Goal: Information Seeking & Learning: Learn about a topic

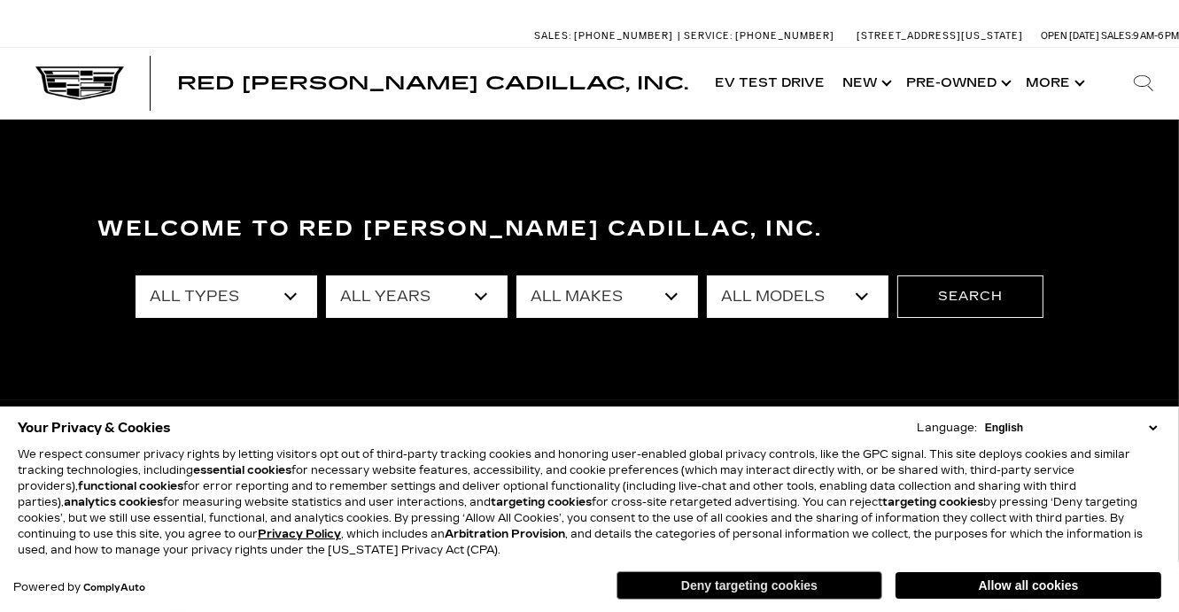
click at [785, 582] on button "Deny targeting cookies" at bounding box center [750, 585] width 266 height 28
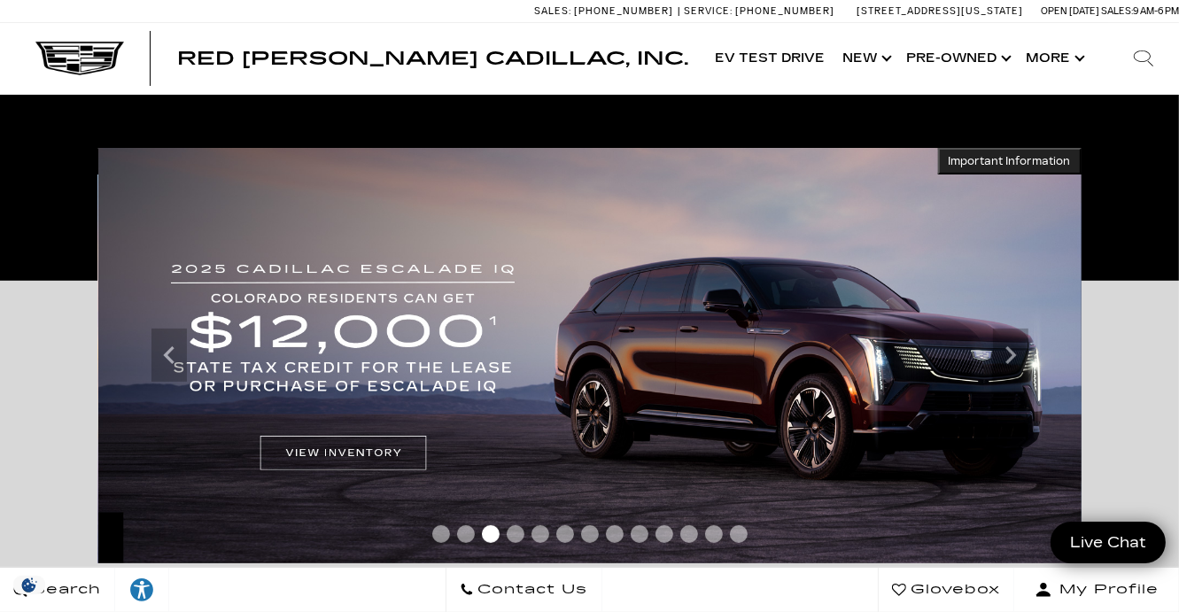
scroll to position [3, 0]
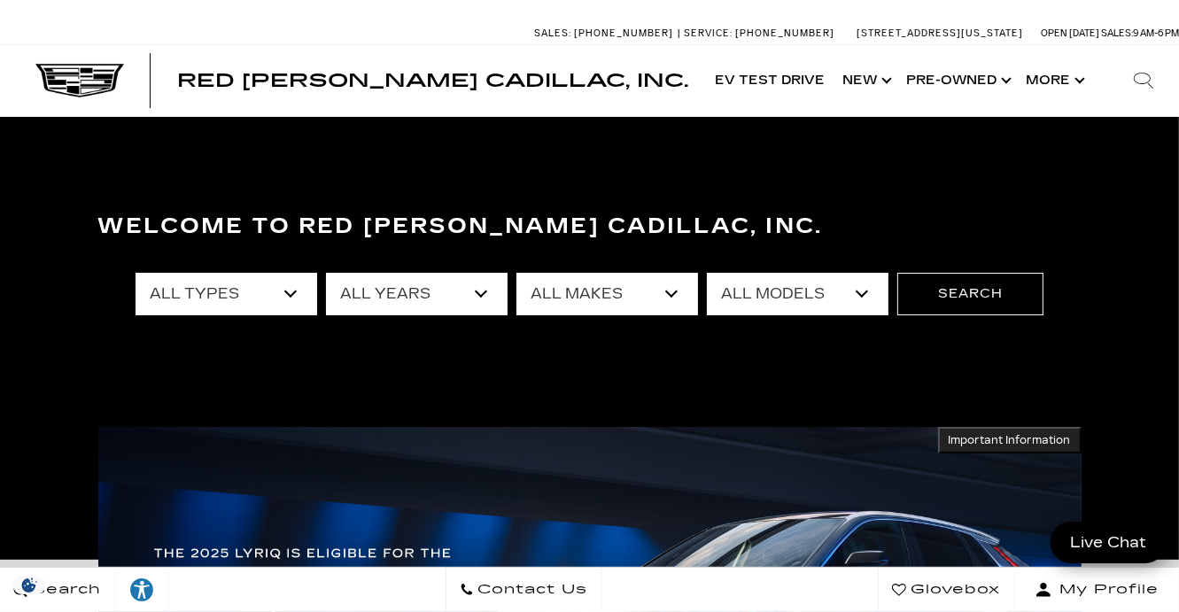
click at [794, 303] on select "All Models 3 Series A4 Crown Signia CT4 CT5 Discovery E-Class Enclave Escalade …" at bounding box center [798, 294] width 182 height 43
select select "CT4"
click at [707, 273] on select "All Models 3 Series A4 Crown Signia CT4 CT5 Discovery E-Class Enclave Escalade …" at bounding box center [798, 294] width 182 height 43
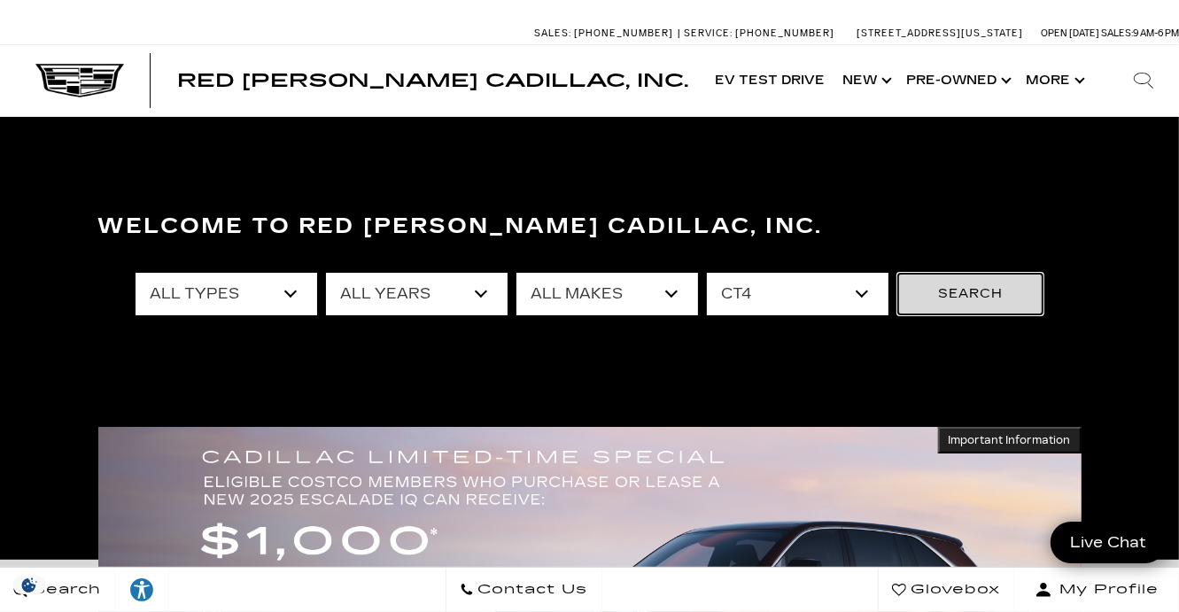
click at [960, 295] on button "Search" at bounding box center [971, 294] width 146 height 43
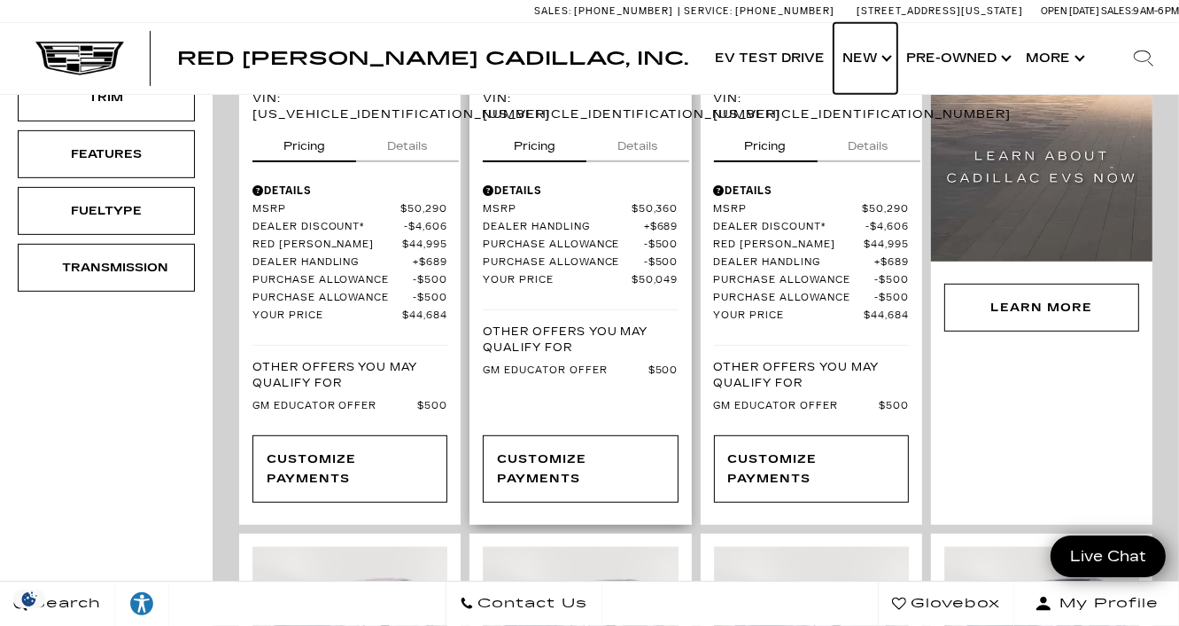
scroll to position [1052, 0]
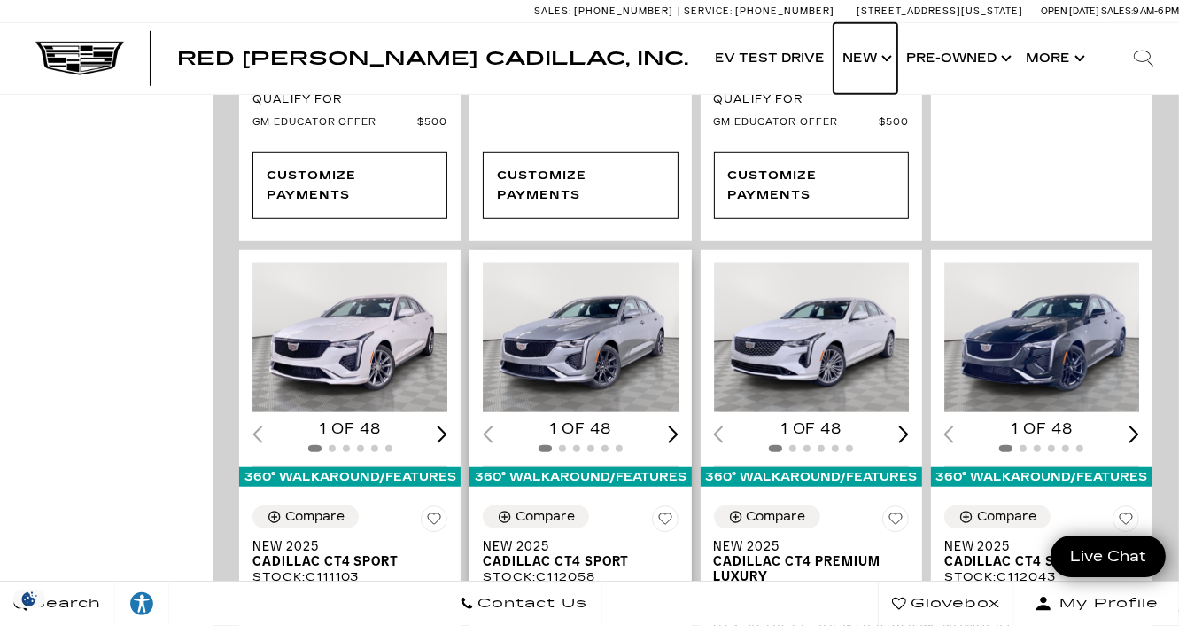
click at [603, 312] on img "1 / 2" at bounding box center [582, 337] width 198 height 149
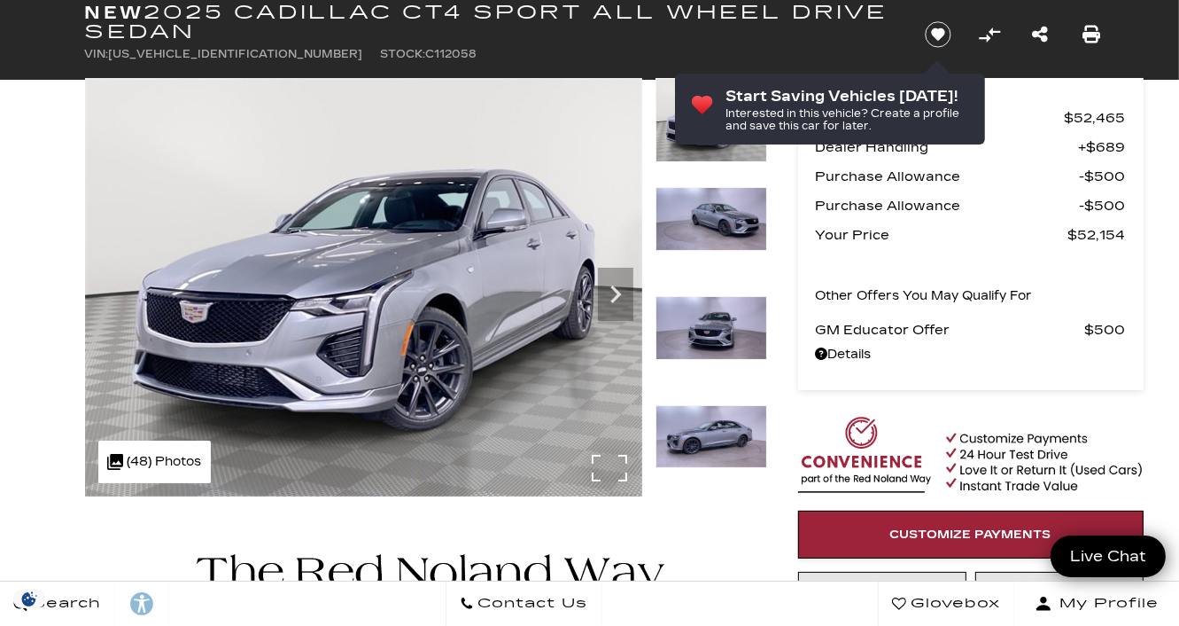
click at [172, 472] on div ".cls-1, .cls-3 { fill: #c50033; } .cls-1 { clip-rule: evenodd; } .cls-2 { clip-…" at bounding box center [154, 461] width 113 height 43
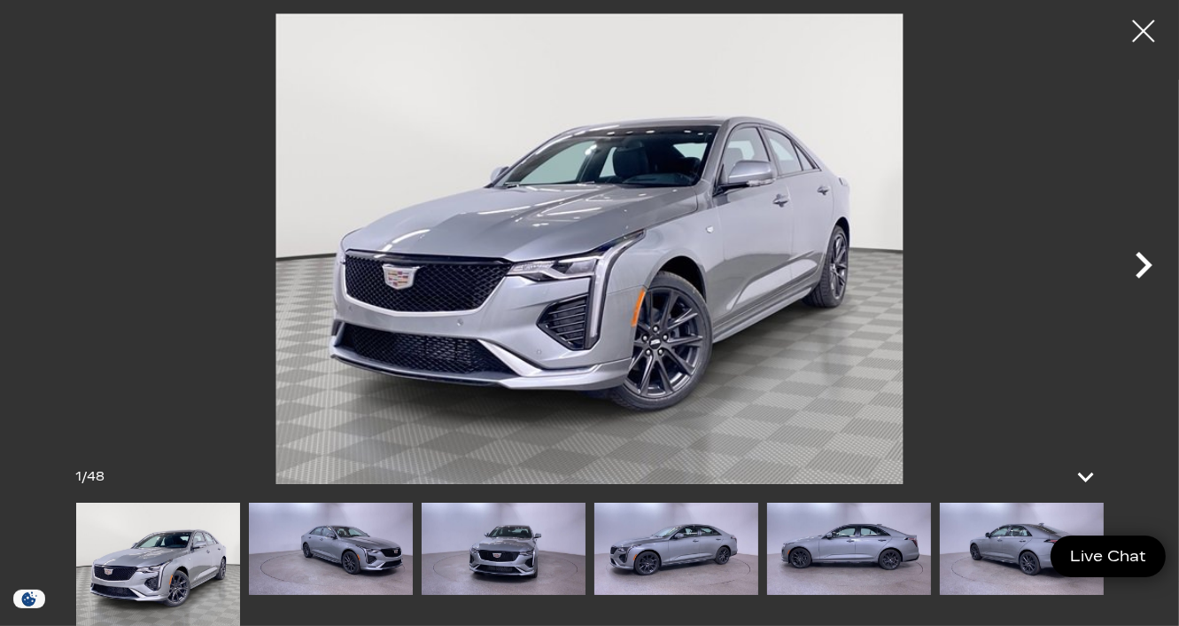
click at [1145, 271] on icon "Next" at bounding box center [1144, 265] width 17 height 27
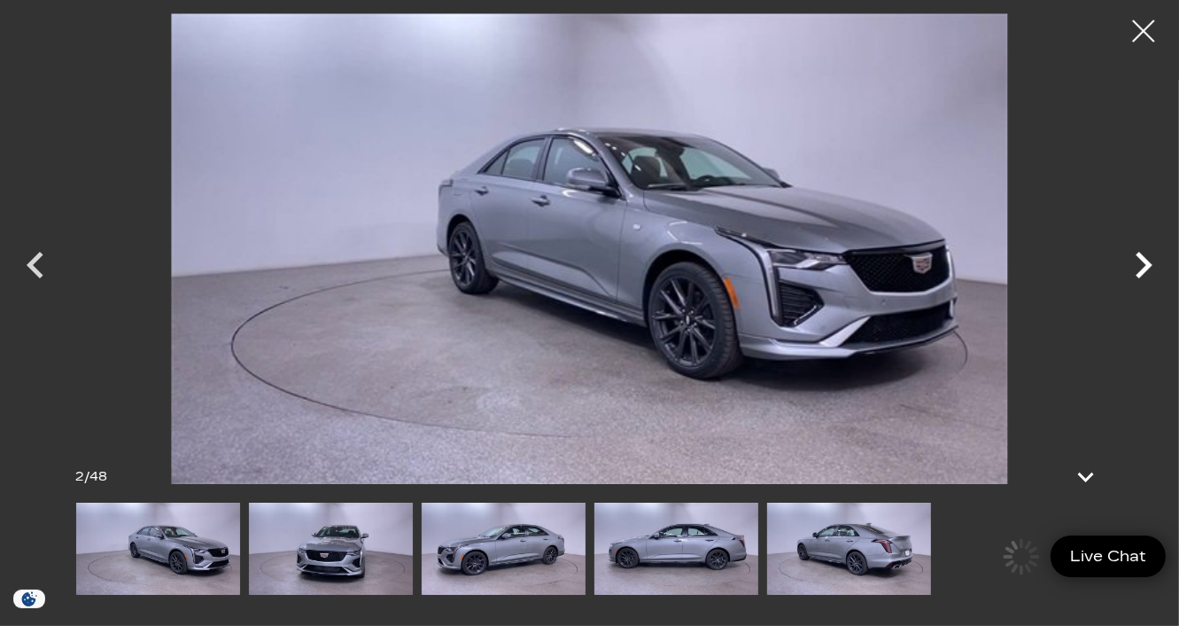
click at [1145, 271] on icon "Next" at bounding box center [1144, 265] width 17 height 27
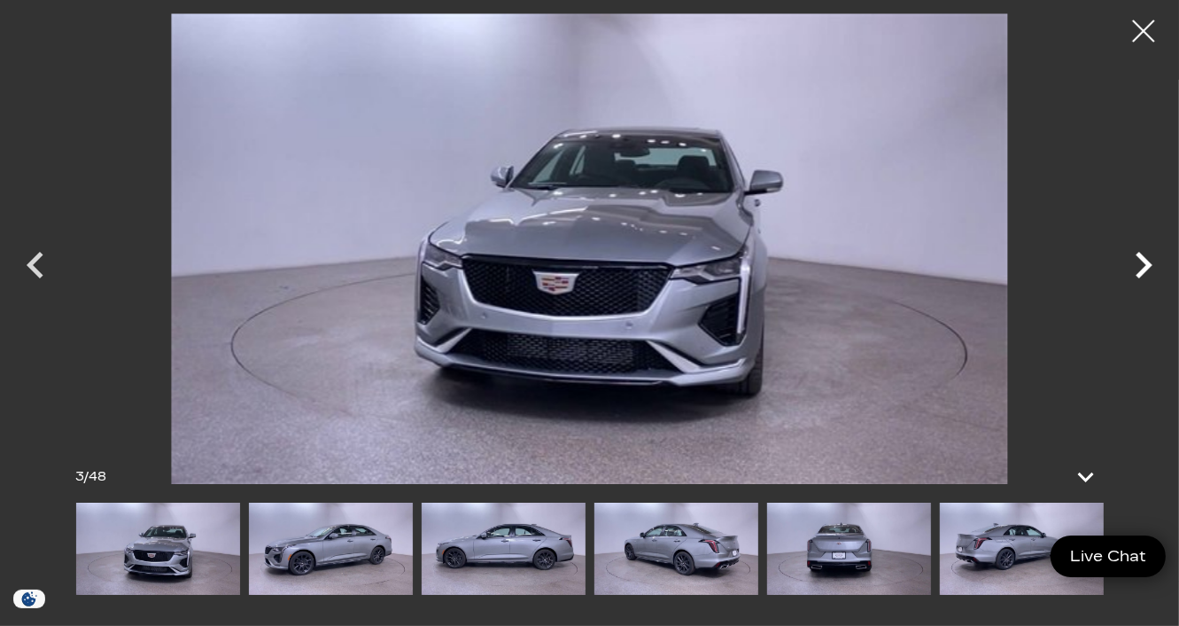
click at [1145, 271] on icon "Next" at bounding box center [1144, 265] width 17 height 27
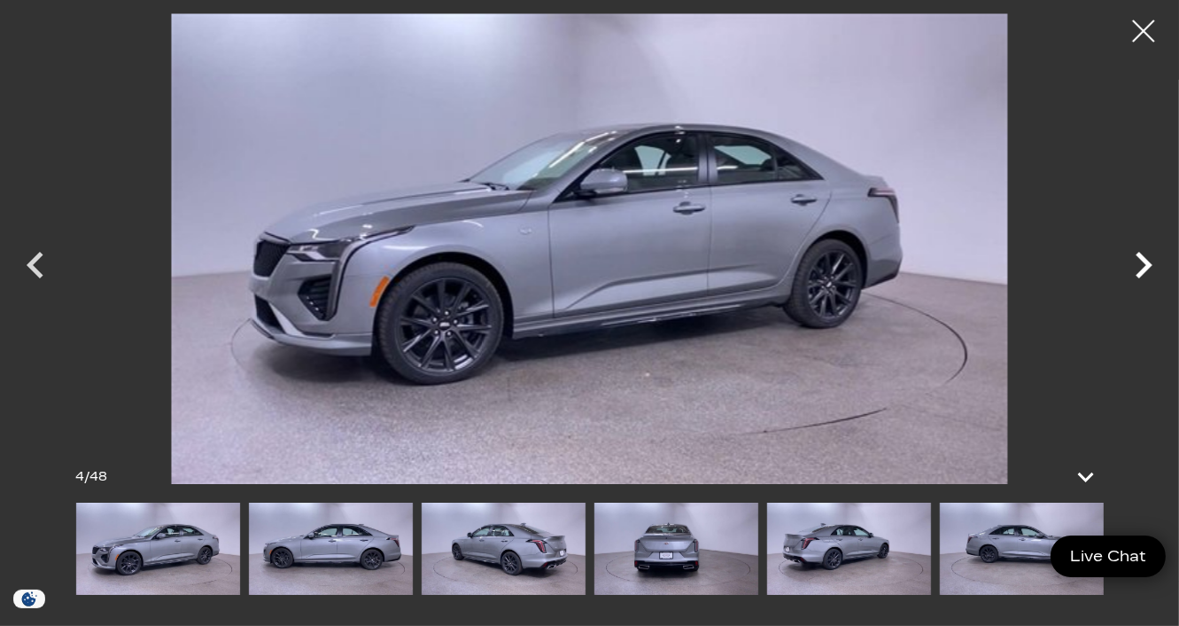
click at [1145, 271] on icon "Next" at bounding box center [1144, 265] width 17 height 27
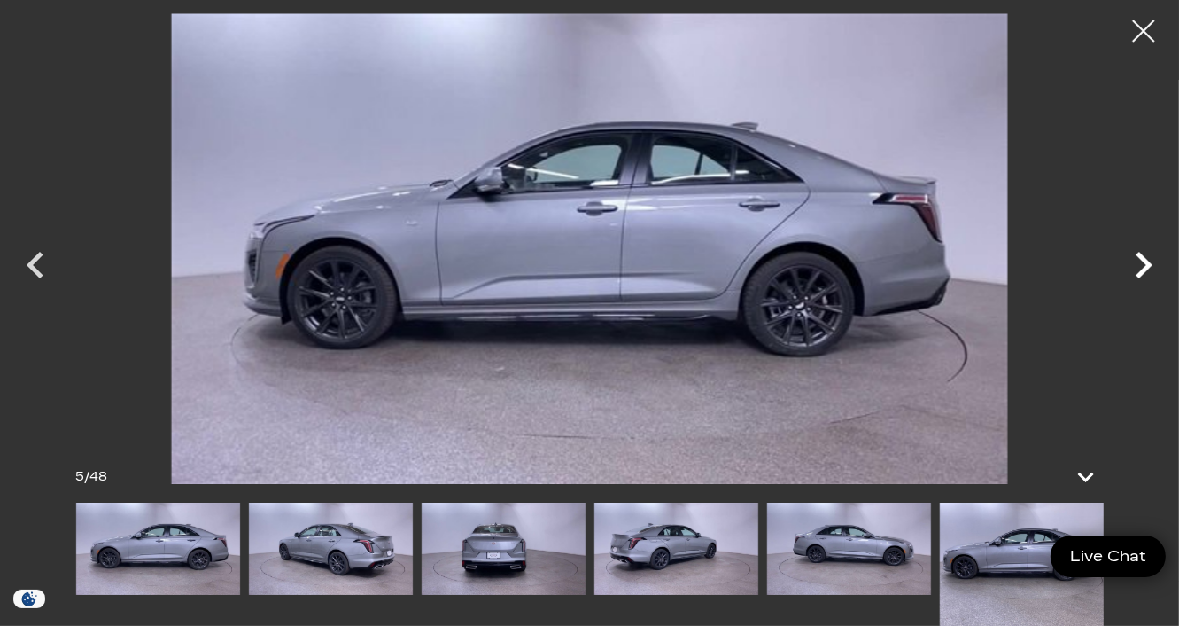
click at [1145, 271] on icon "Next" at bounding box center [1144, 265] width 17 height 27
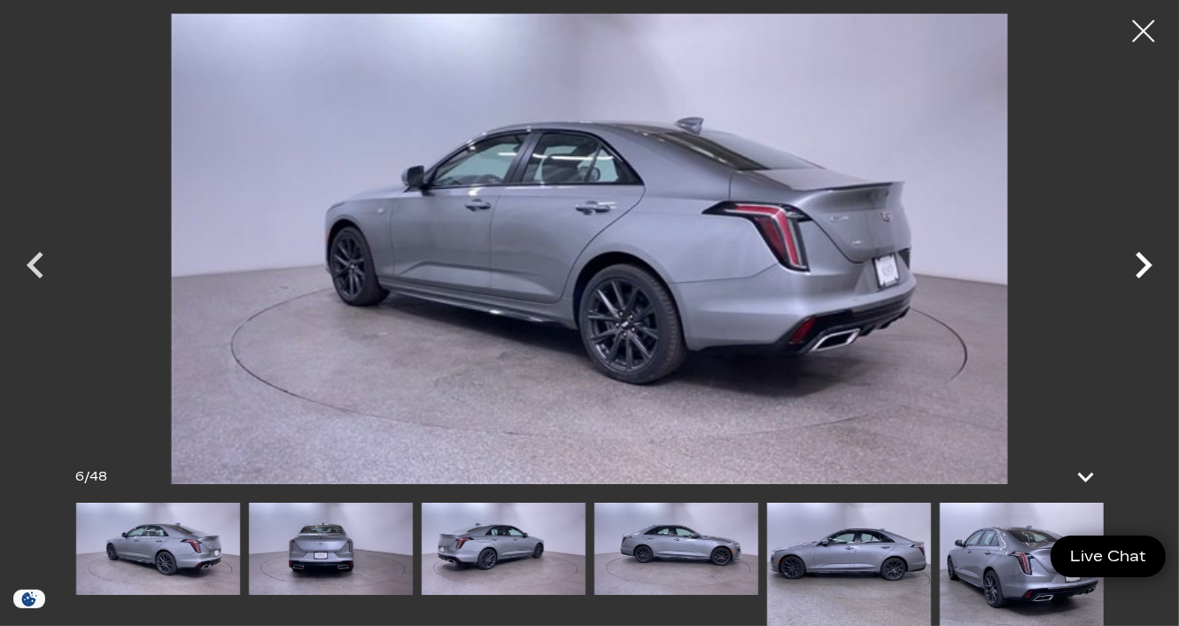
click at [1145, 271] on icon "Next" at bounding box center [1144, 265] width 17 height 27
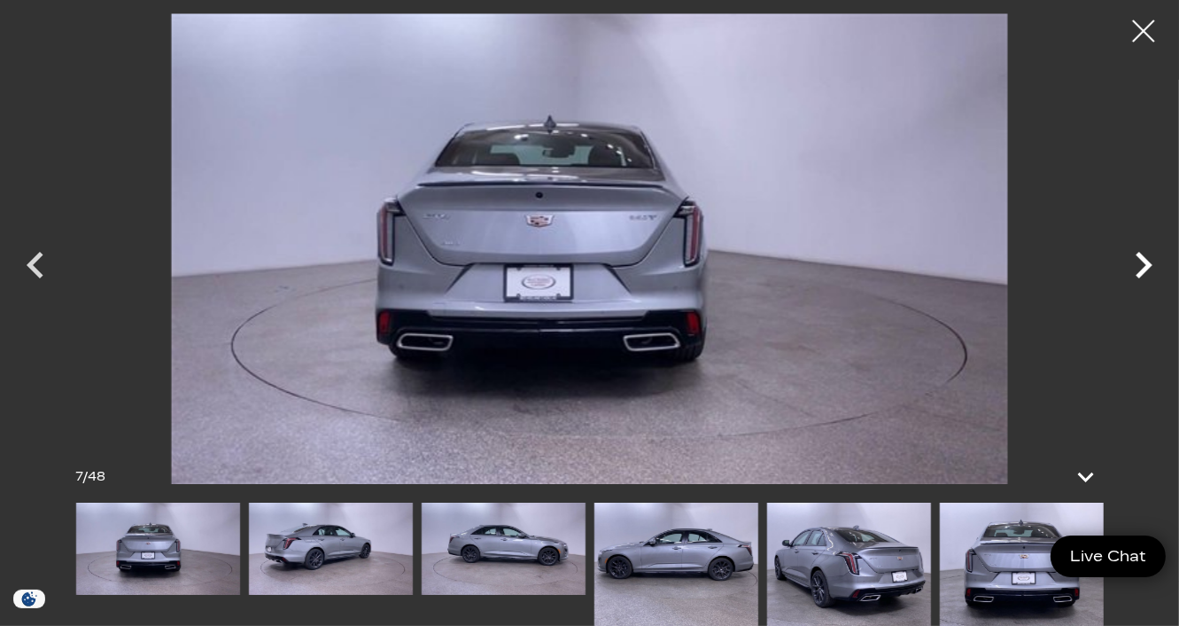
click at [1145, 271] on icon "Next" at bounding box center [1144, 265] width 17 height 27
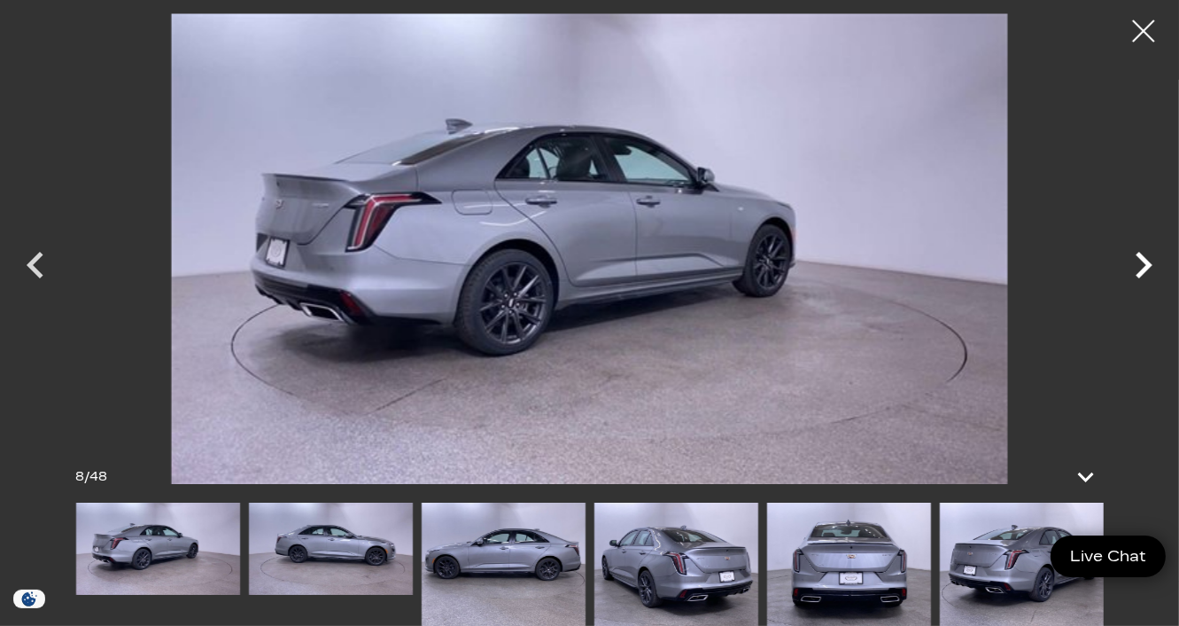
click at [1145, 271] on icon "Next" at bounding box center [1144, 265] width 17 height 27
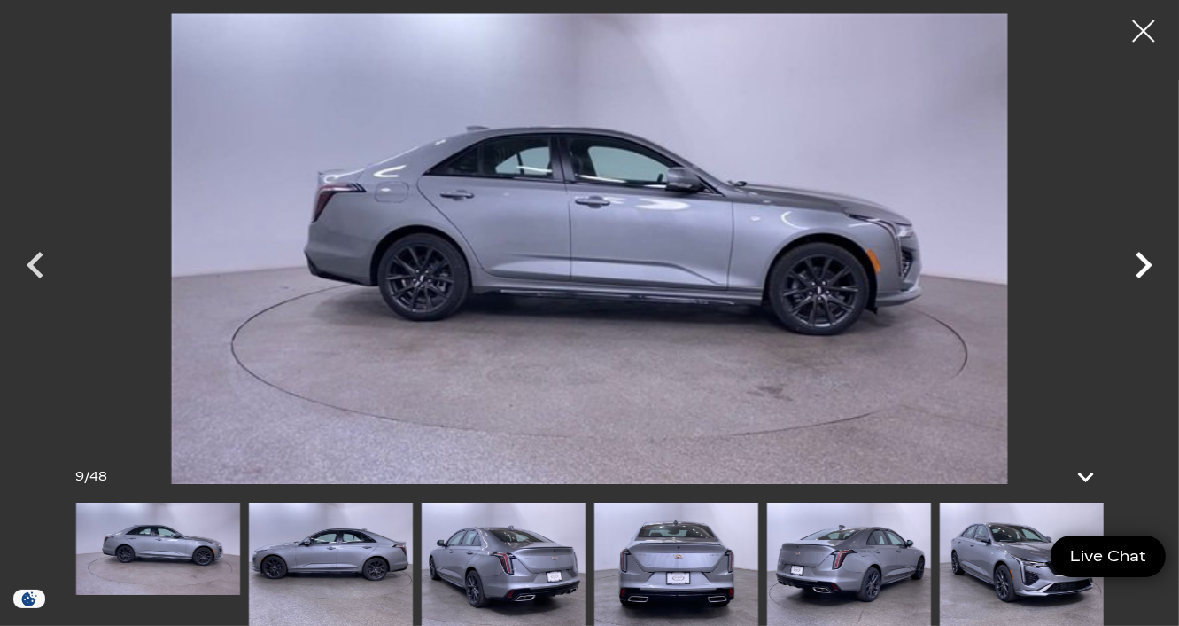
click at [1145, 271] on icon "Next" at bounding box center [1144, 265] width 17 height 27
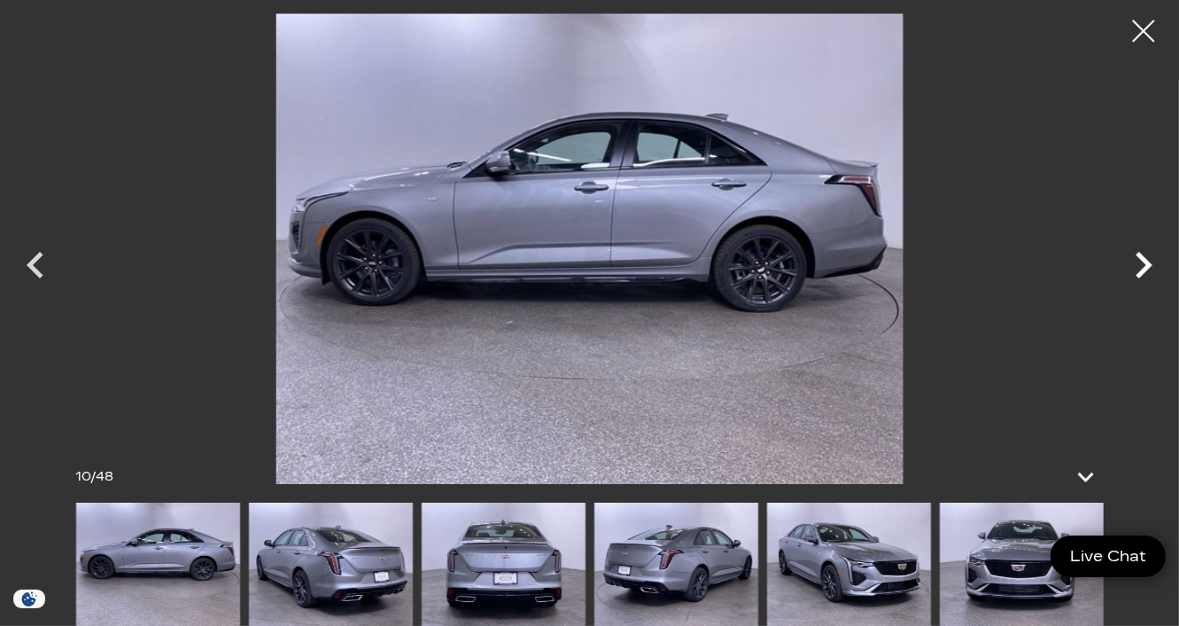
click at [1145, 271] on icon "Next" at bounding box center [1144, 265] width 17 height 27
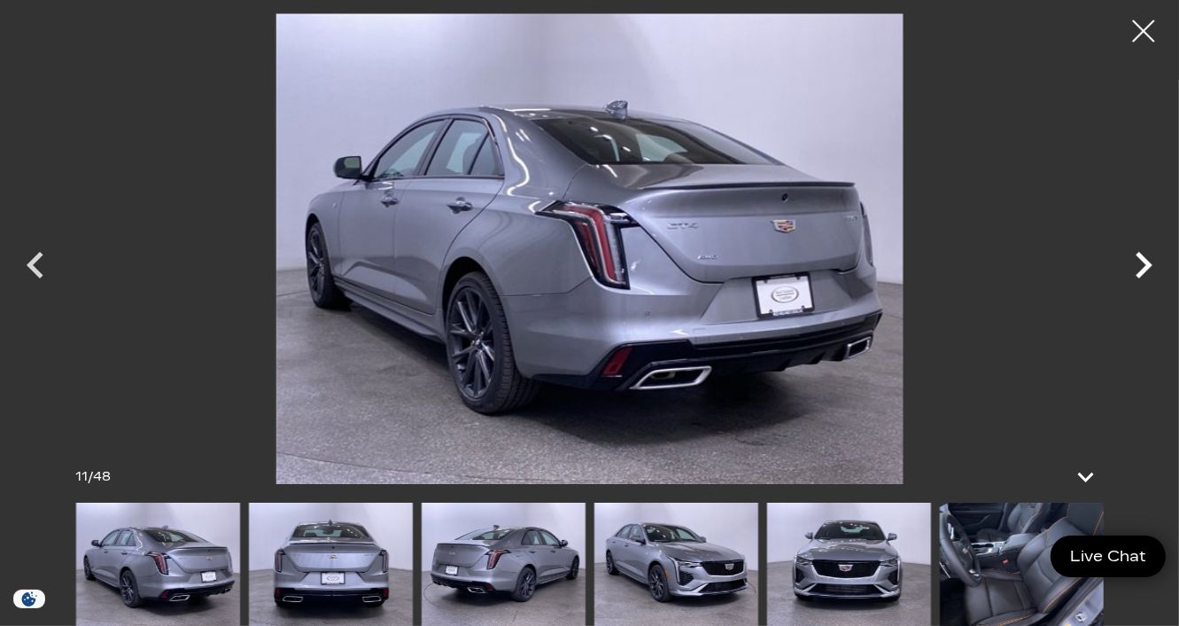
click at [1145, 271] on icon "Next" at bounding box center [1144, 265] width 17 height 27
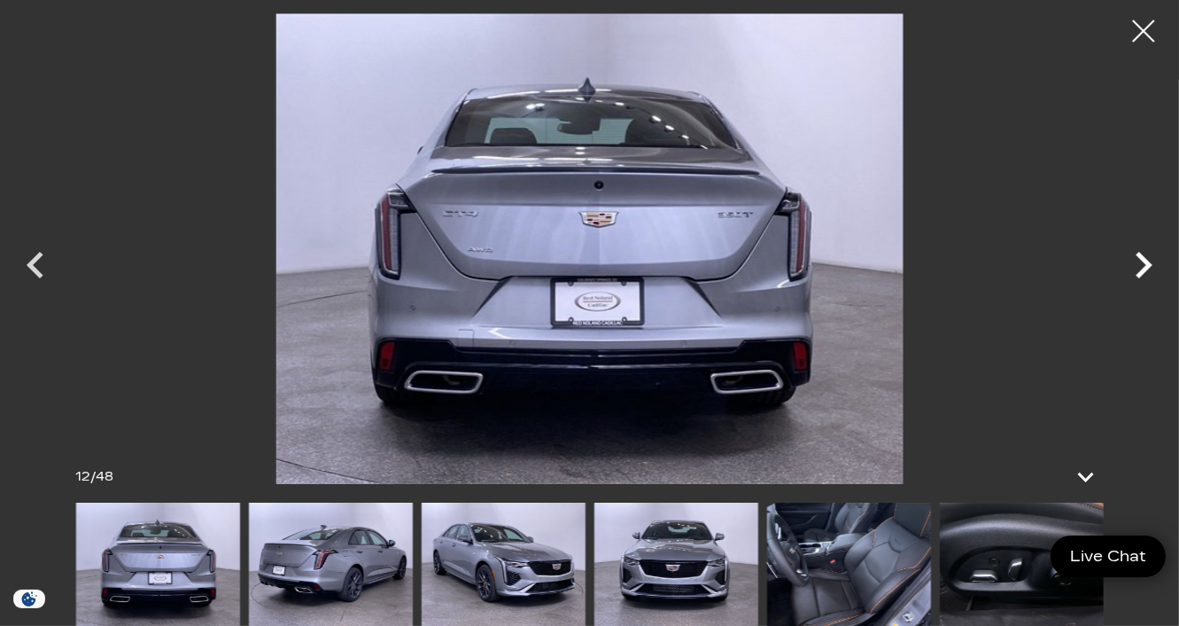
click at [1145, 271] on icon "Next" at bounding box center [1144, 265] width 17 height 27
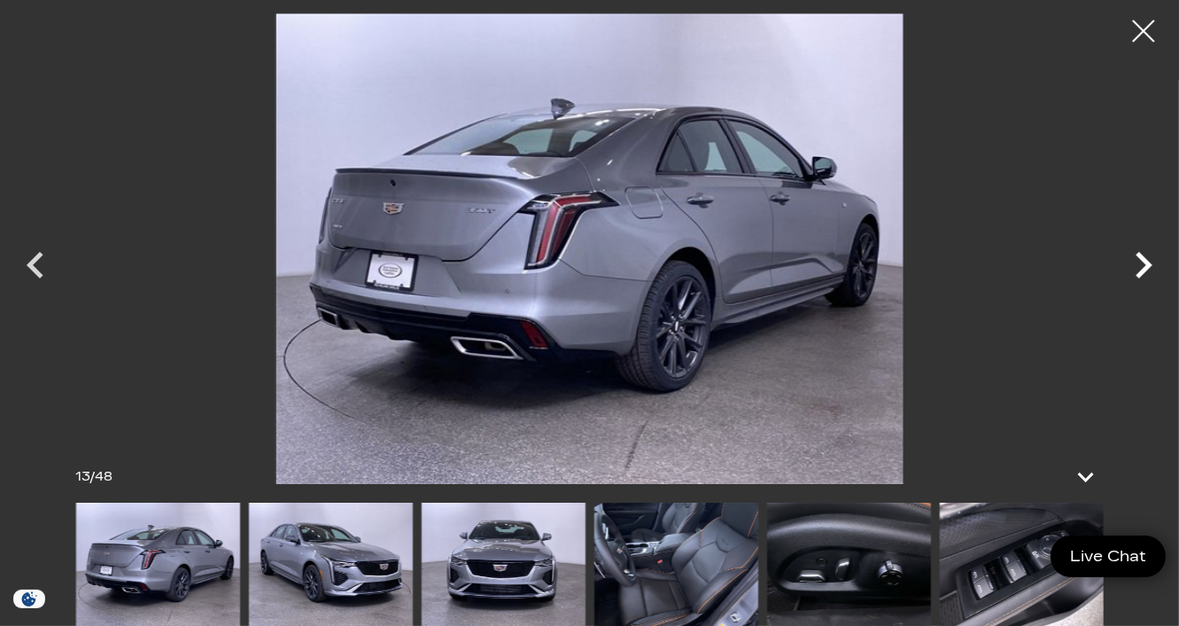
click at [1145, 271] on icon "Next" at bounding box center [1144, 265] width 17 height 27
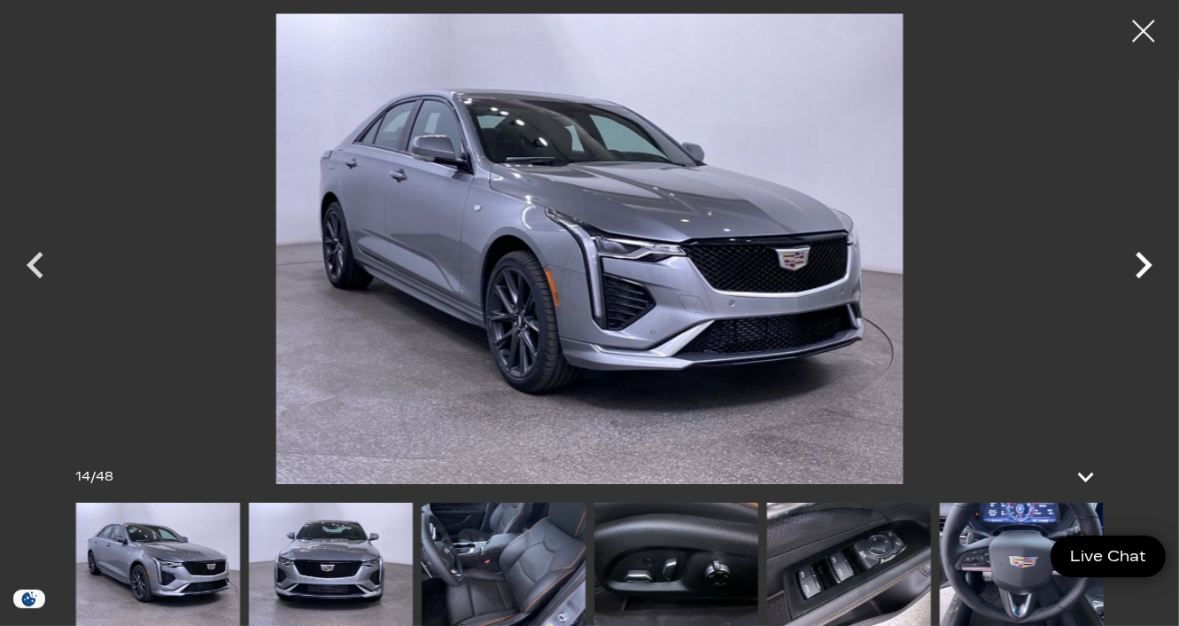
click at [1145, 271] on icon "Next" at bounding box center [1144, 265] width 17 height 27
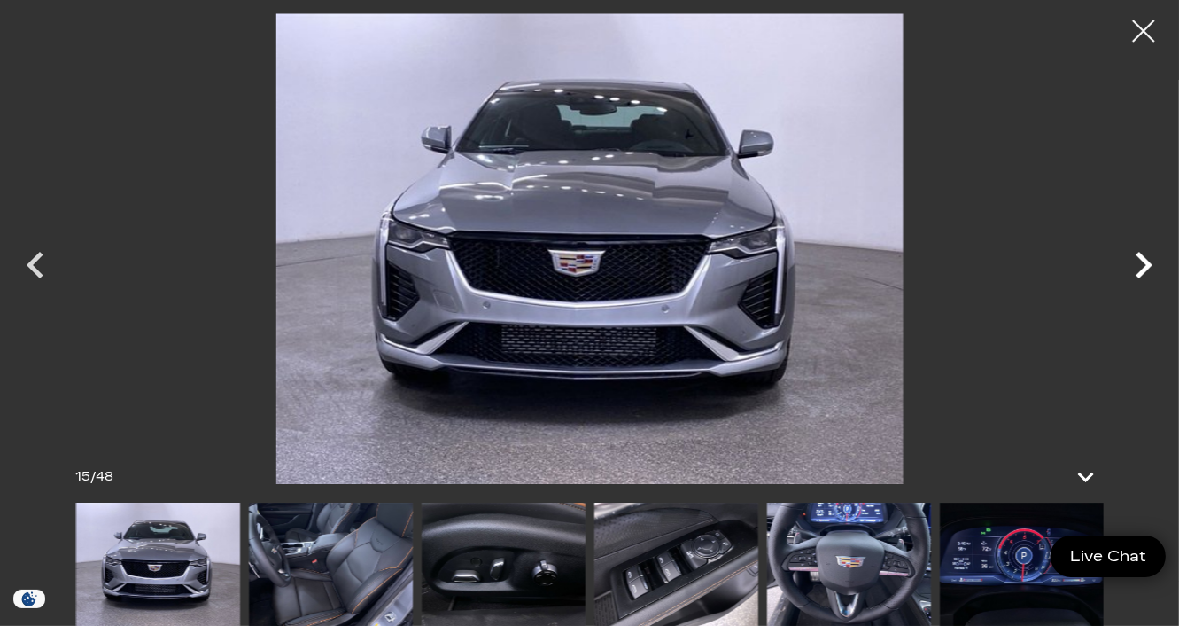
click at [1145, 271] on icon "Next" at bounding box center [1144, 265] width 17 height 27
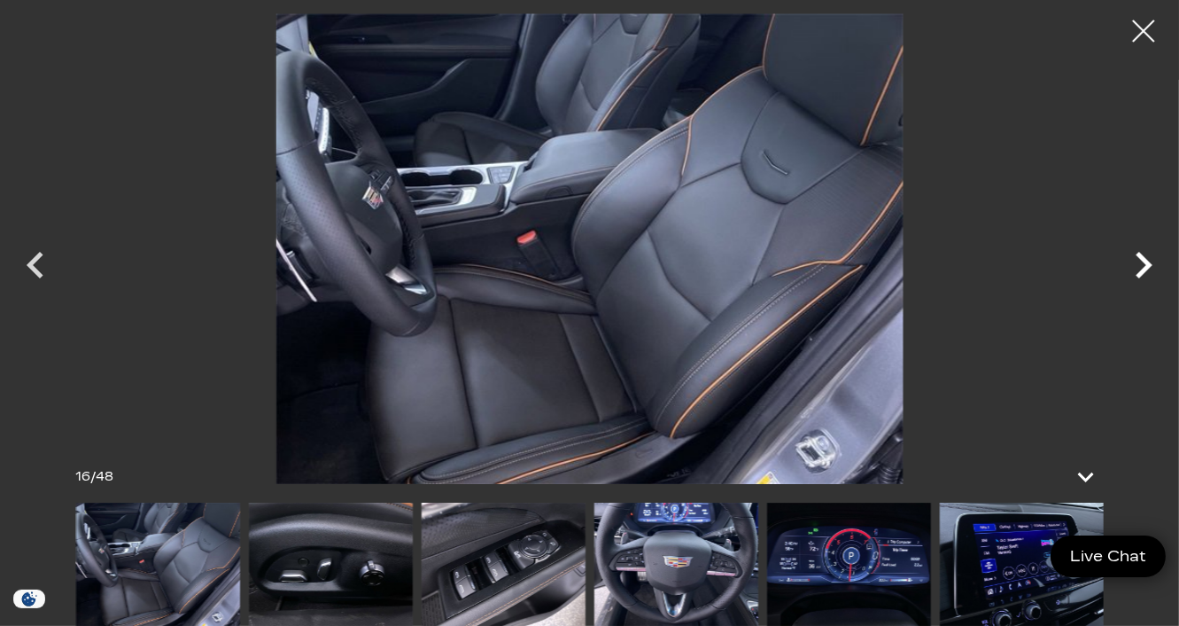
click at [1145, 271] on icon "Next" at bounding box center [1144, 265] width 17 height 27
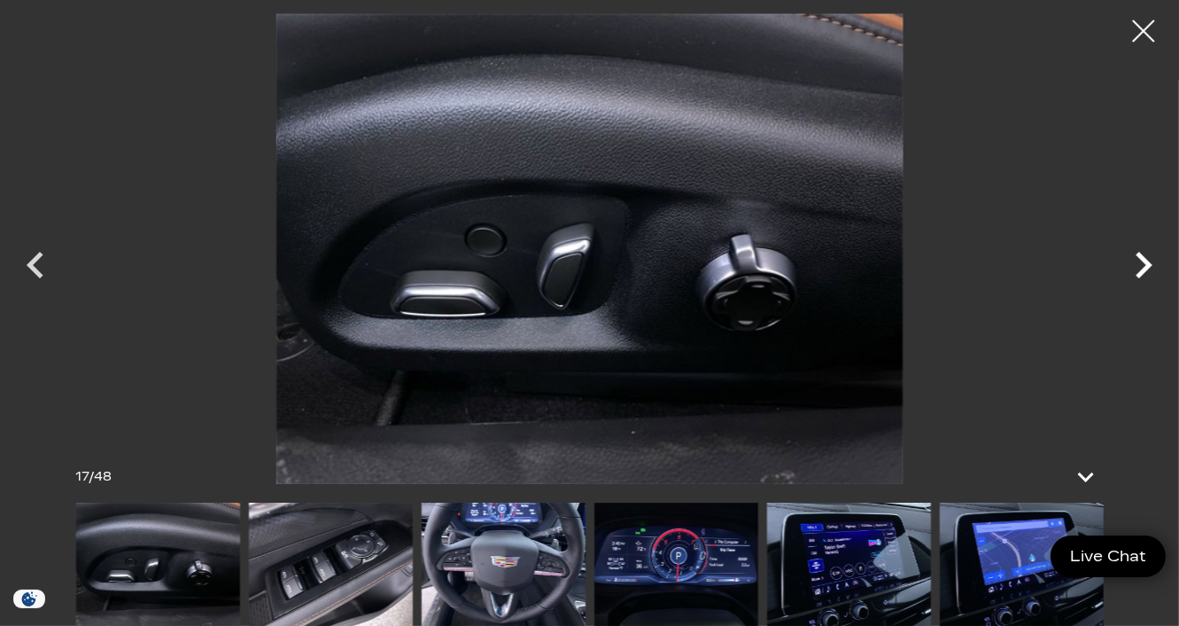
click at [1145, 271] on icon "Next" at bounding box center [1144, 265] width 17 height 27
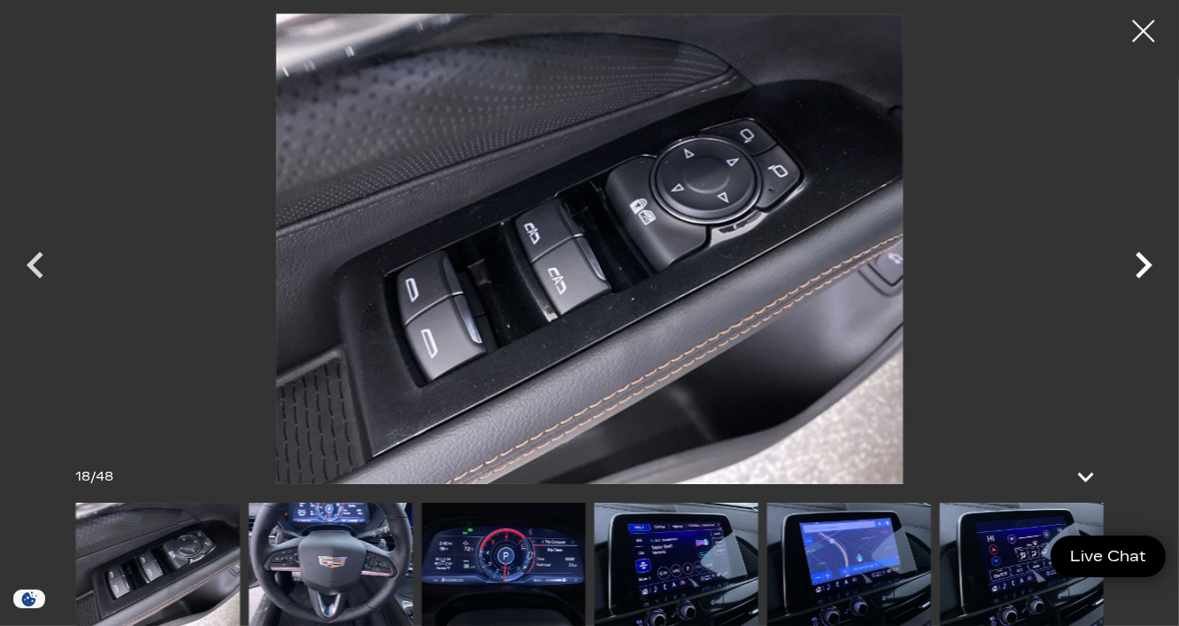
click at [1145, 271] on icon "Next" at bounding box center [1144, 265] width 17 height 27
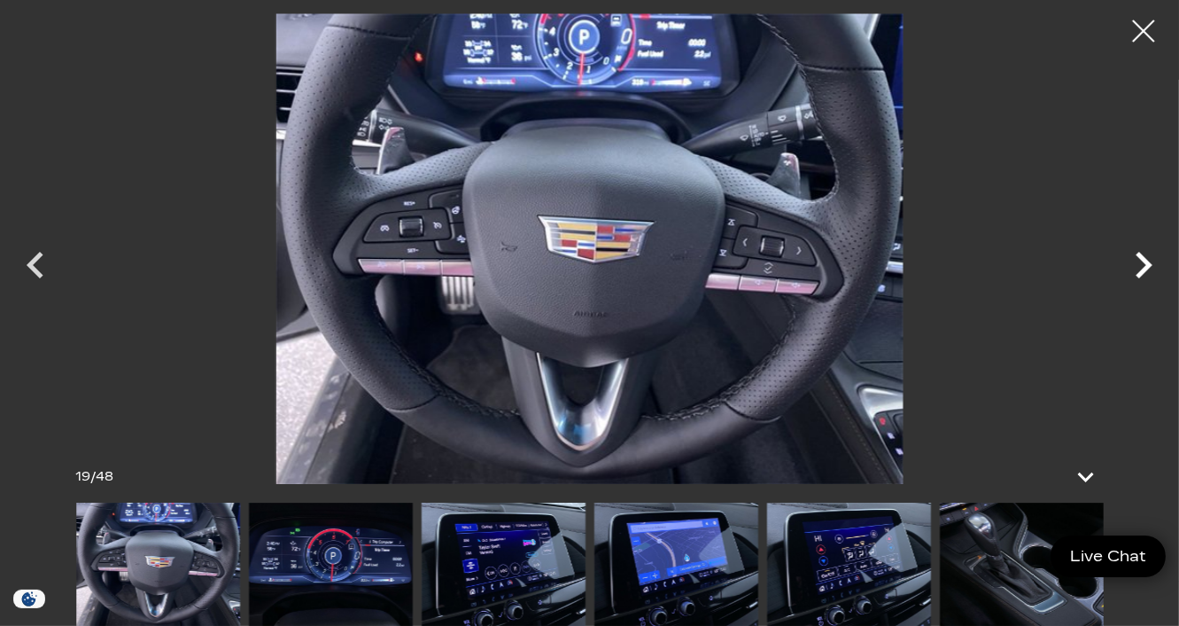
click at [1145, 271] on icon "Next" at bounding box center [1144, 265] width 17 height 27
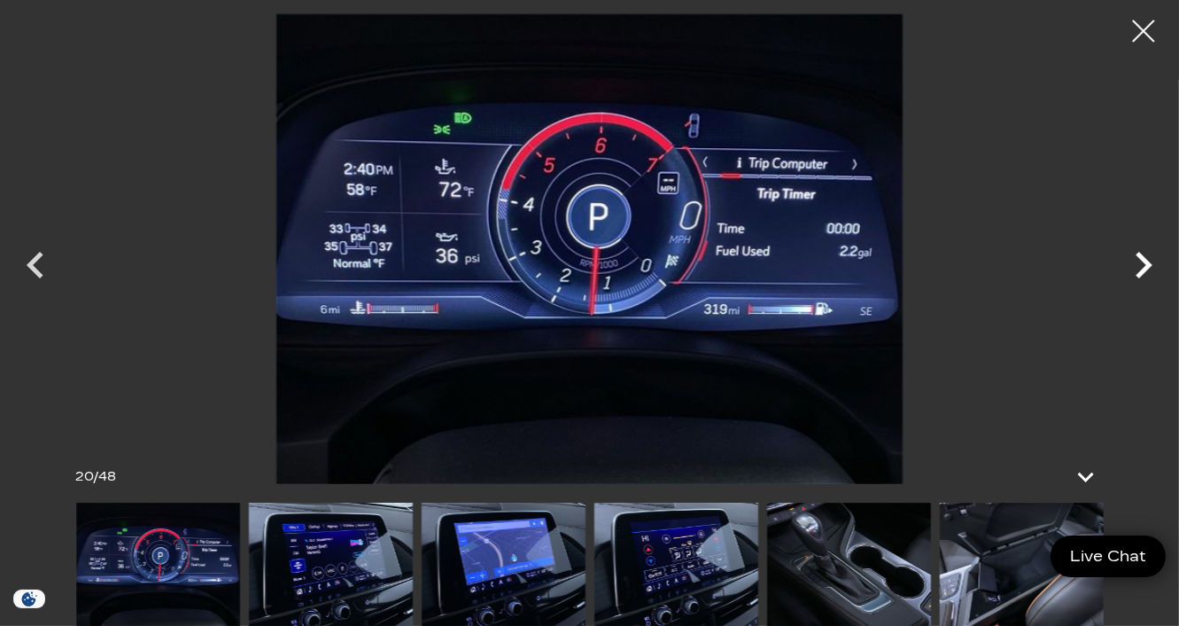
click at [1145, 271] on icon "Next" at bounding box center [1144, 265] width 17 height 27
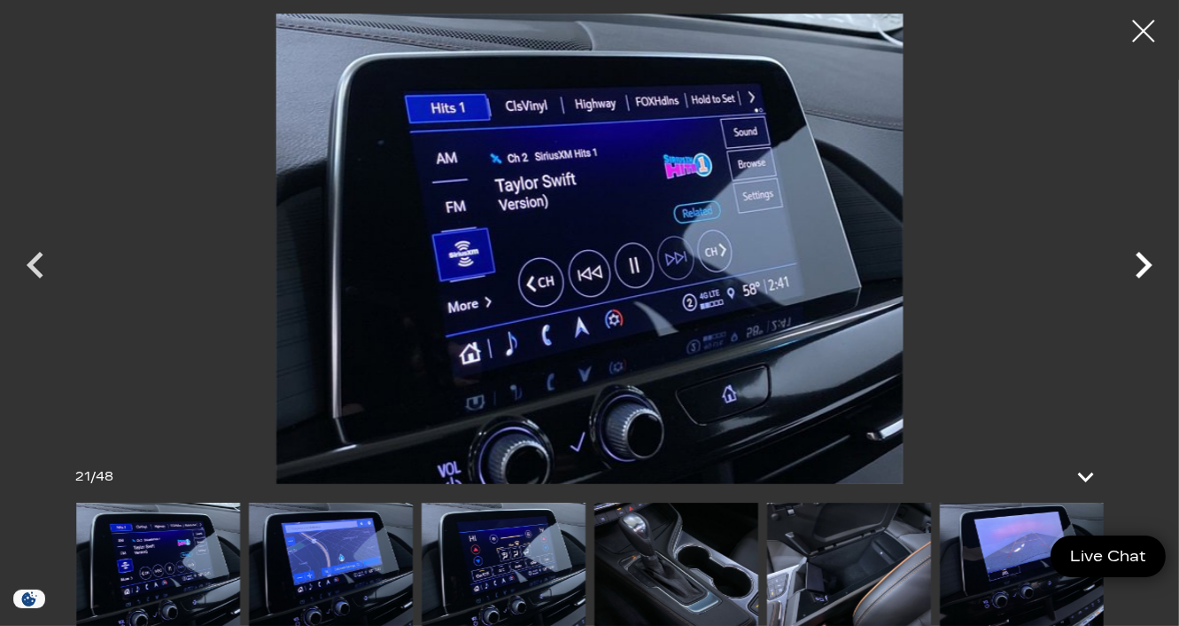
click at [1145, 271] on icon "Next" at bounding box center [1144, 265] width 17 height 27
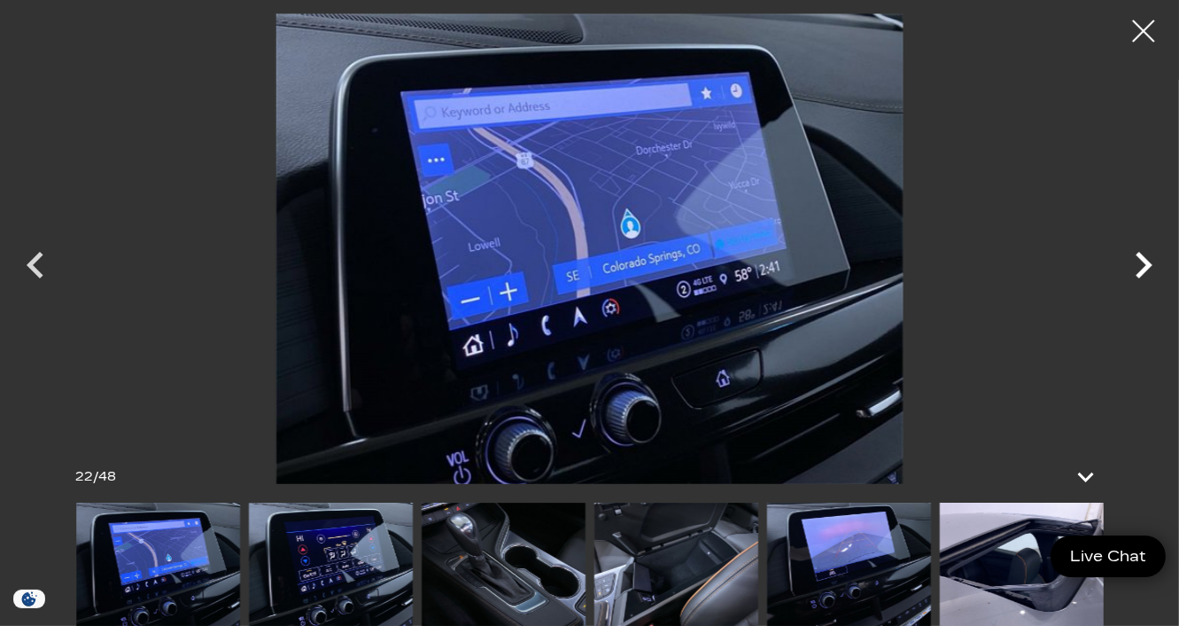
click at [1145, 271] on icon "Next" at bounding box center [1144, 265] width 17 height 27
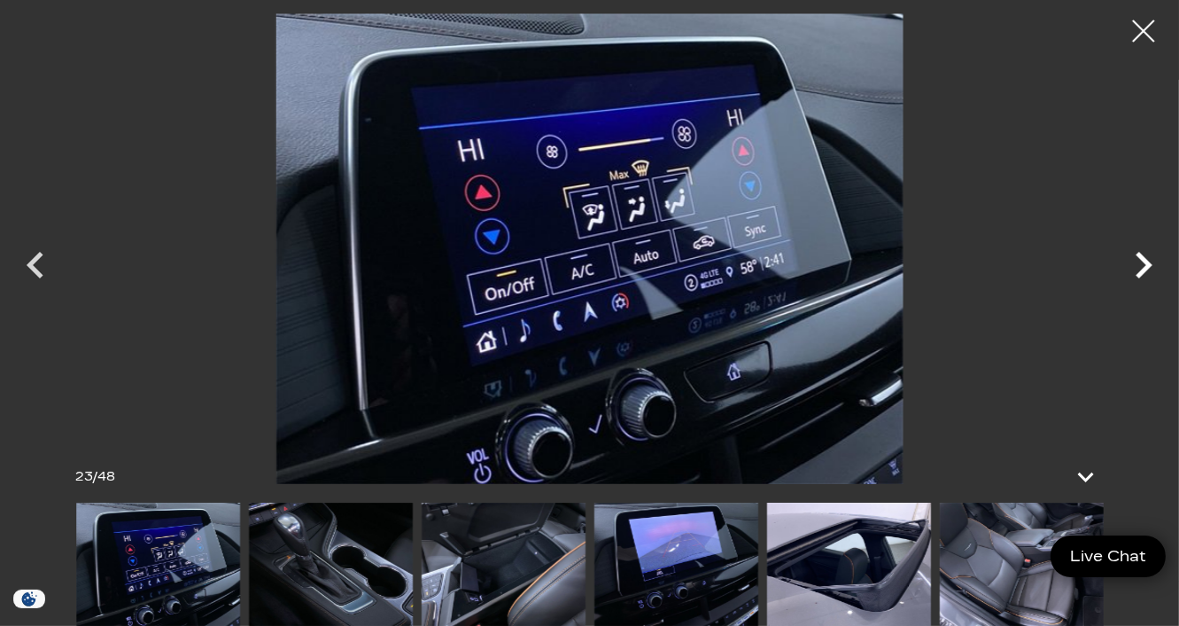
click at [1145, 271] on icon "Next" at bounding box center [1144, 265] width 17 height 27
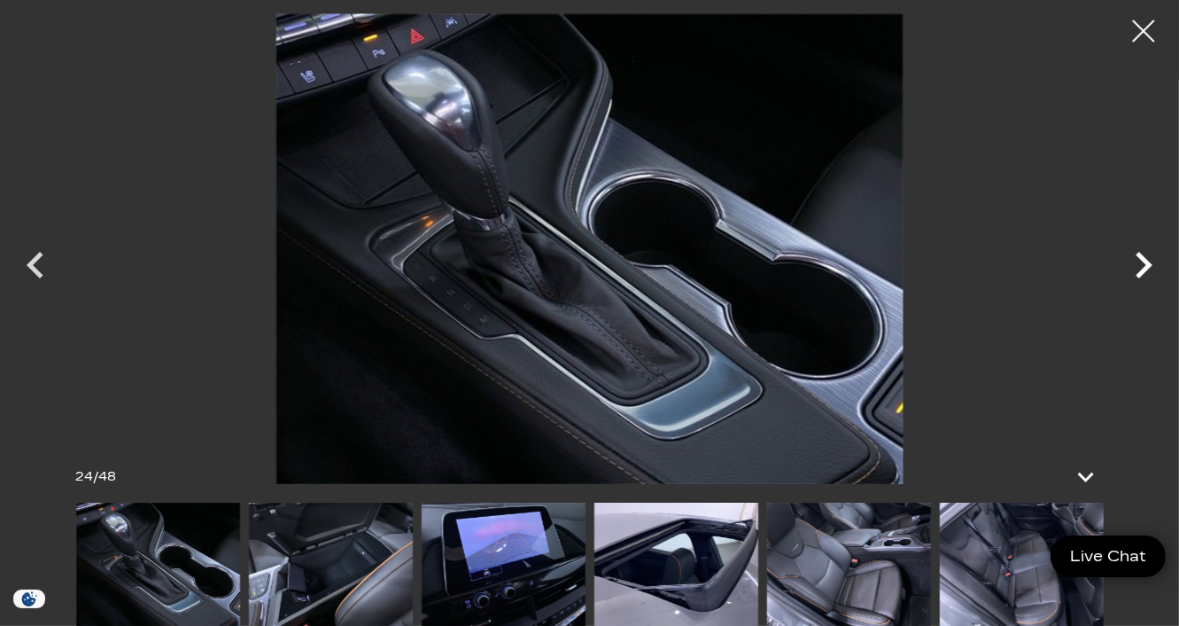
click at [1145, 271] on icon "Next" at bounding box center [1144, 265] width 17 height 27
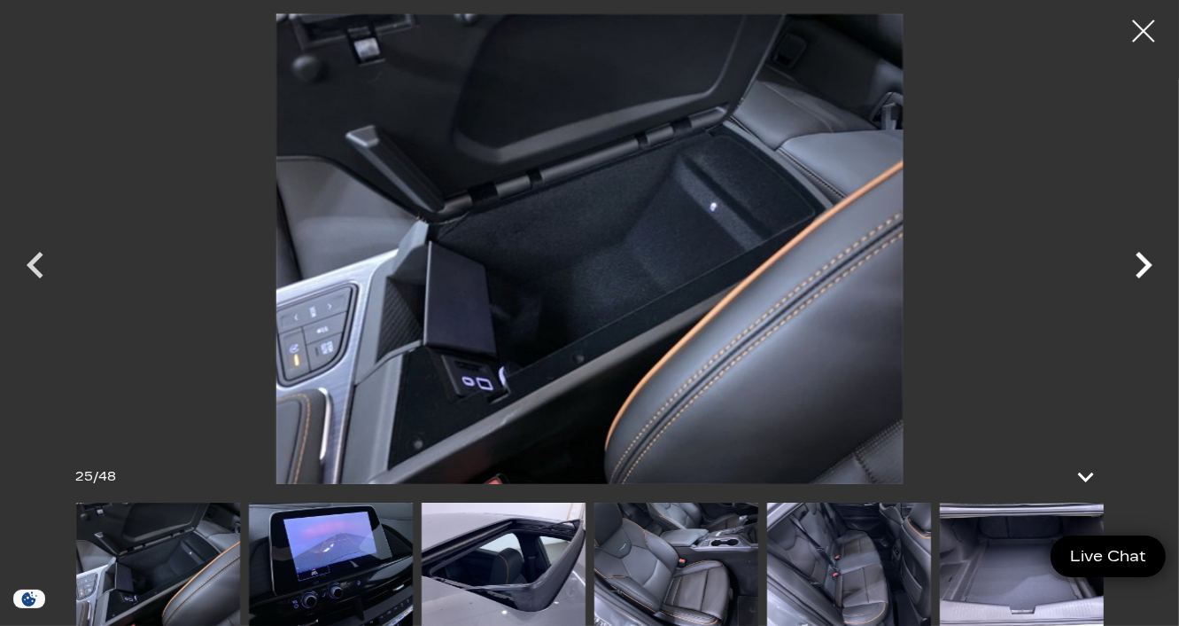
click at [1145, 271] on icon "Next" at bounding box center [1144, 265] width 17 height 27
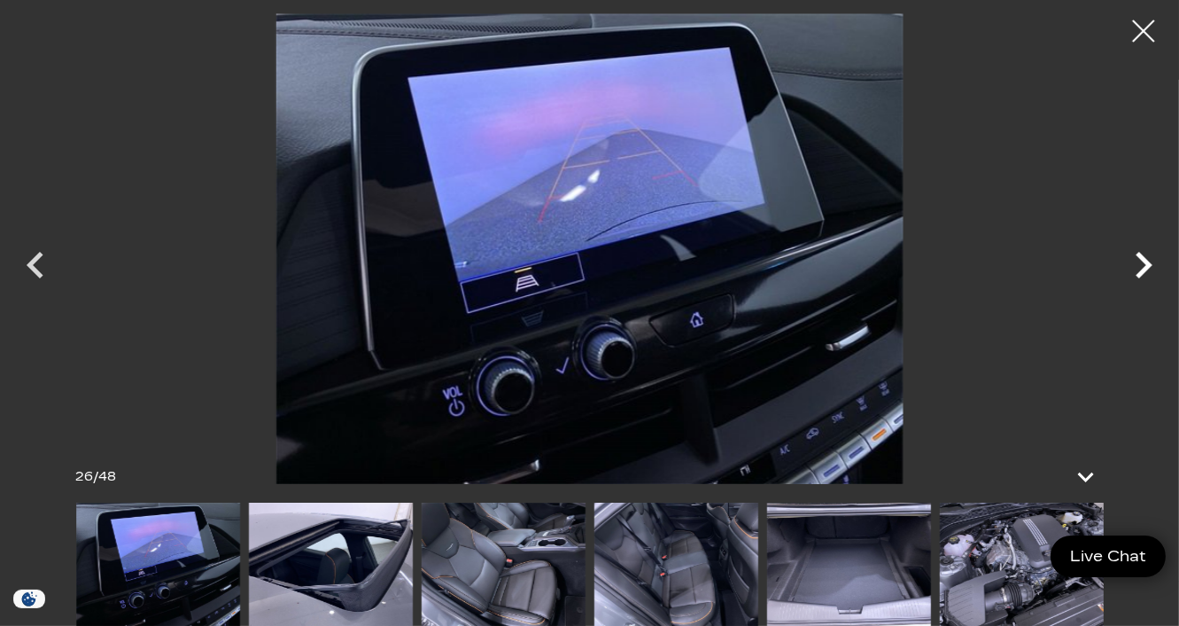
click at [1145, 271] on icon "Next" at bounding box center [1144, 265] width 17 height 27
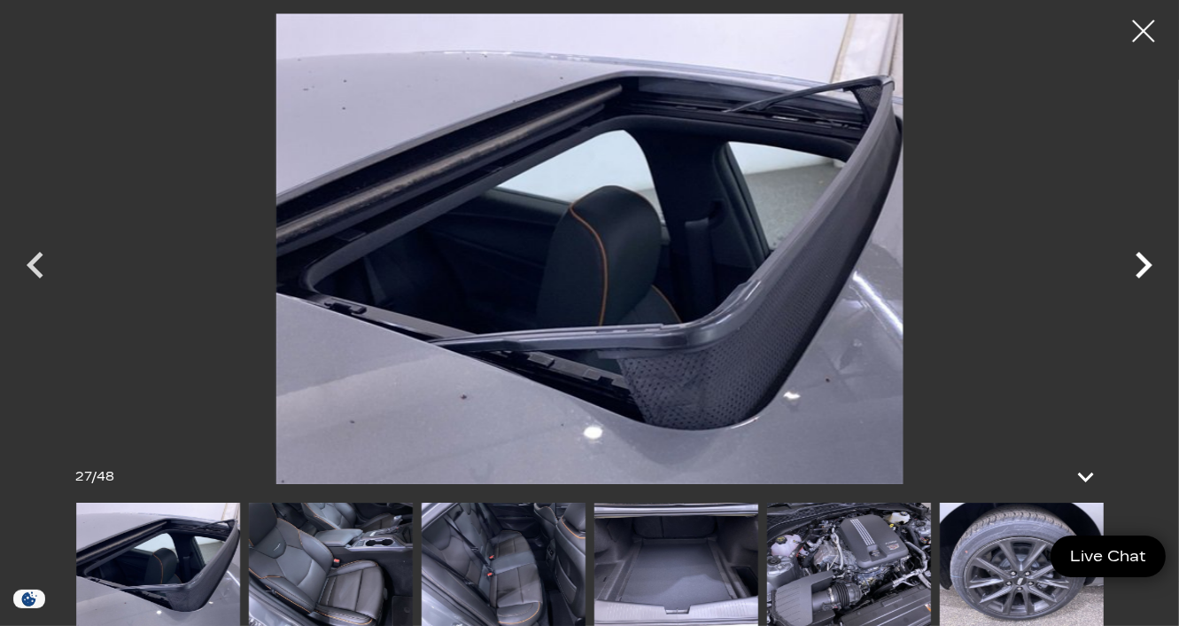
click at [1145, 271] on icon "Next" at bounding box center [1144, 265] width 17 height 27
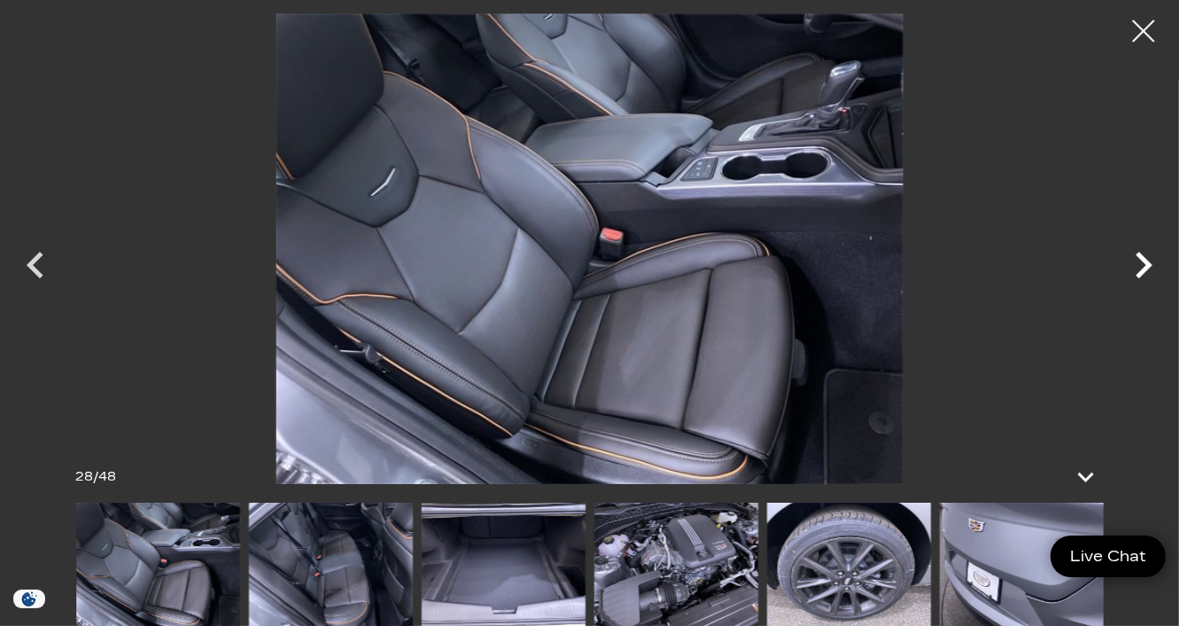
click at [1145, 271] on icon "Next" at bounding box center [1144, 265] width 17 height 27
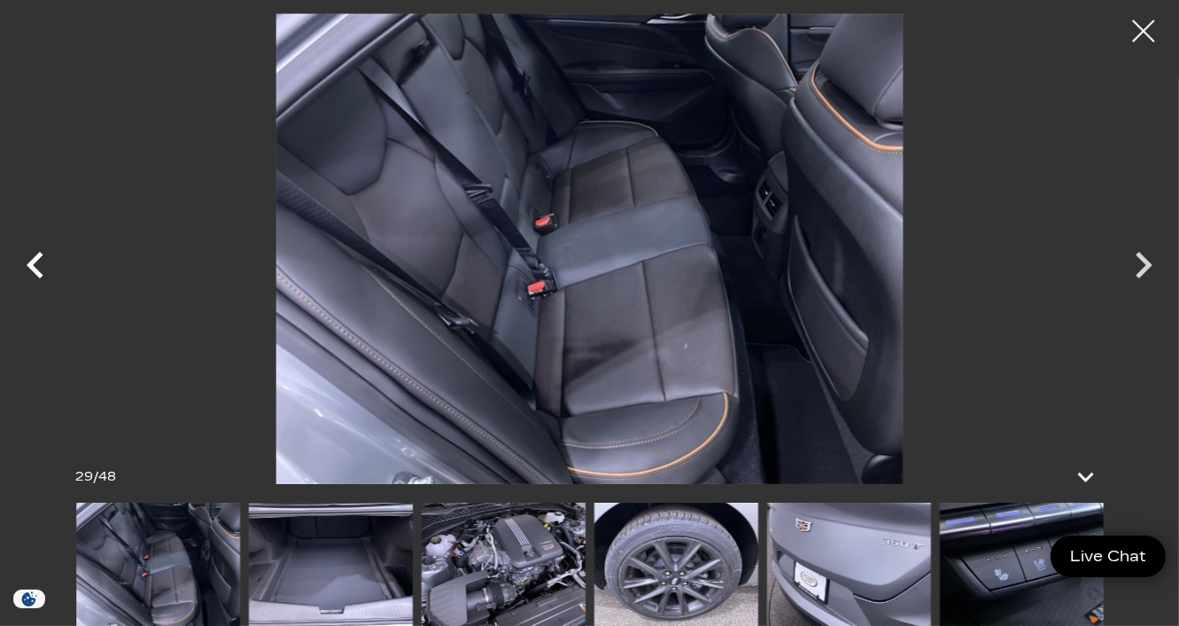
click at [37, 275] on icon "Previous" at bounding box center [35, 265] width 17 height 27
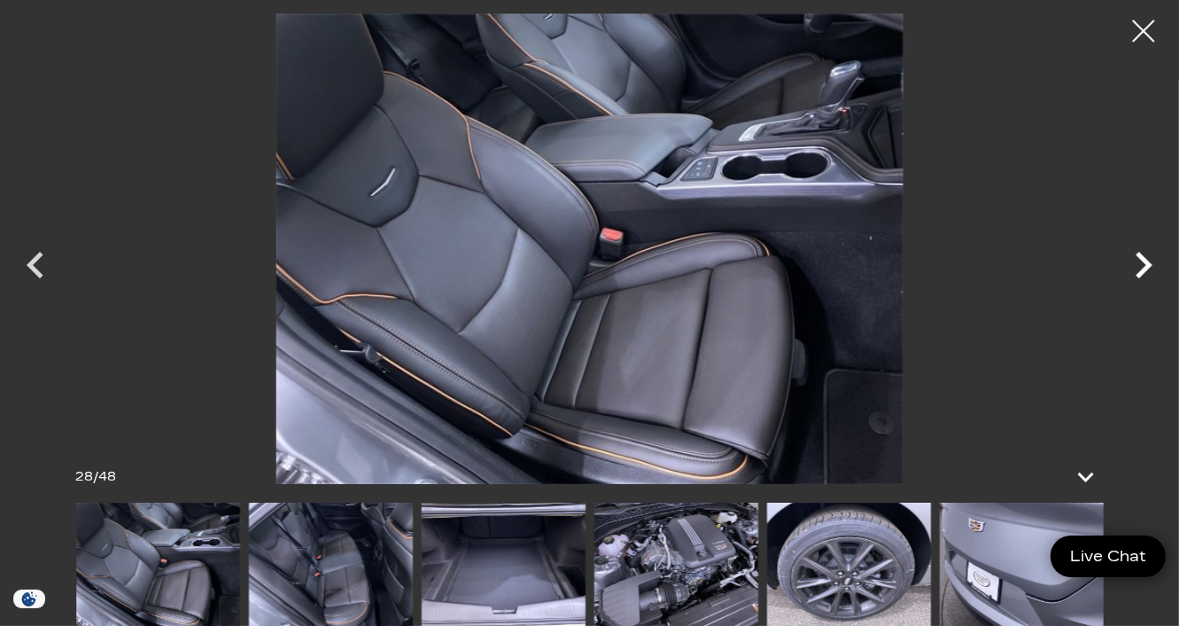
click at [1147, 270] on icon "Next" at bounding box center [1143, 264] width 53 height 53
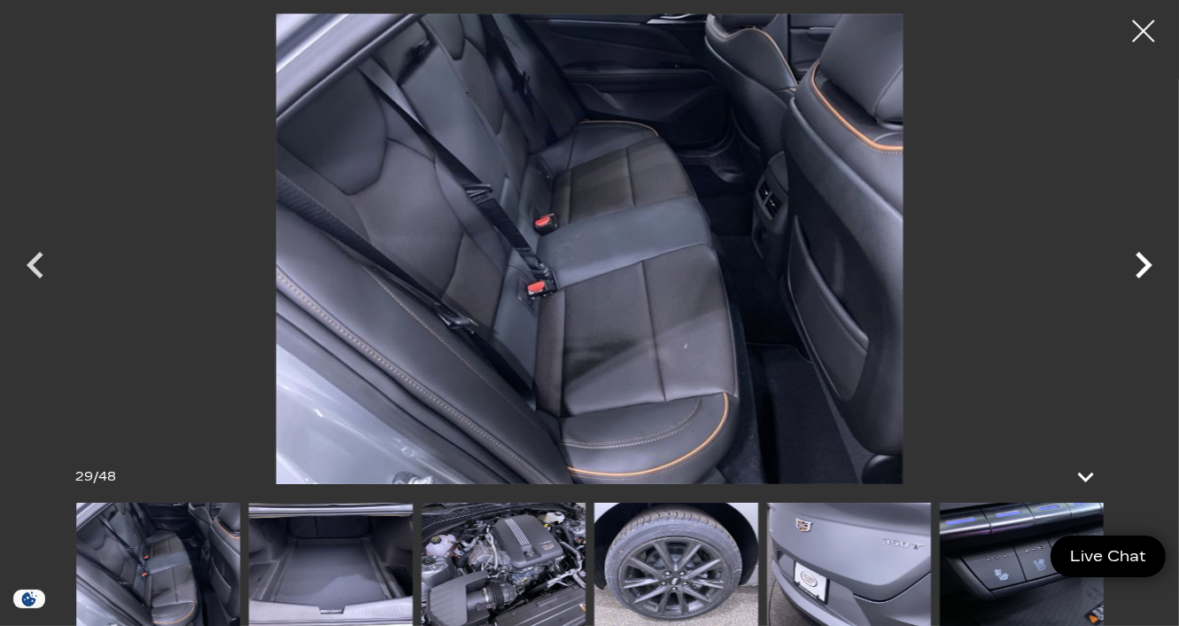
click at [1147, 270] on icon "Next" at bounding box center [1143, 264] width 53 height 53
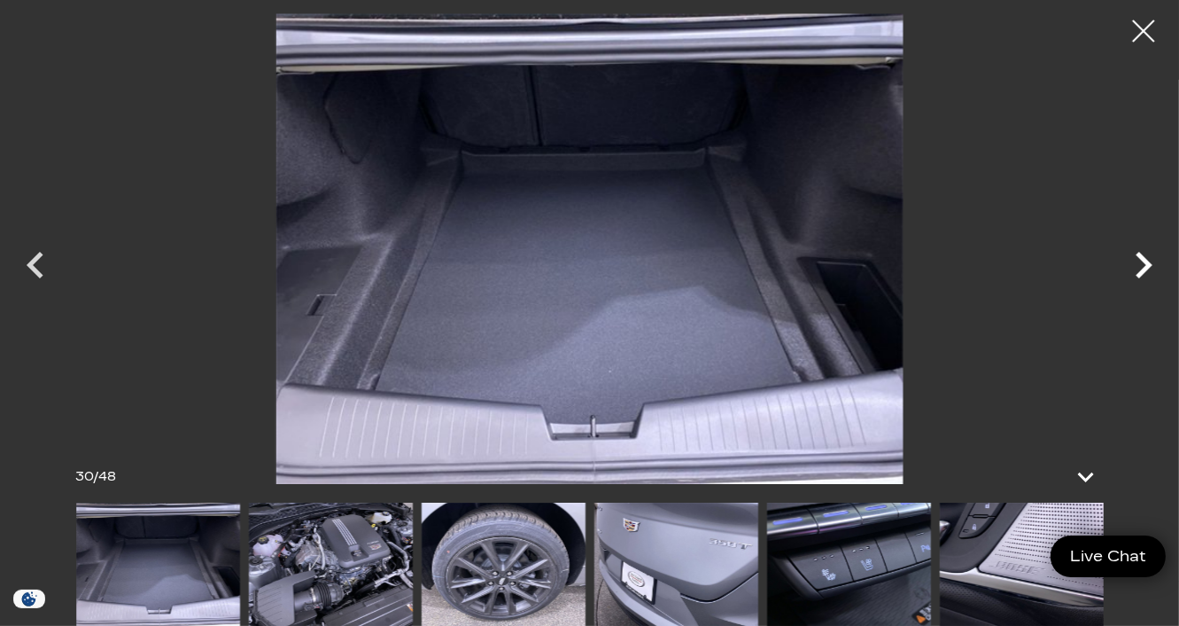
click at [1147, 270] on icon "Next" at bounding box center [1143, 264] width 53 height 53
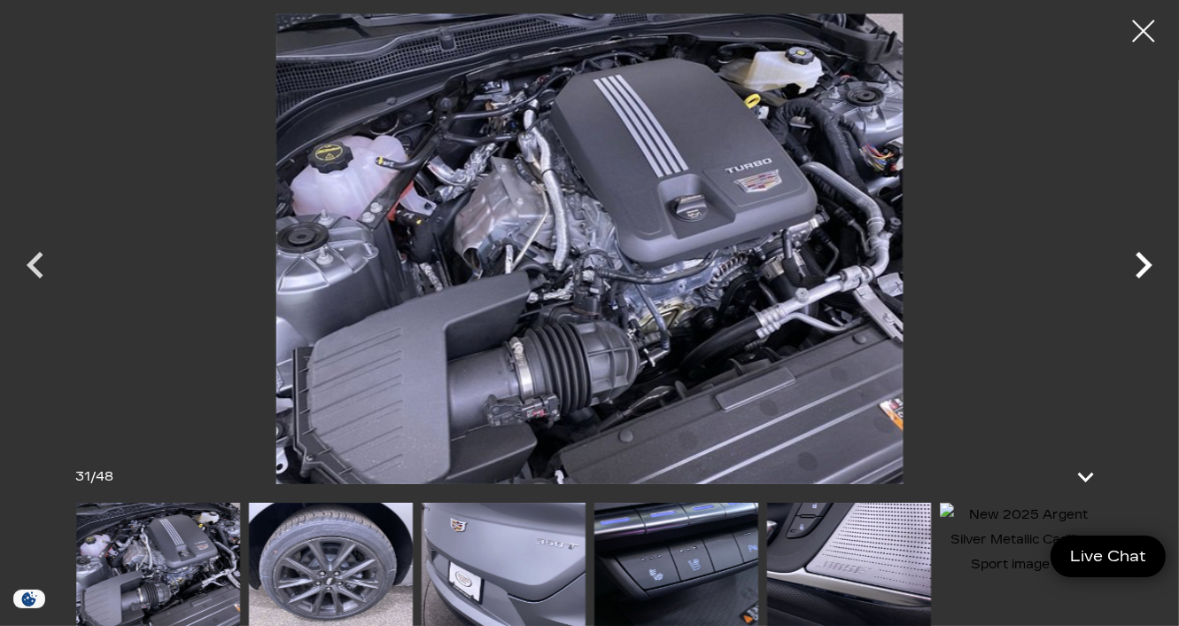
click at [1147, 270] on icon "Next" at bounding box center [1143, 264] width 53 height 53
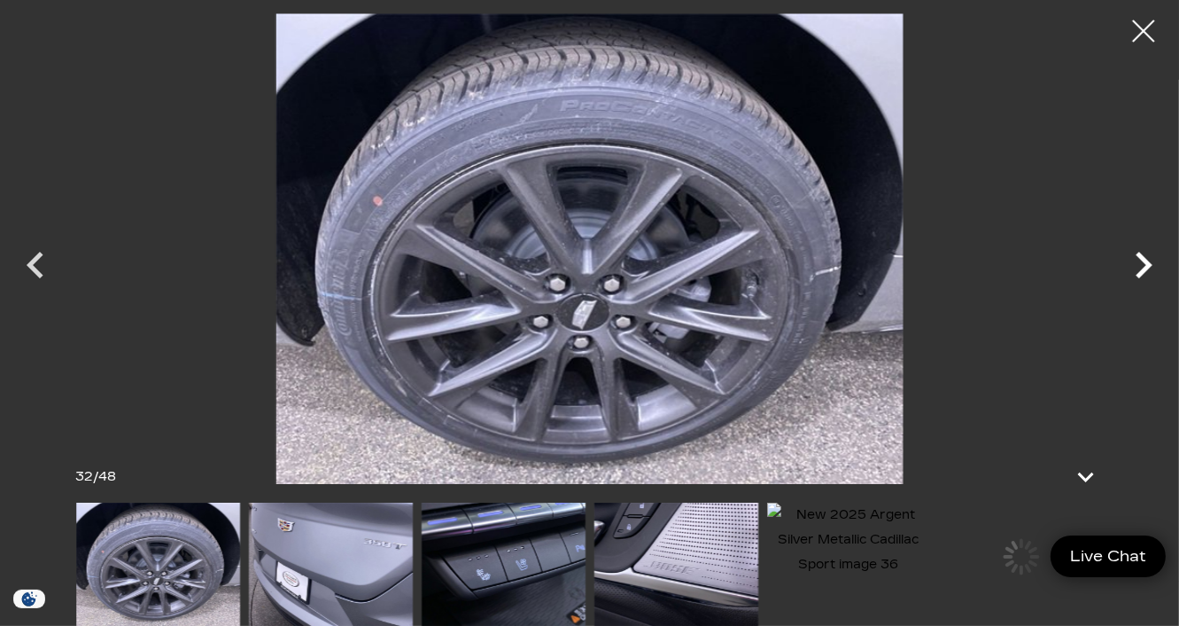
click at [1147, 270] on icon "Next" at bounding box center [1143, 264] width 53 height 53
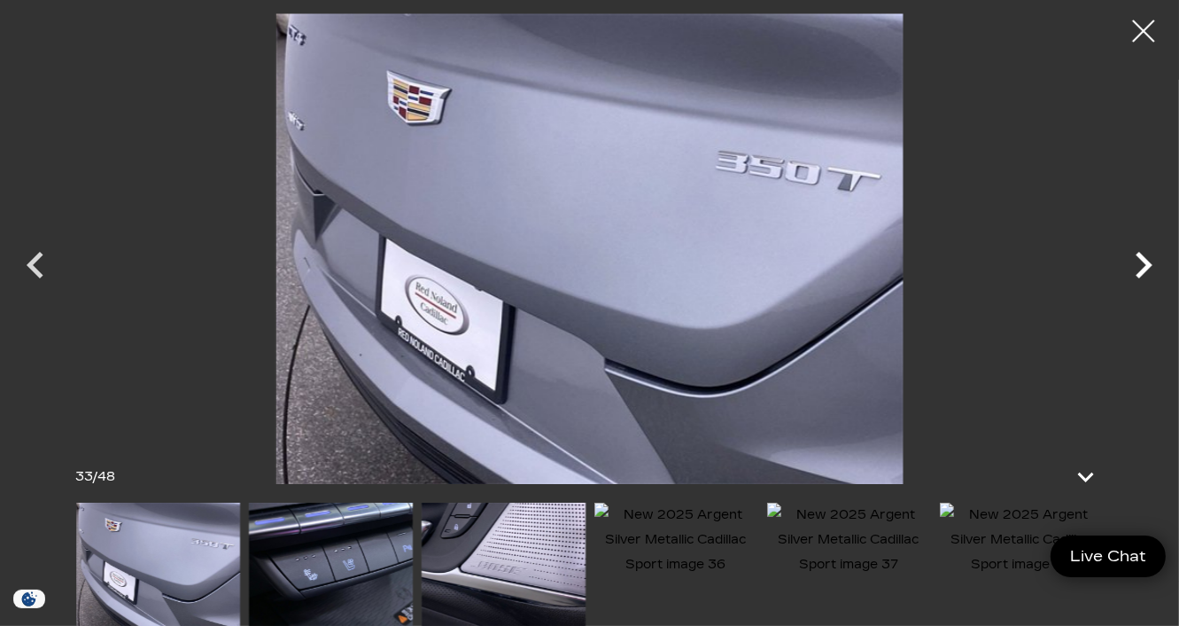
click at [1147, 270] on icon "Next" at bounding box center [1143, 264] width 53 height 53
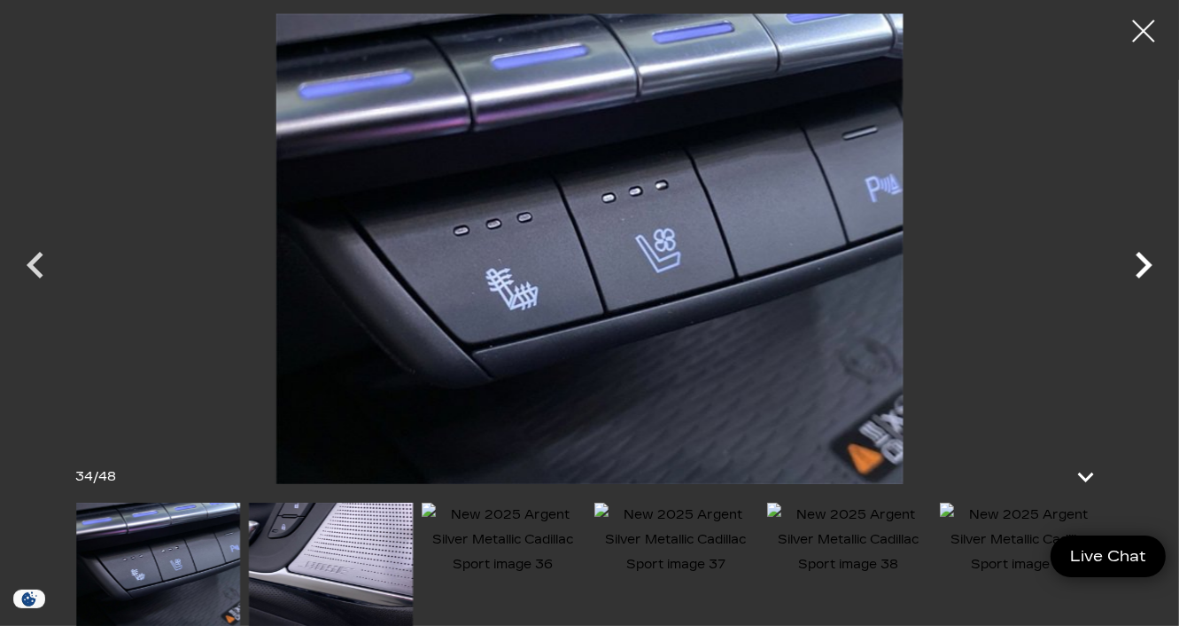
click at [1147, 270] on icon "Next" at bounding box center [1143, 264] width 53 height 53
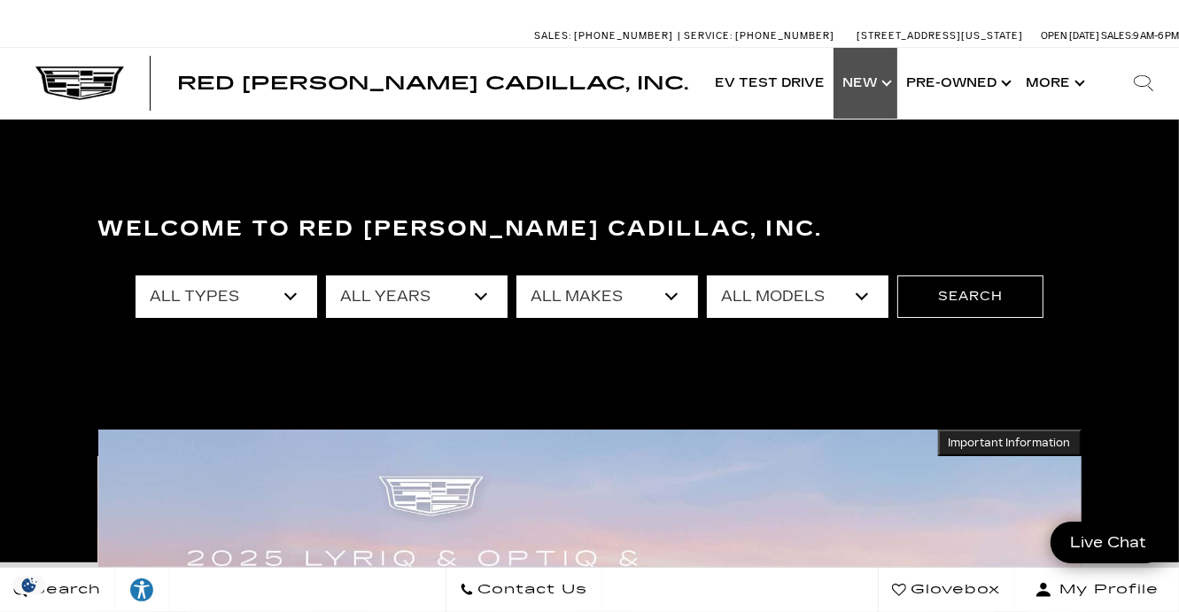
click at [867, 86] on link "Show New" at bounding box center [866, 83] width 64 height 71
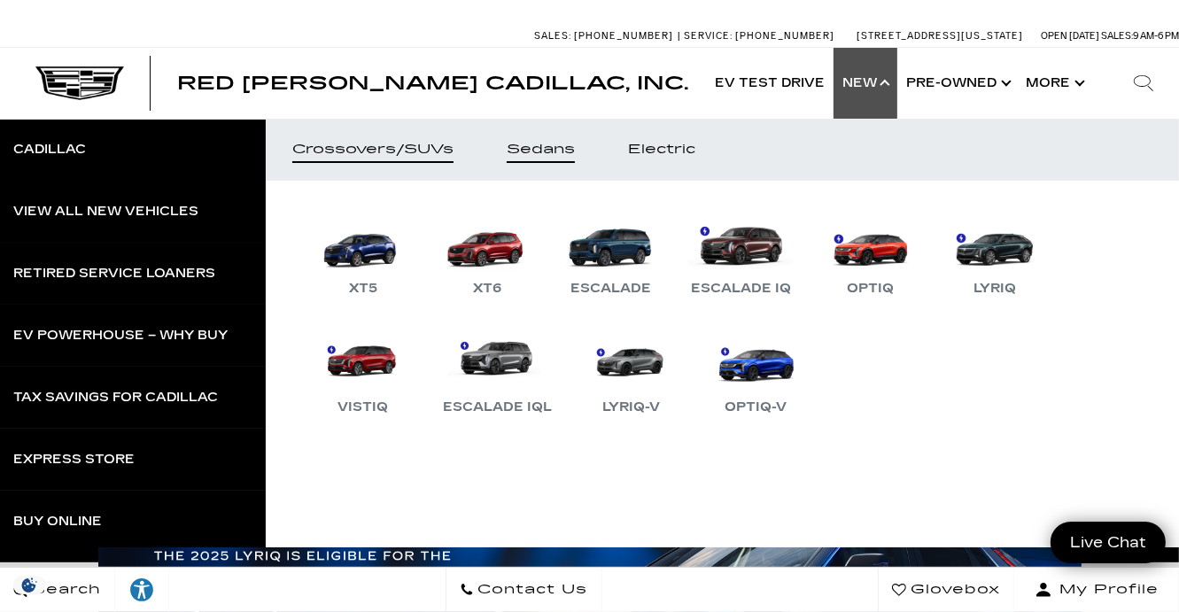
click at [543, 160] on link "Sedans" at bounding box center [540, 150] width 121 height 62
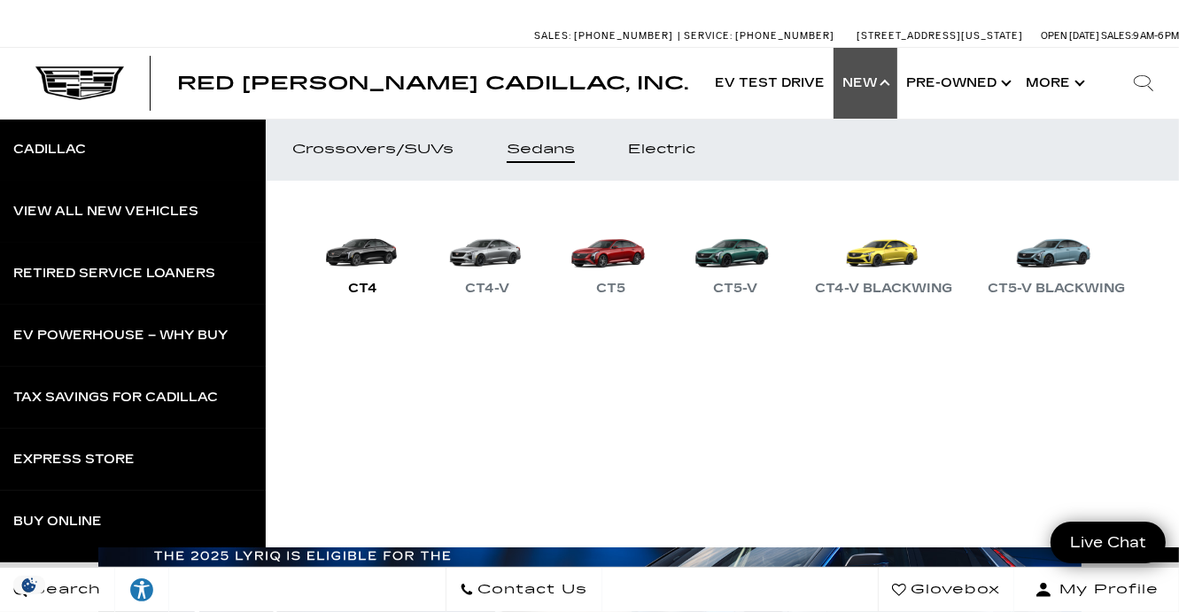
click at [365, 252] on link "CT4" at bounding box center [363, 253] width 106 height 92
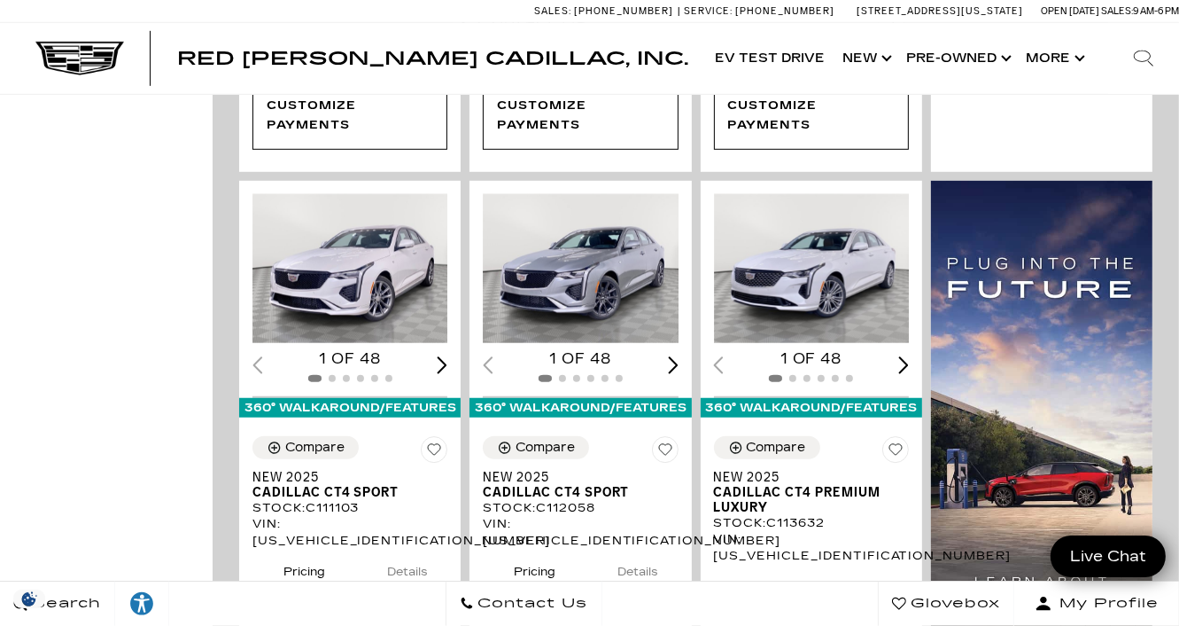
scroll to position [1067, 0]
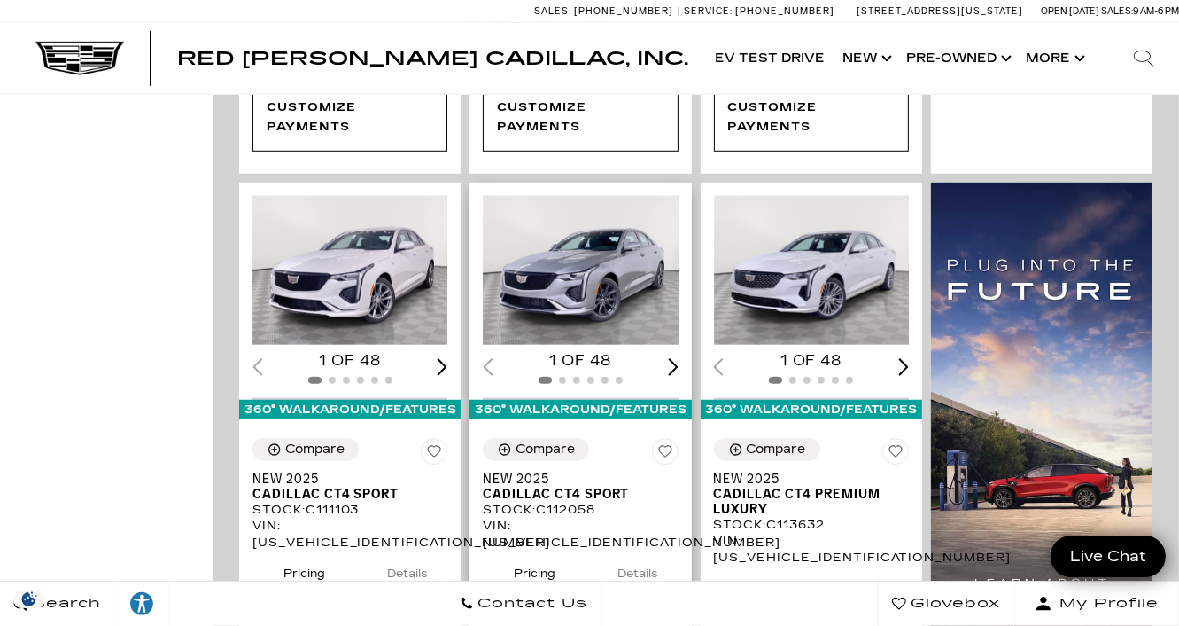
click at [603, 251] on img "1 / 2" at bounding box center [582, 270] width 198 height 149
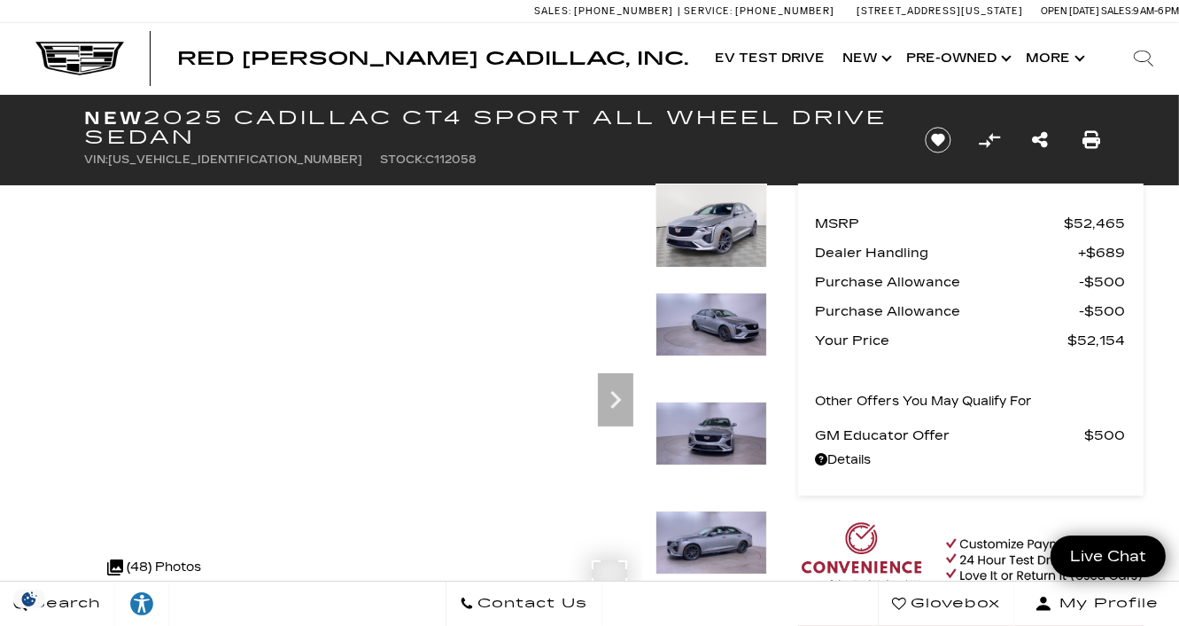
click at [721, 223] on img at bounding box center [712, 225] width 112 height 84
click at [717, 312] on img at bounding box center [712, 324] width 112 height 64
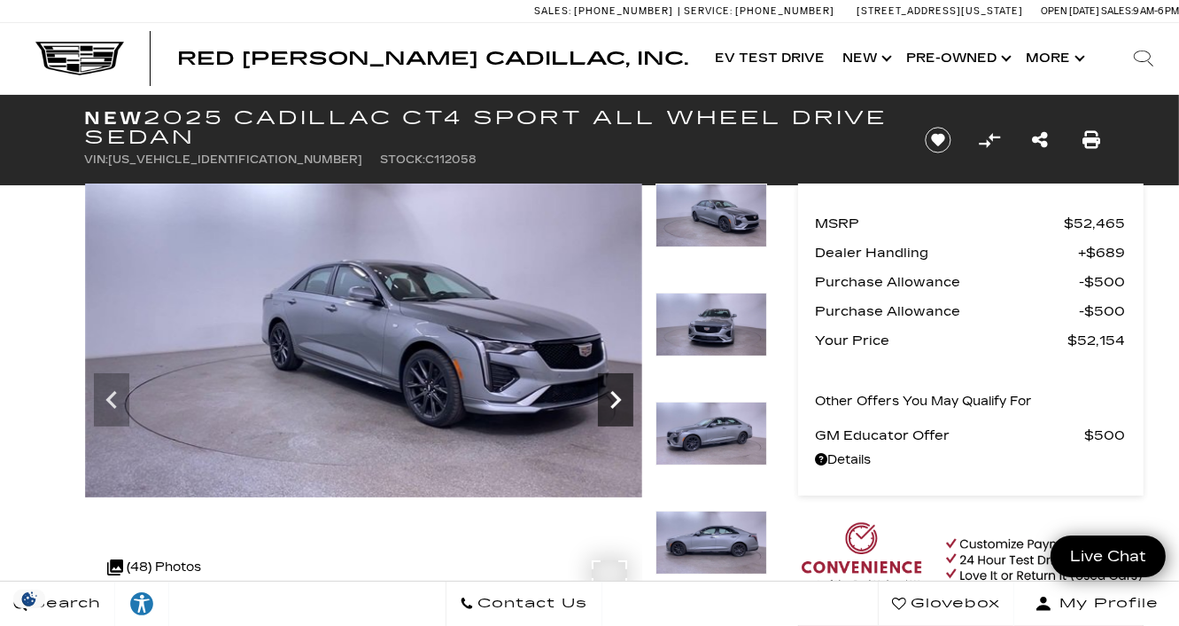
click at [610, 394] on icon "Next" at bounding box center [615, 399] width 35 height 35
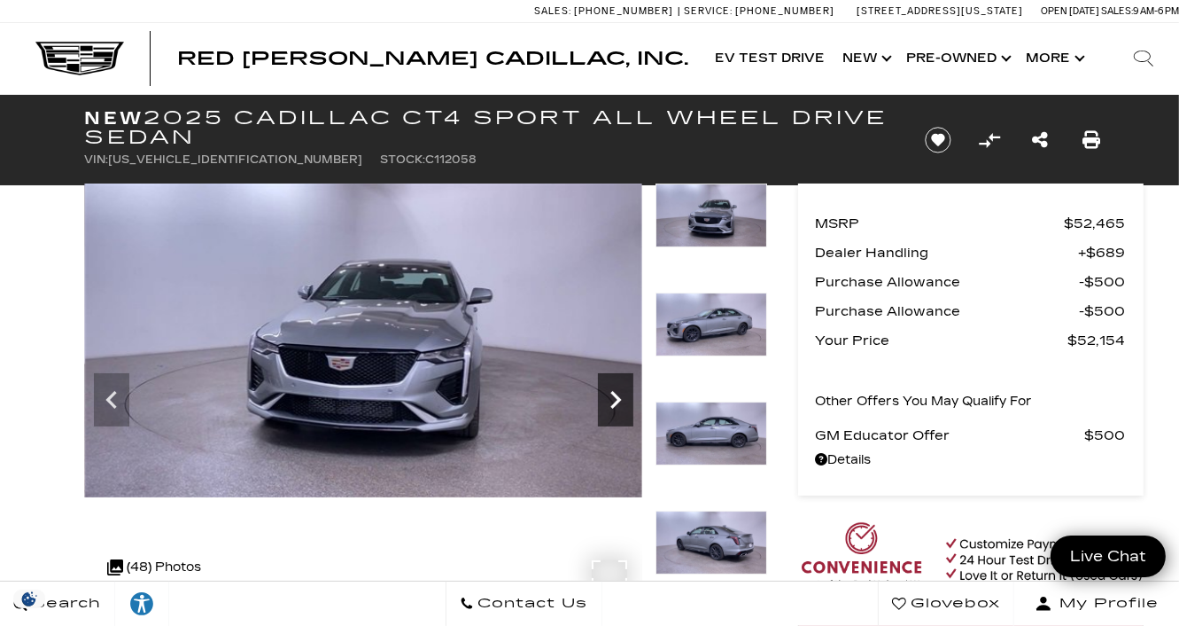
click at [610, 394] on icon "Next" at bounding box center [615, 399] width 35 height 35
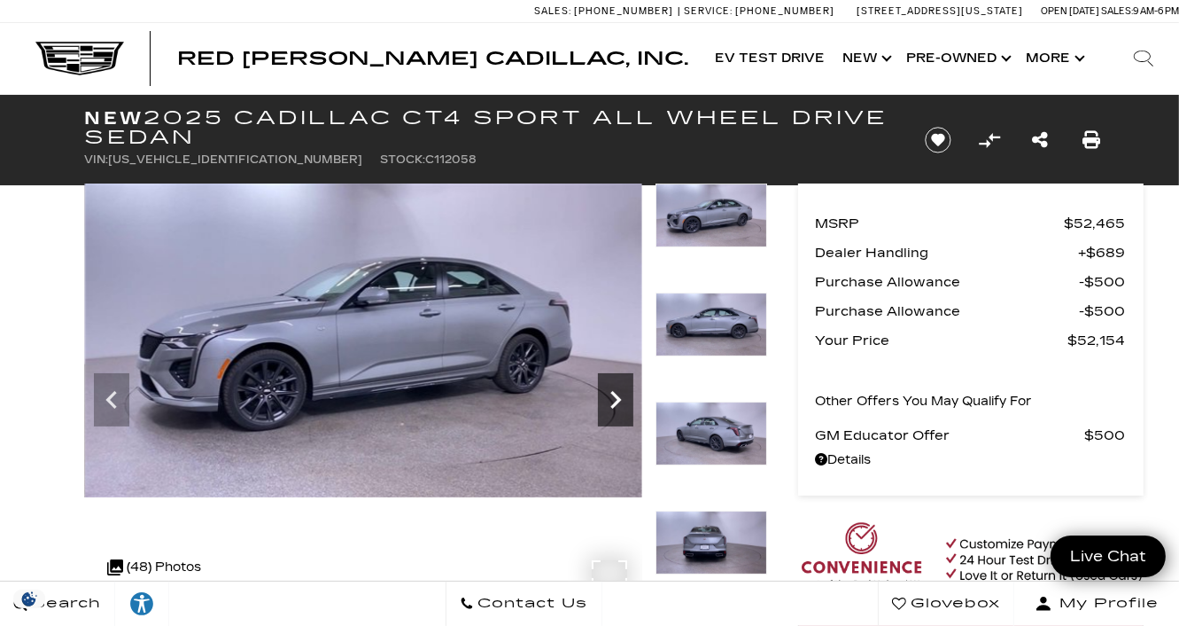
click at [610, 394] on icon "Next" at bounding box center [615, 399] width 35 height 35
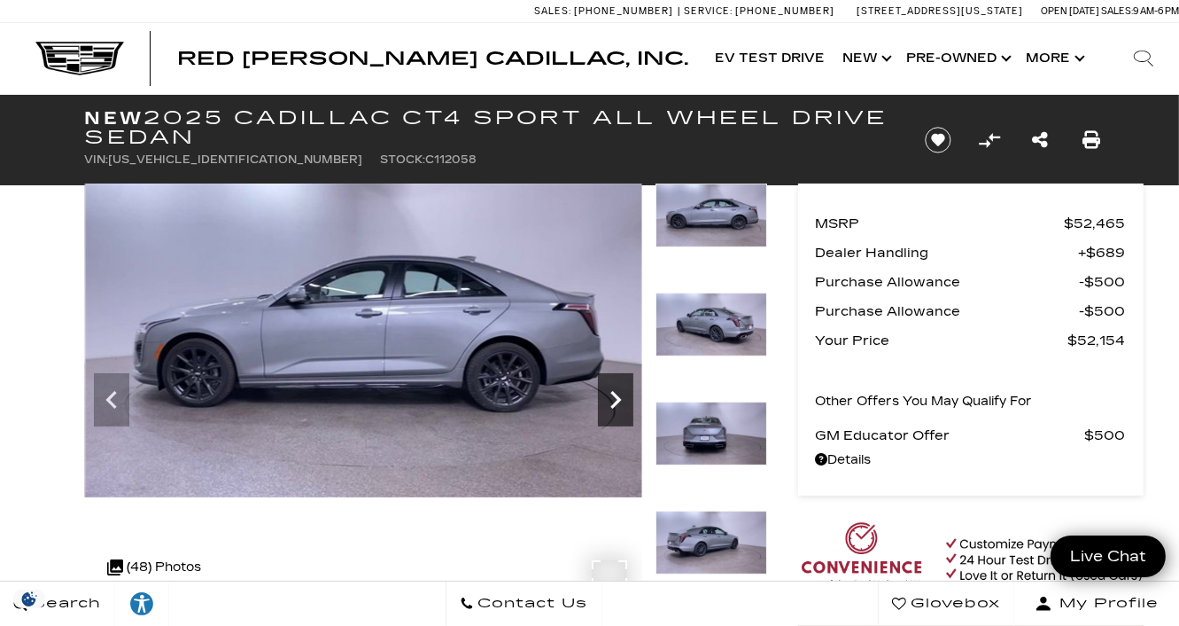
click at [610, 394] on icon "Next" at bounding box center [615, 399] width 35 height 35
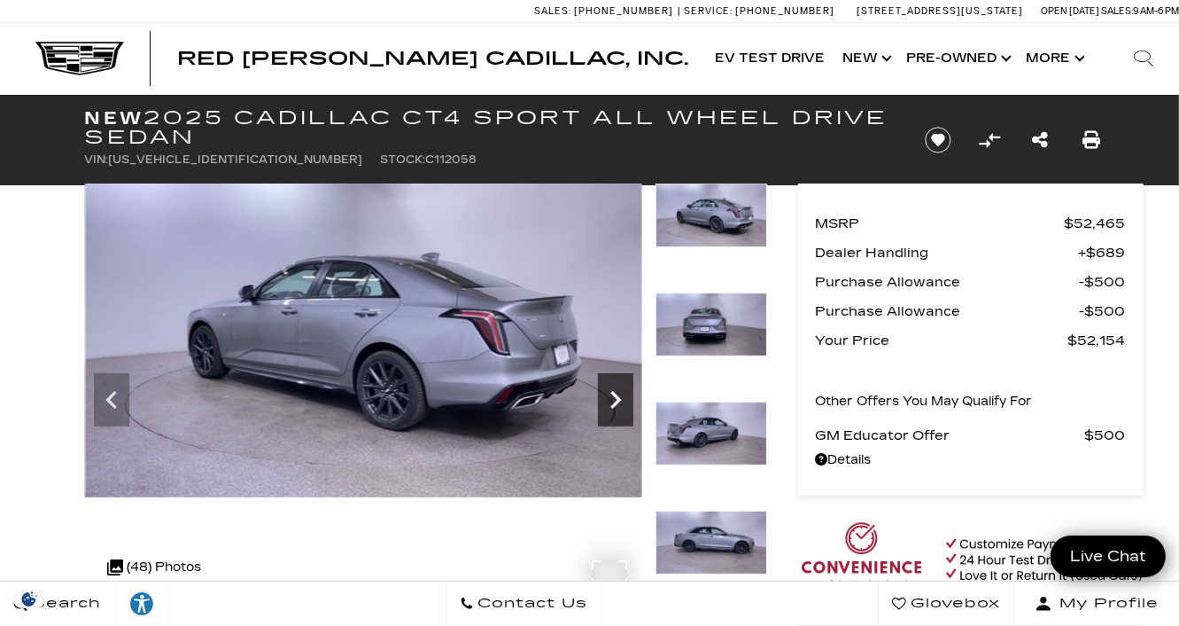
click at [610, 394] on icon "Next" at bounding box center [615, 399] width 35 height 35
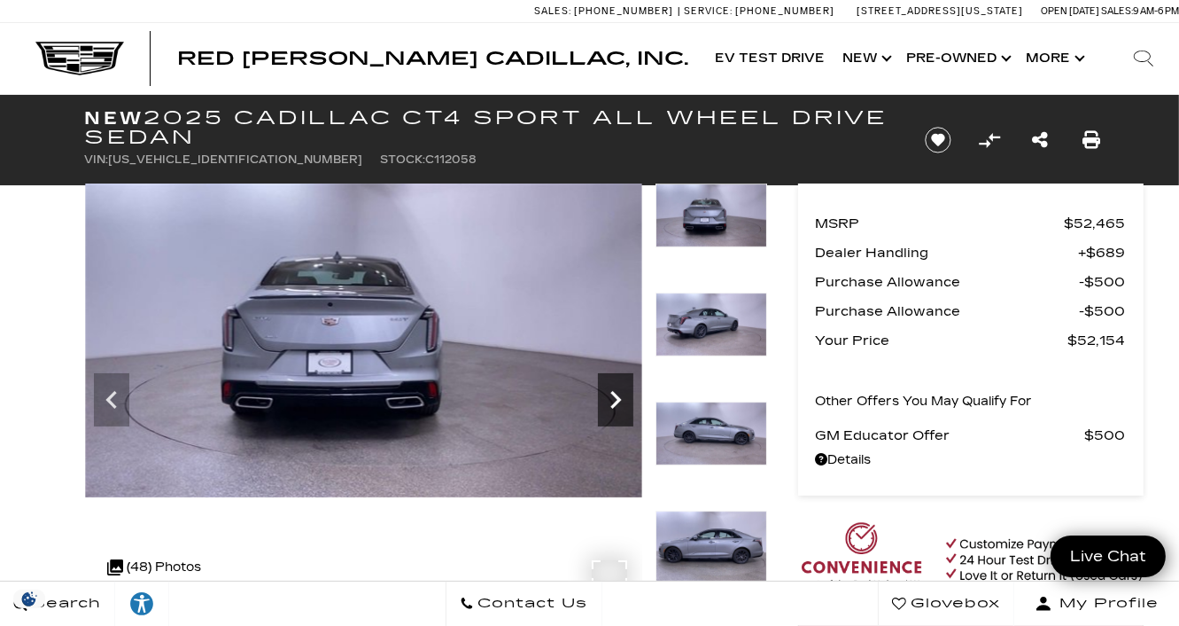
click at [610, 394] on icon "Next" at bounding box center [615, 399] width 35 height 35
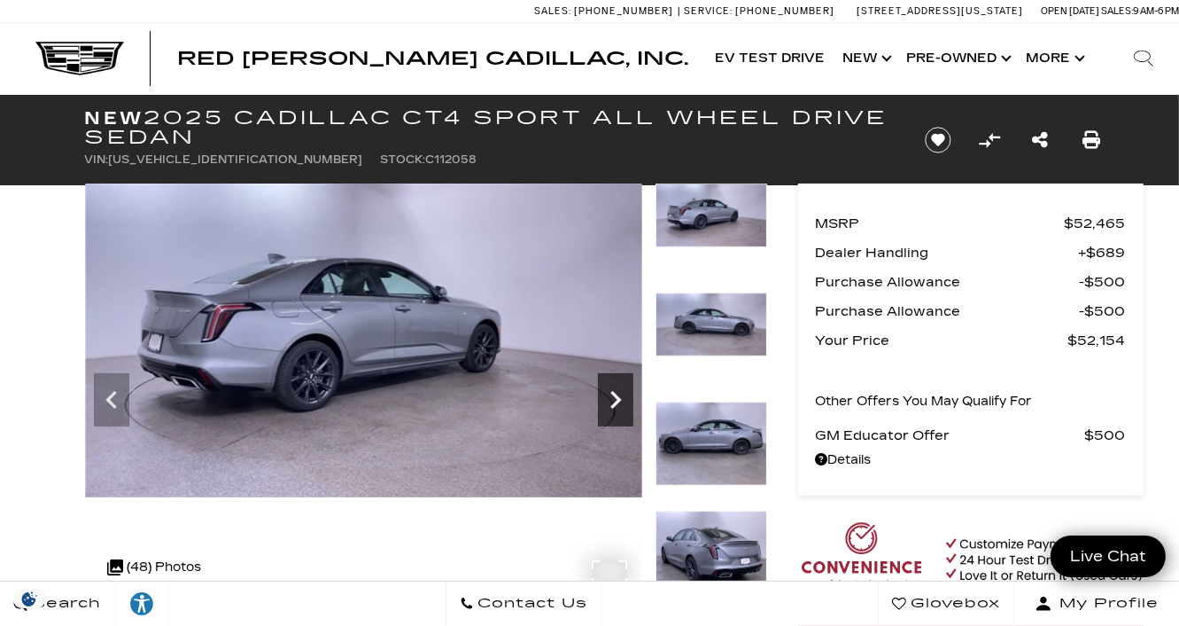
click at [610, 394] on icon "Next" at bounding box center [615, 399] width 35 height 35
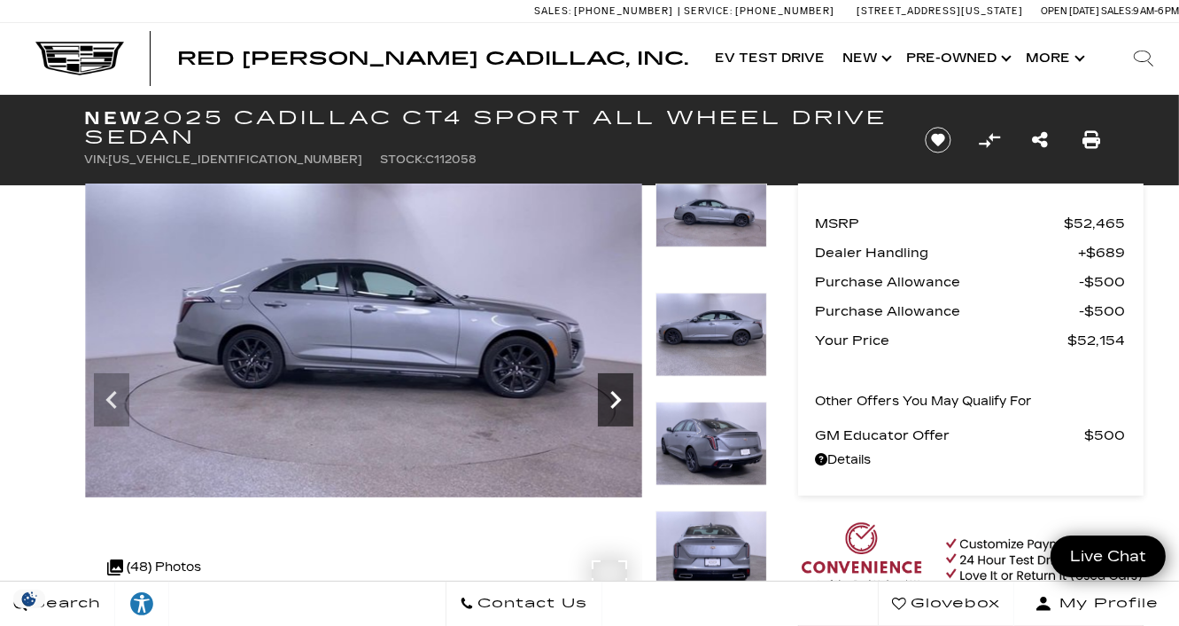
click at [610, 394] on icon "Next" at bounding box center [615, 399] width 35 height 35
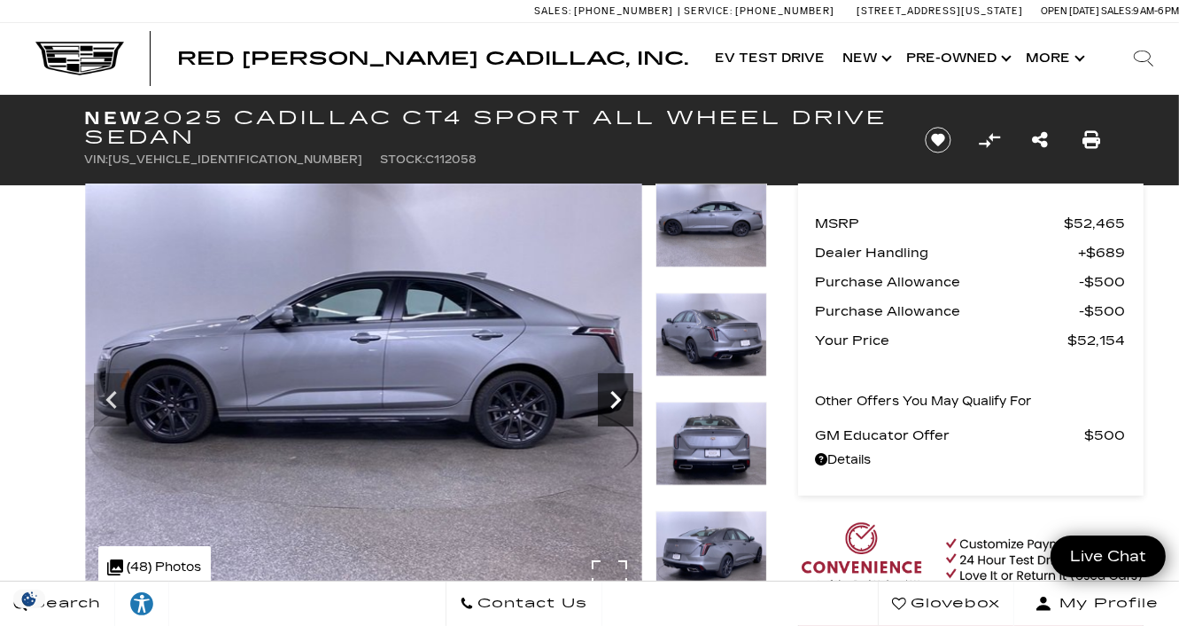
click at [610, 394] on icon "Next" at bounding box center [615, 399] width 35 height 35
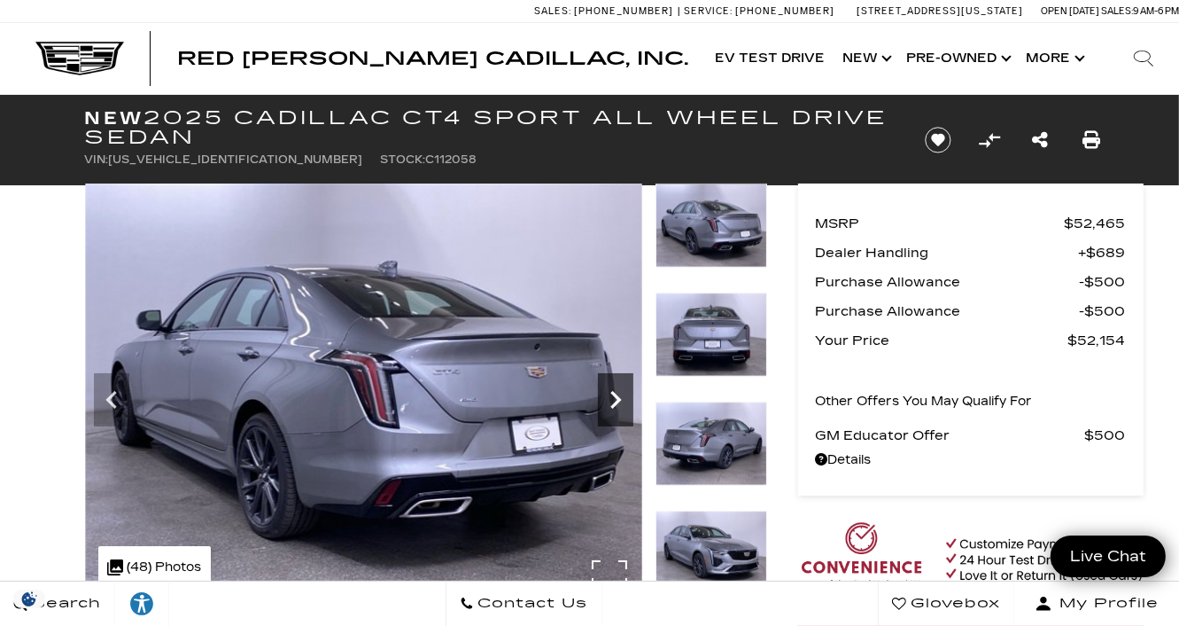
click at [610, 394] on icon "Next" at bounding box center [615, 399] width 35 height 35
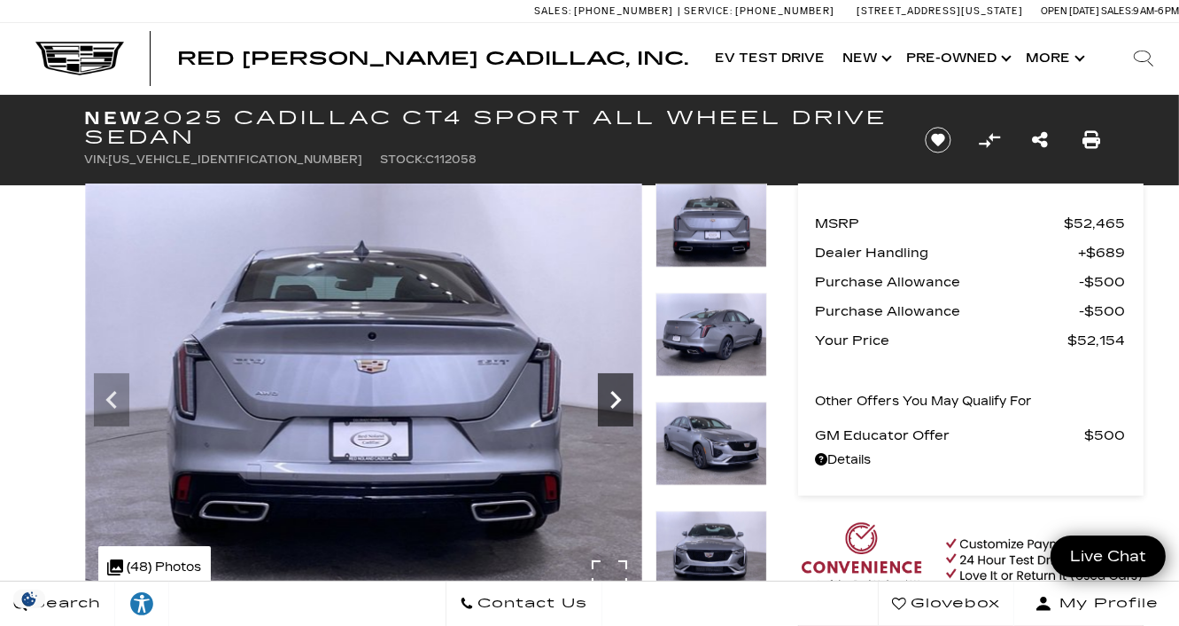
click at [610, 394] on icon "Next" at bounding box center [615, 399] width 35 height 35
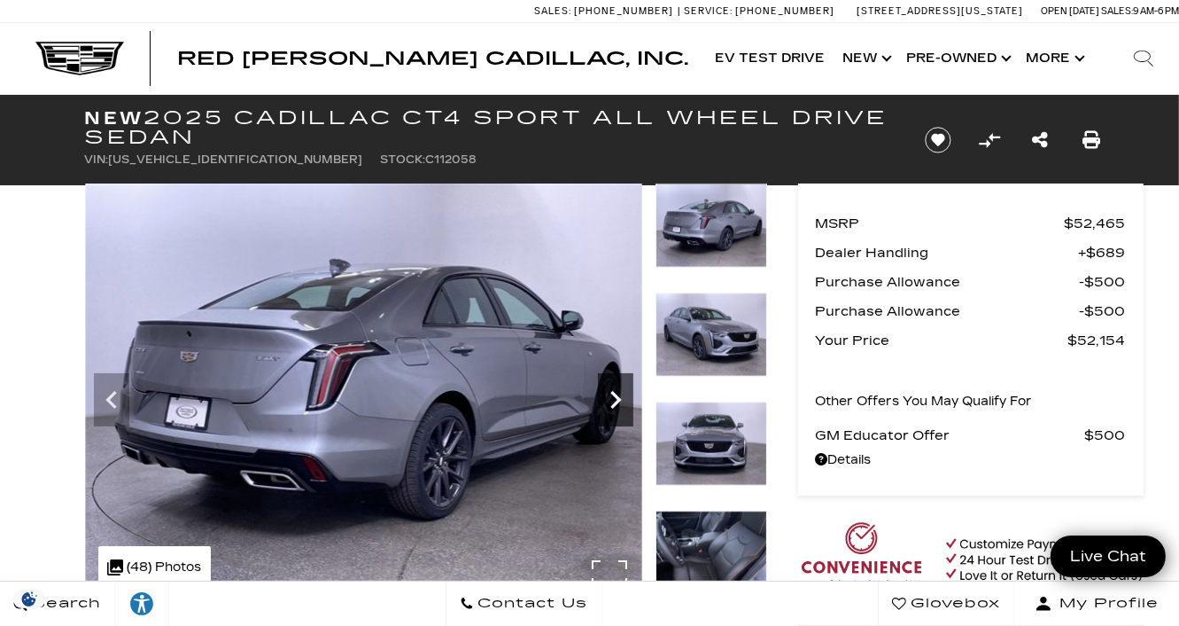
click at [610, 394] on icon "Next" at bounding box center [615, 399] width 35 height 35
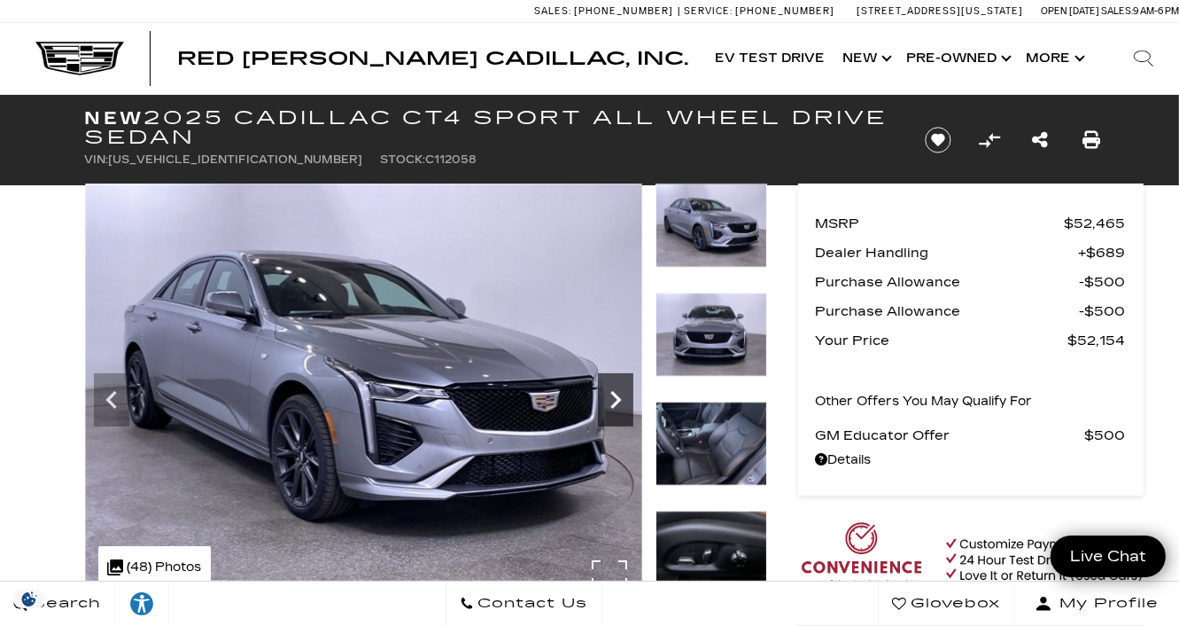
click at [610, 394] on icon "Next" at bounding box center [615, 399] width 35 height 35
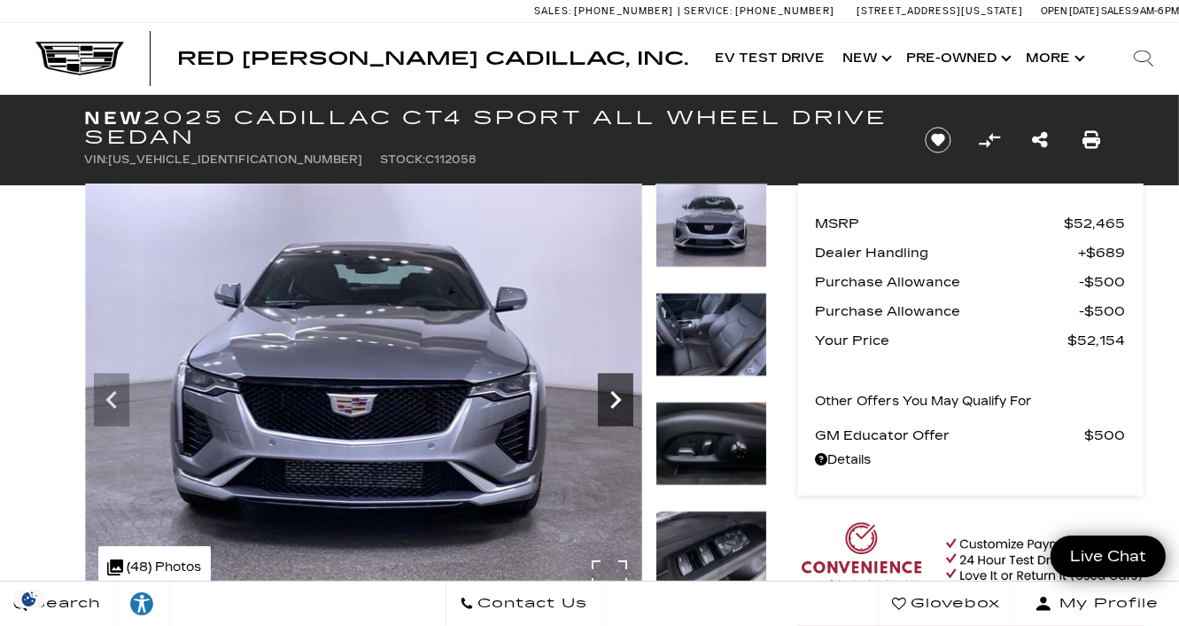
click at [610, 394] on icon "Next" at bounding box center [615, 399] width 35 height 35
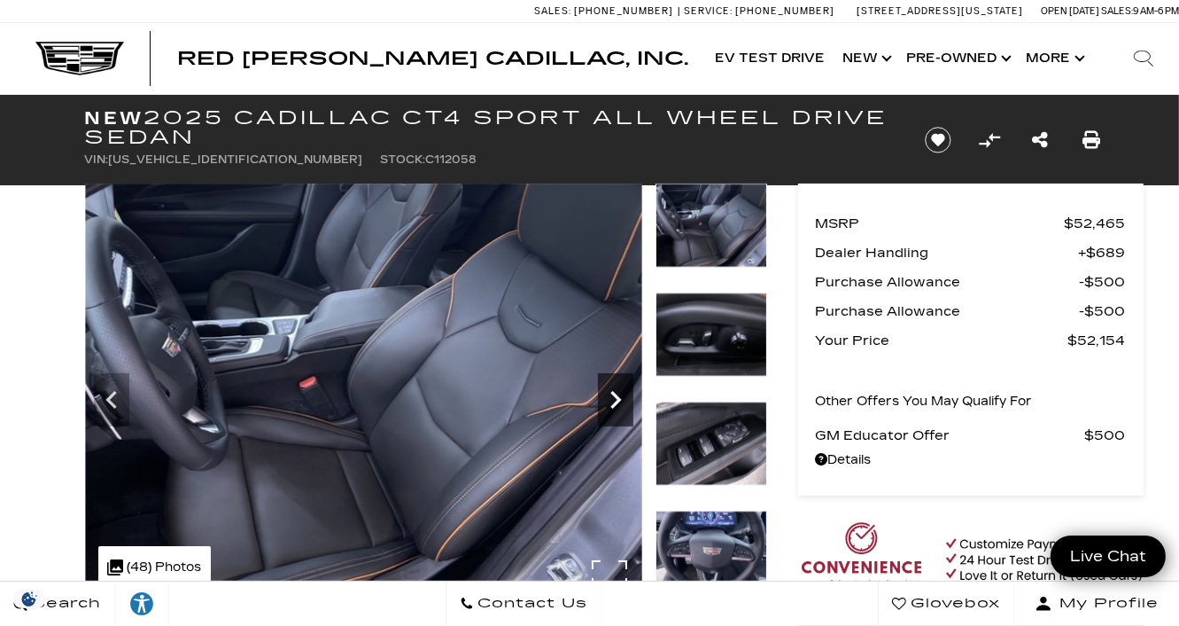
click at [610, 394] on icon "Next" at bounding box center [615, 399] width 35 height 35
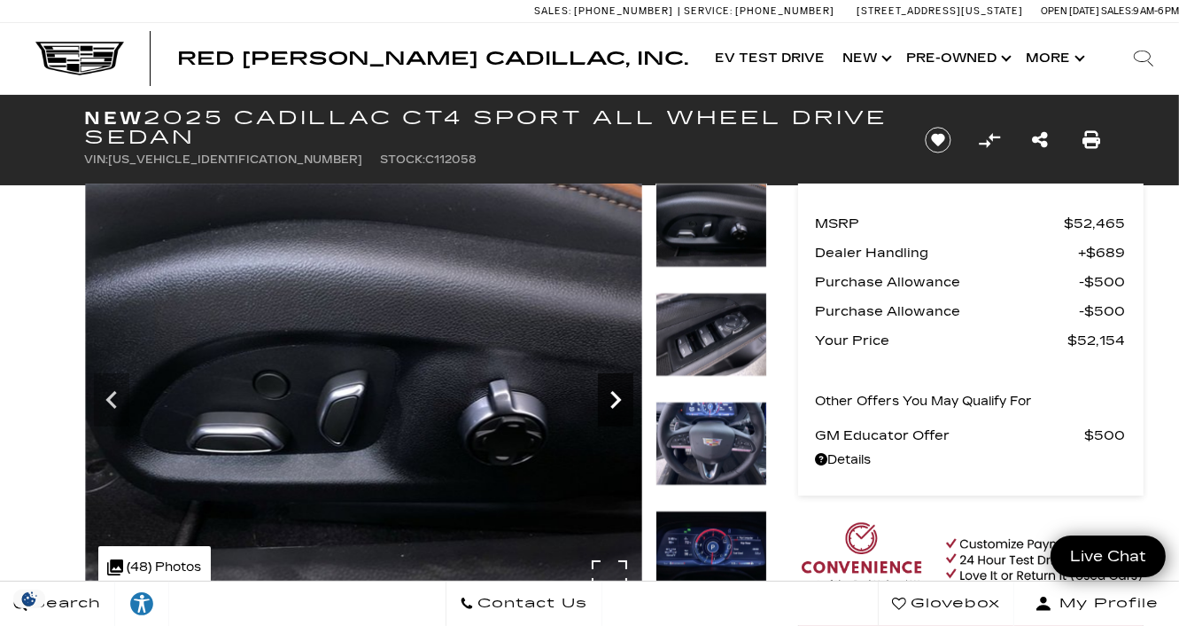
click at [610, 394] on icon "Next" at bounding box center [615, 399] width 35 height 35
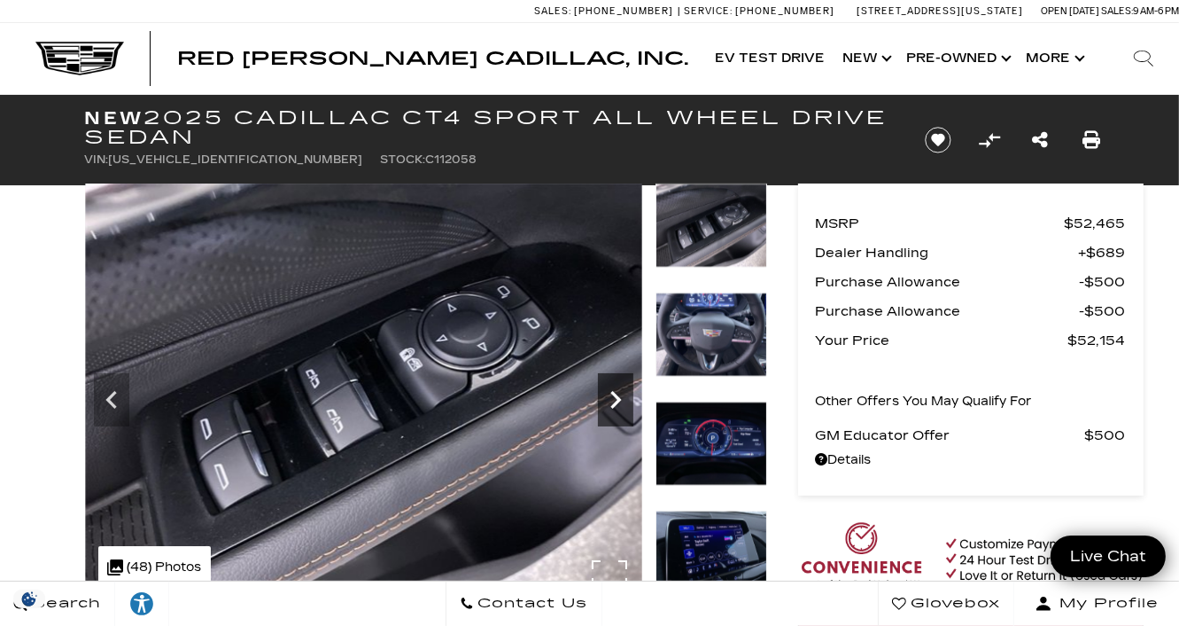
click at [610, 394] on icon "Next" at bounding box center [615, 399] width 35 height 35
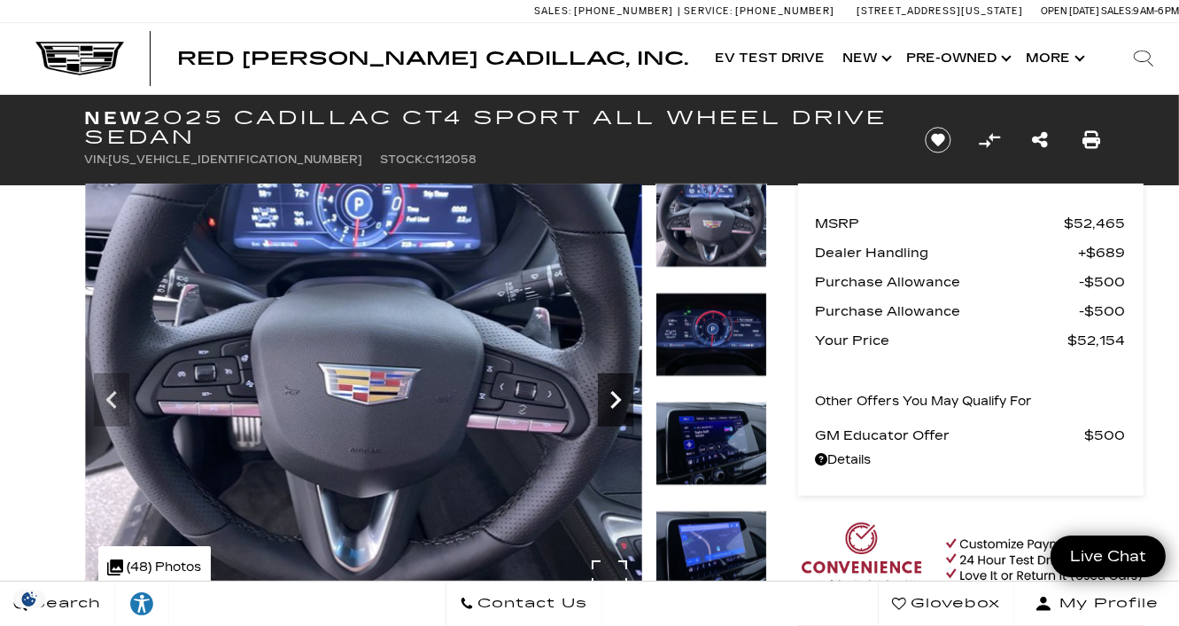
click at [610, 394] on icon "Next" at bounding box center [615, 399] width 35 height 35
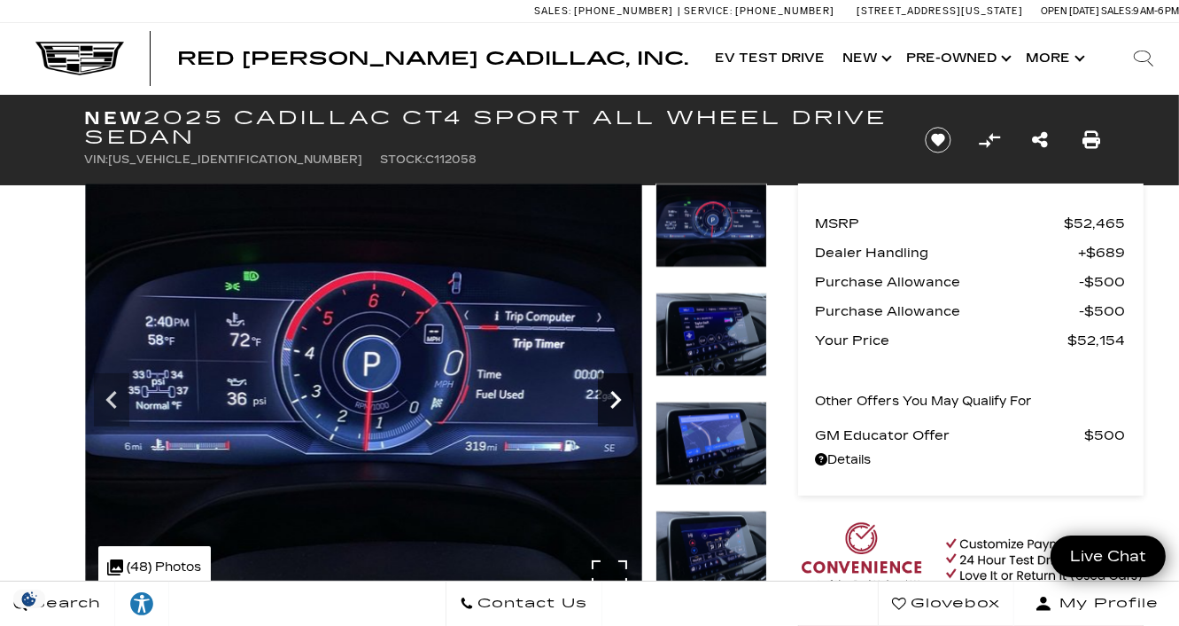
click at [610, 394] on icon "Next" at bounding box center [615, 399] width 35 height 35
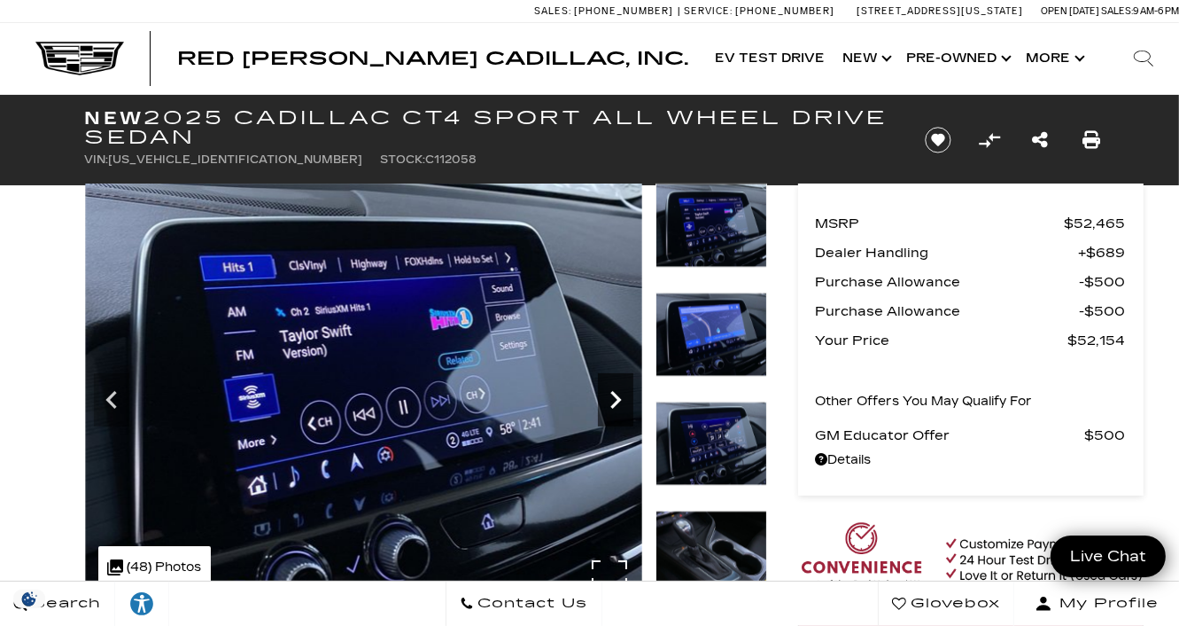
click at [610, 394] on icon "Next" at bounding box center [615, 399] width 35 height 35
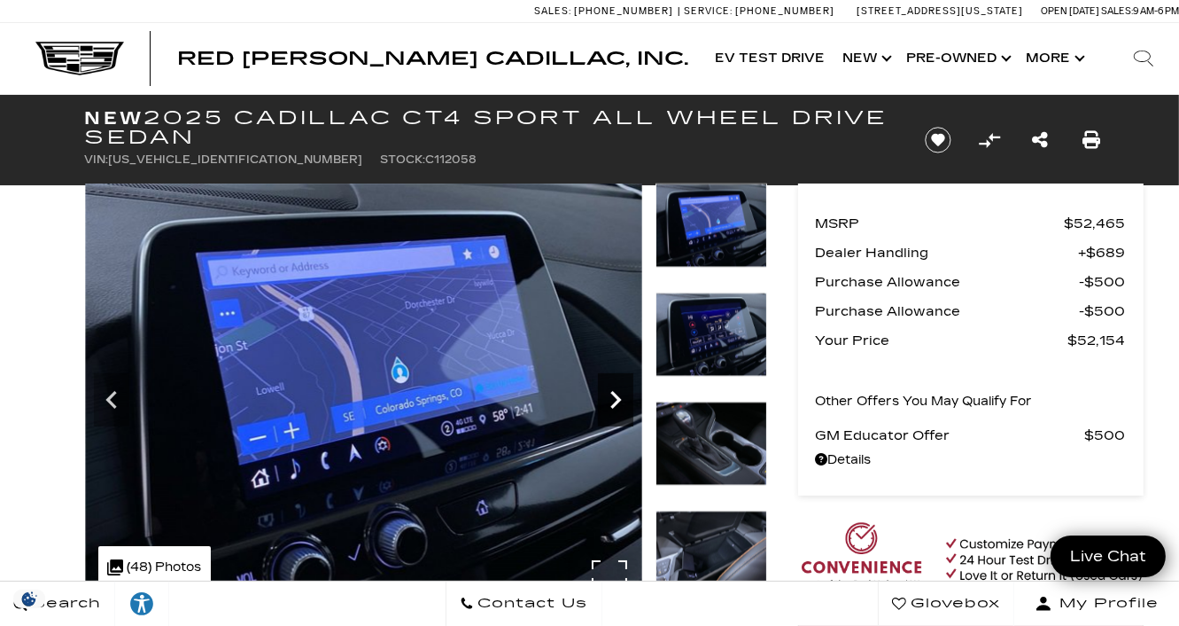
click at [610, 394] on icon "Next" at bounding box center [615, 399] width 35 height 35
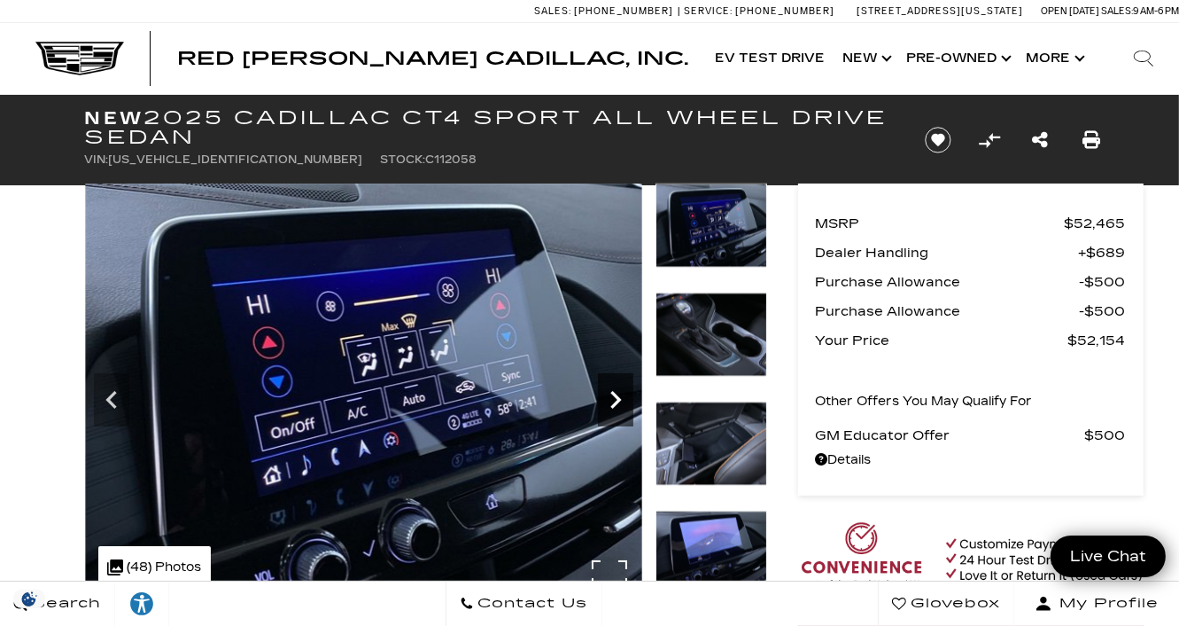
click at [610, 394] on icon "Next" at bounding box center [615, 399] width 35 height 35
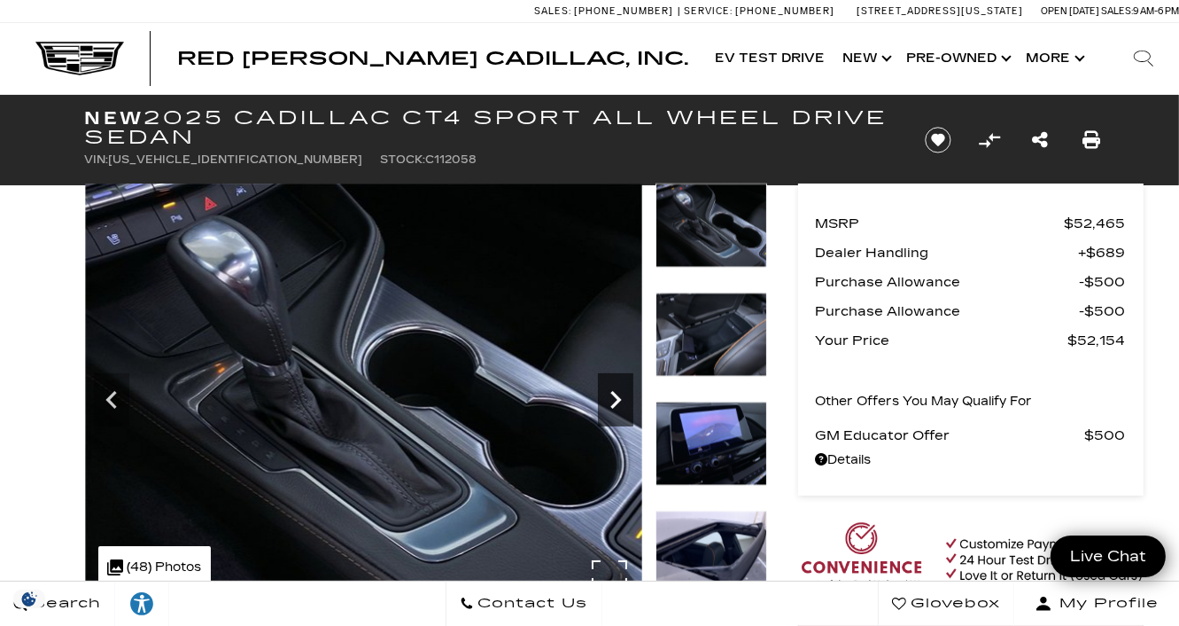
click at [610, 394] on icon "Next" at bounding box center [615, 399] width 35 height 35
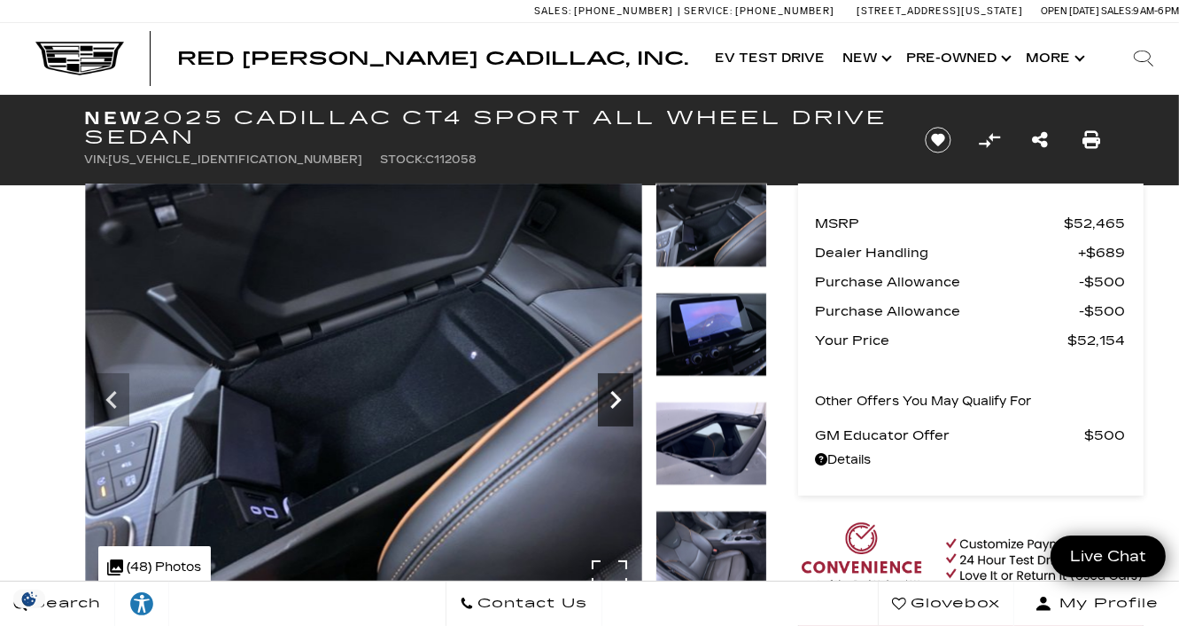
click at [610, 394] on icon "Next" at bounding box center [615, 399] width 35 height 35
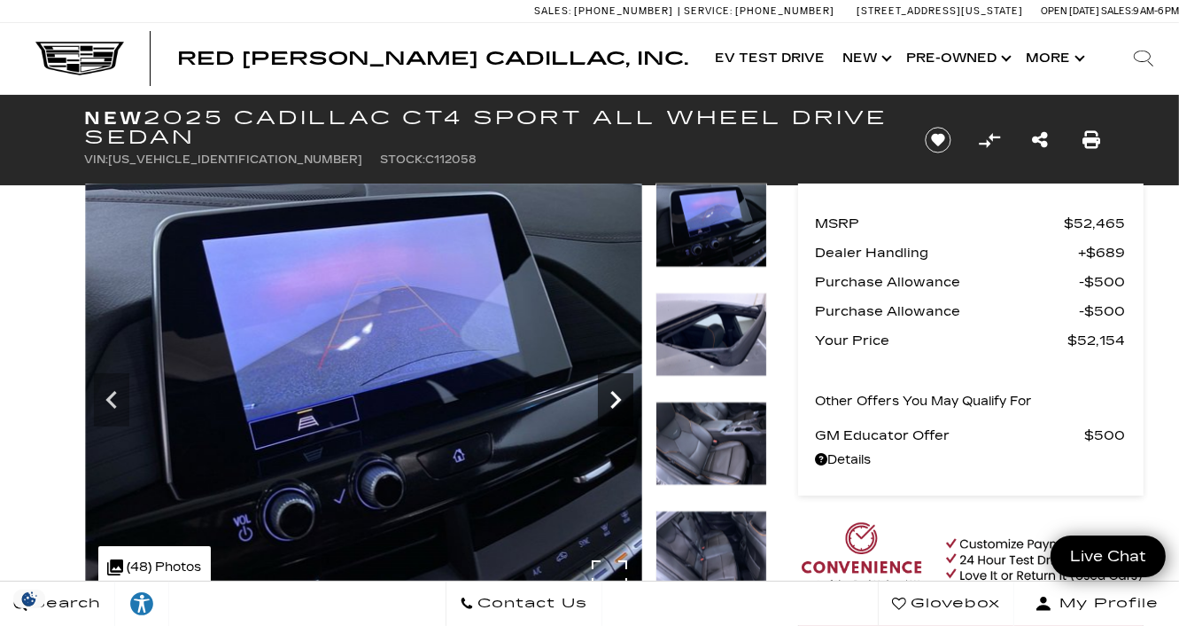
click at [610, 394] on icon "Next" at bounding box center [615, 399] width 35 height 35
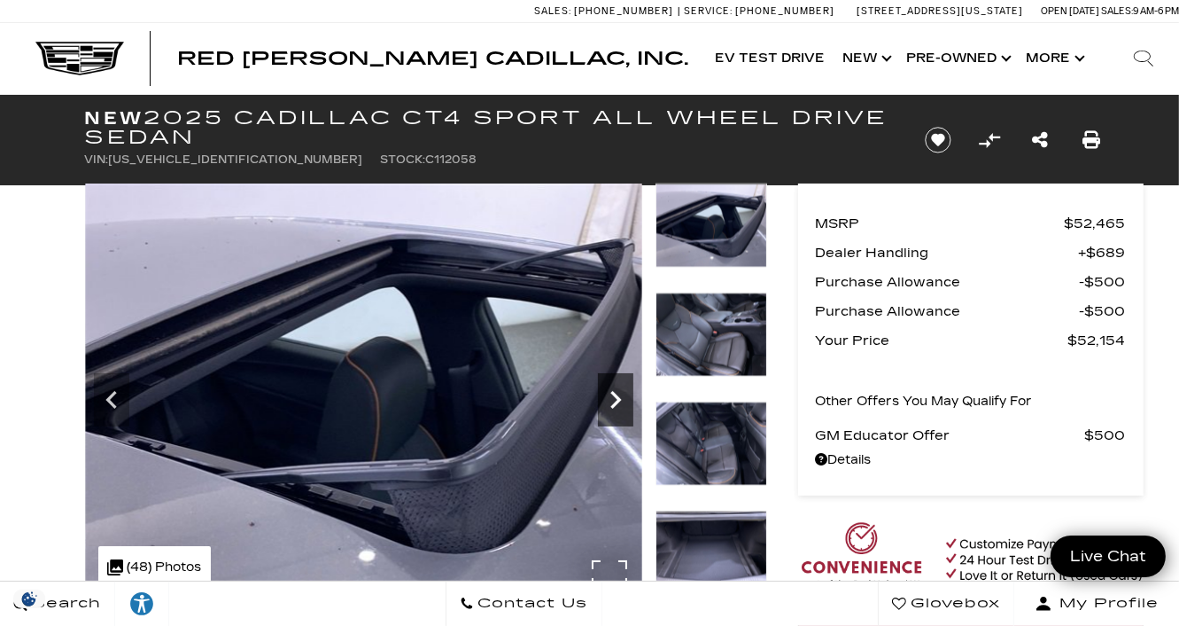
click at [610, 394] on icon "Next" at bounding box center [615, 399] width 35 height 35
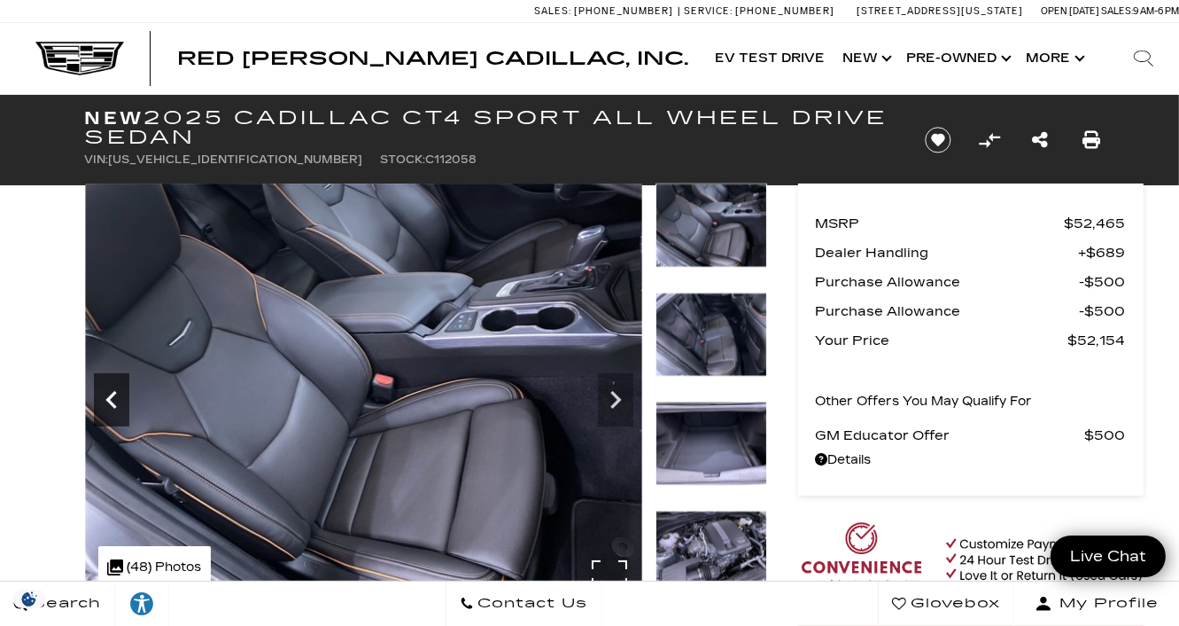
click at [121, 408] on icon "Previous" at bounding box center [111, 399] width 35 height 35
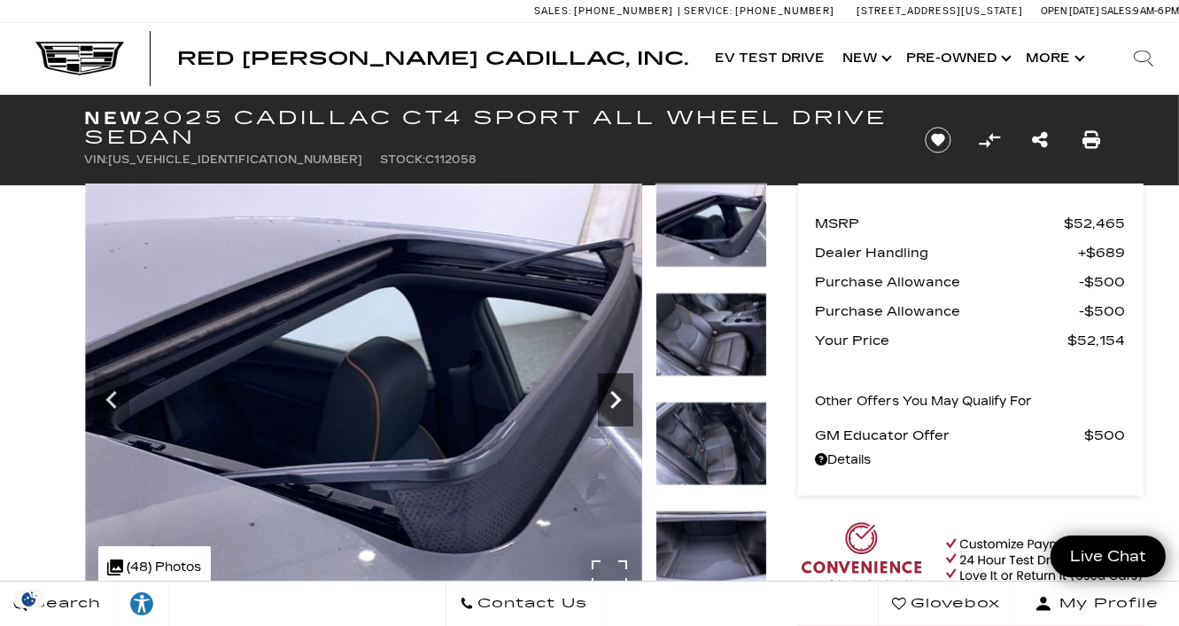
click at [615, 400] on icon "Next" at bounding box center [615, 399] width 35 height 35
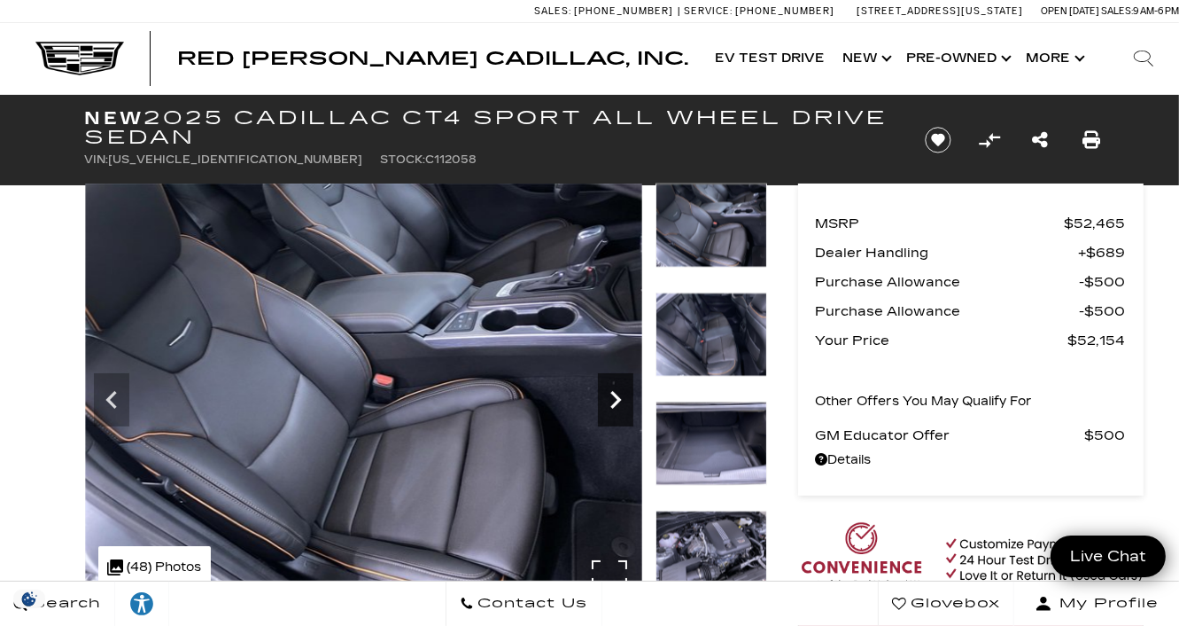
click at [615, 400] on icon "Next" at bounding box center [615, 399] width 35 height 35
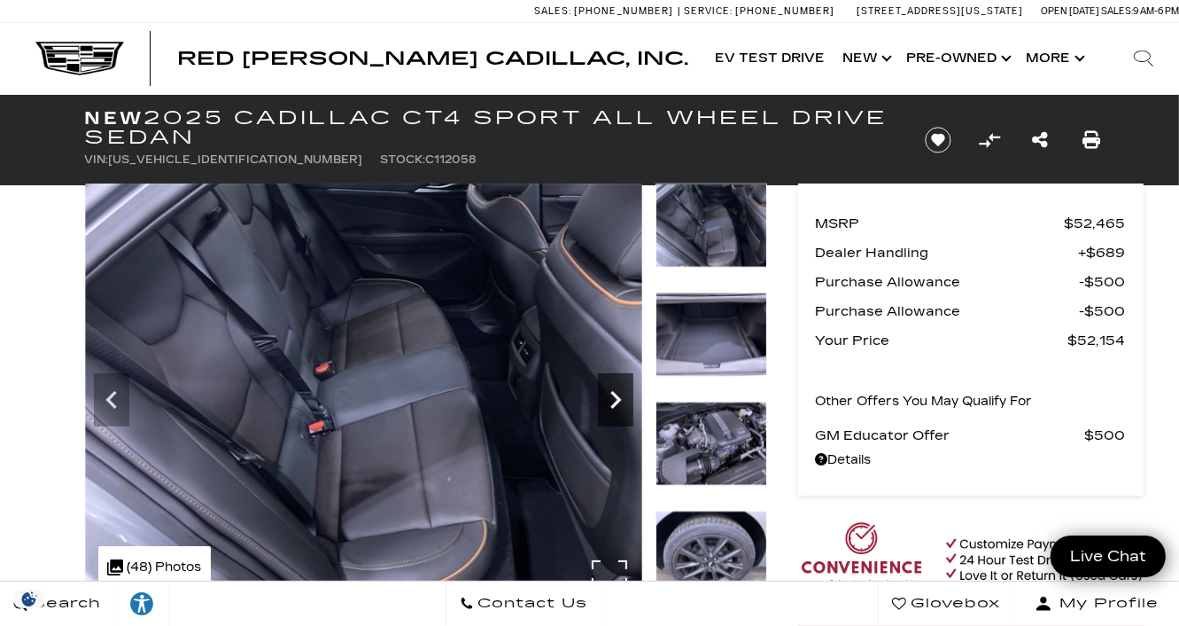
click at [615, 400] on icon "Next" at bounding box center [615, 399] width 35 height 35
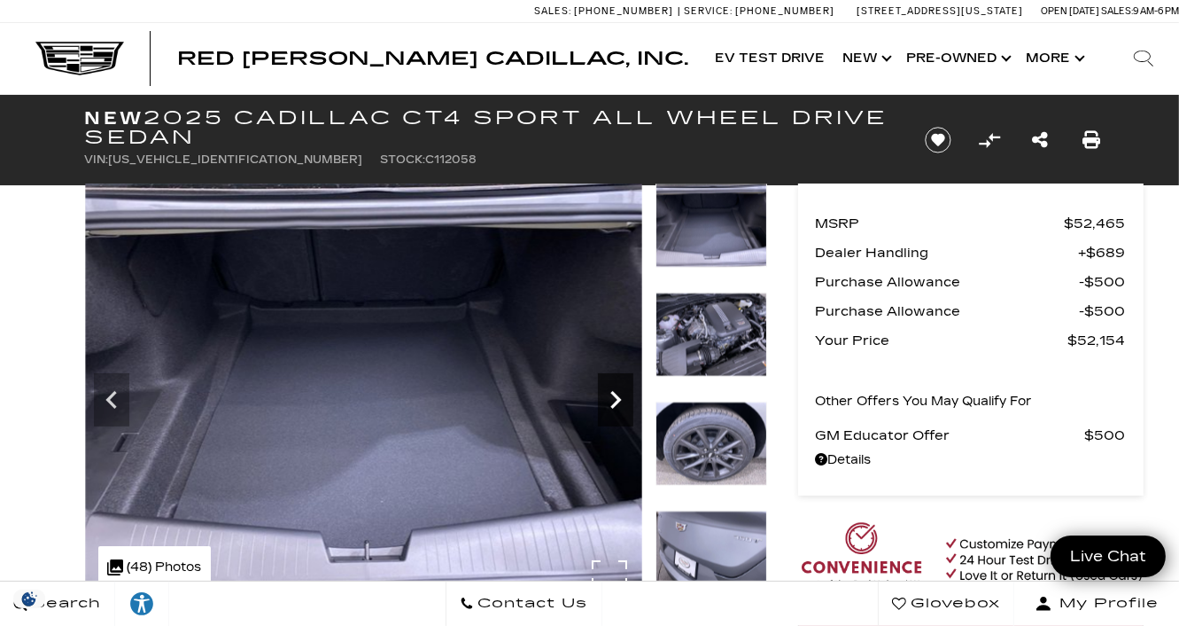
click at [615, 400] on icon "Next" at bounding box center [615, 399] width 35 height 35
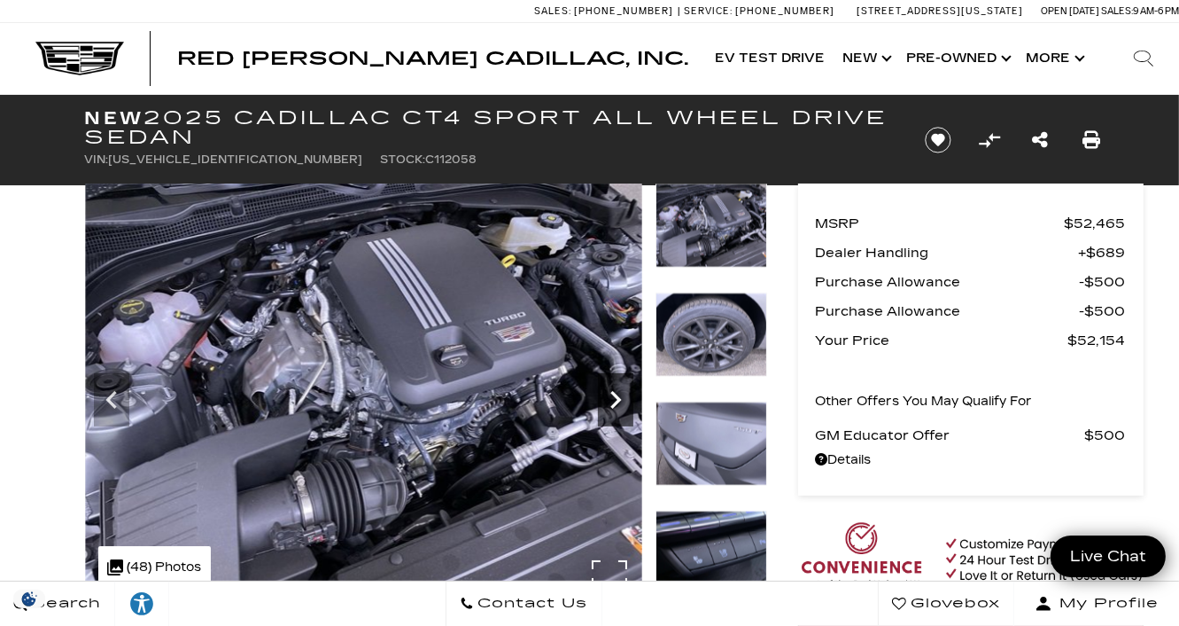
click at [615, 400] on icon "Next" at bounding box center [615, 399] width 35 height 35
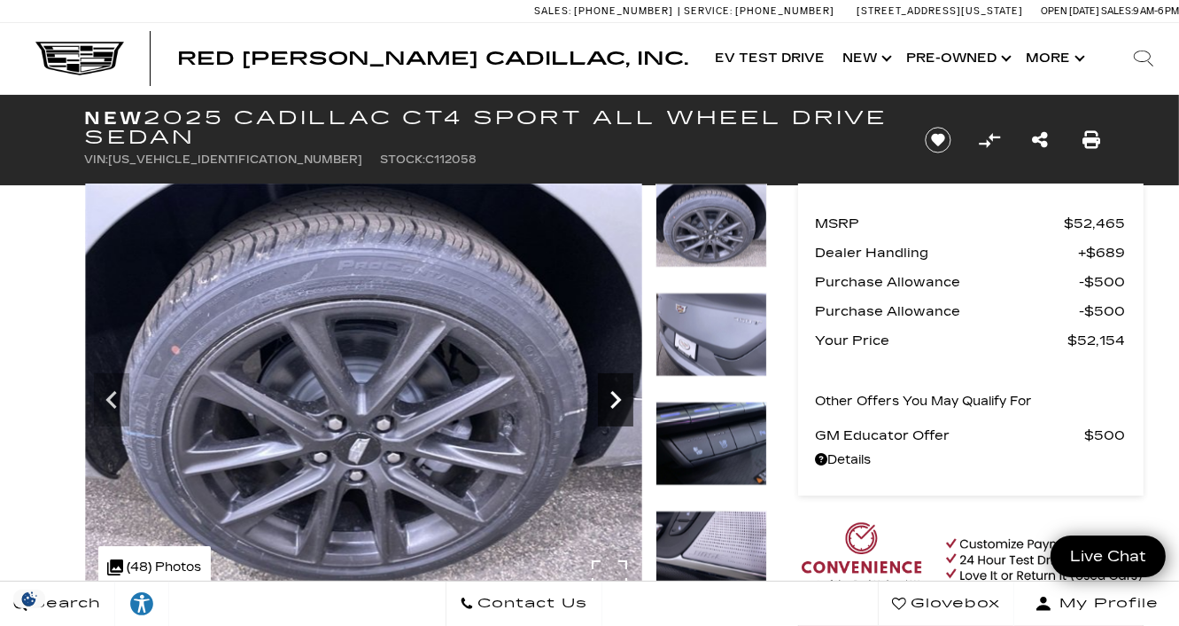
click at [615, 400] on icon "Next" at bounding box center [615, 399] width 35 height 35
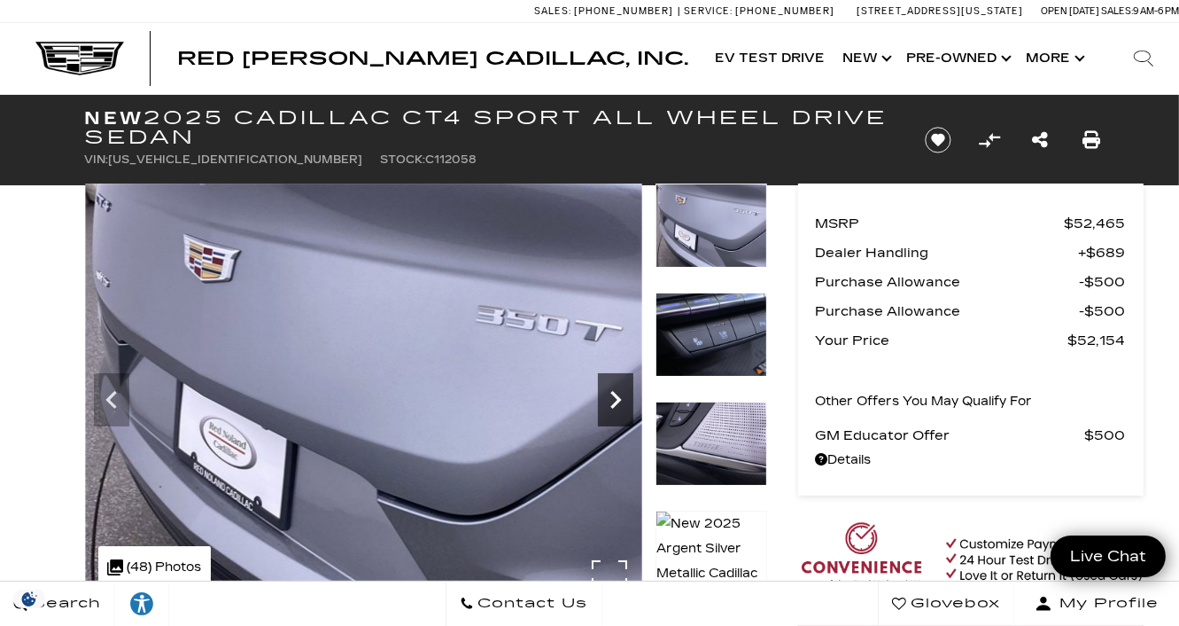
click at [615, 400] on icon "Next" at bounding box center [615, 399] width 35 height 35
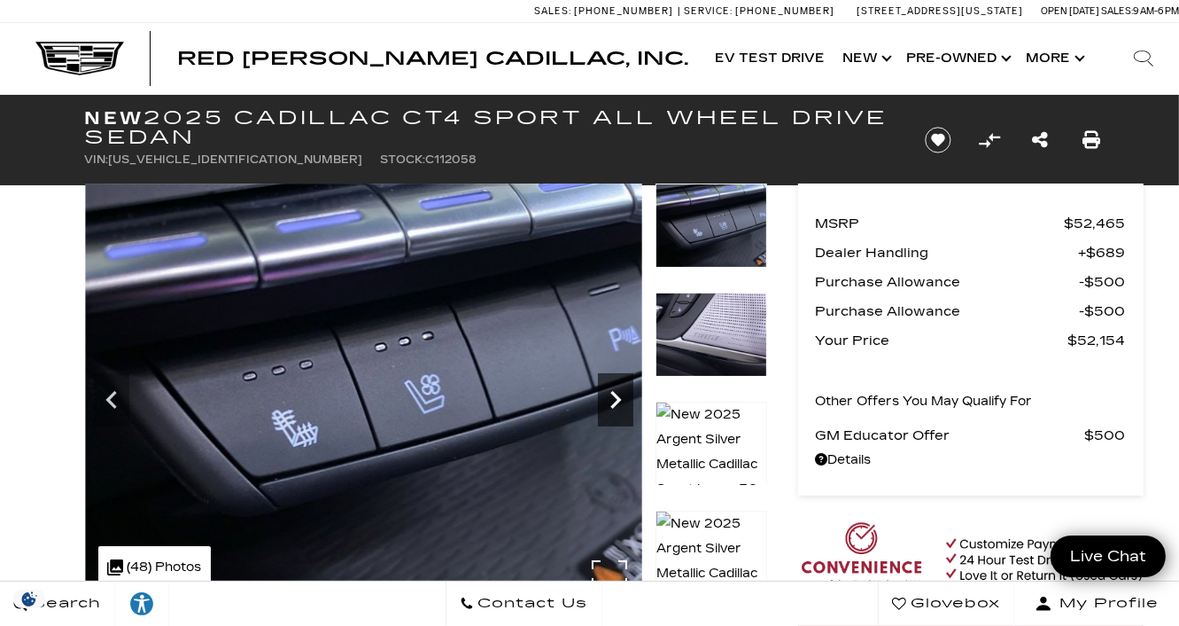
click at [615, 400] on icon "Next" at bounding box center [615, 399] width 35 height 35
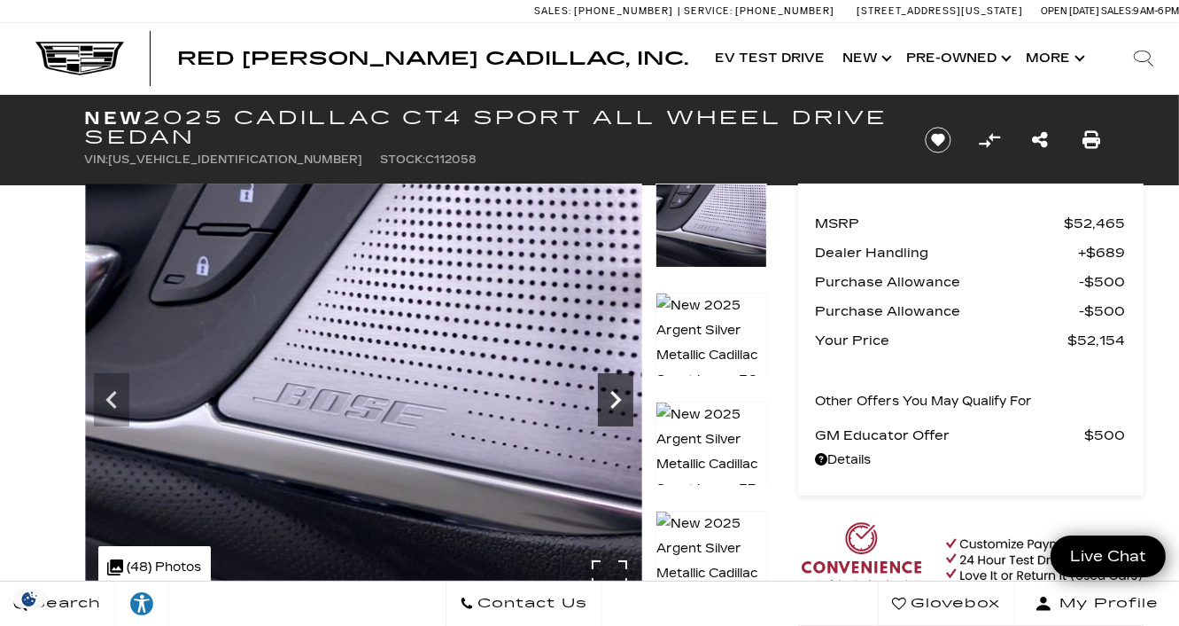
click at [615, 400] on icon "Next" at bounding box center [615, 399] width 35 height 35
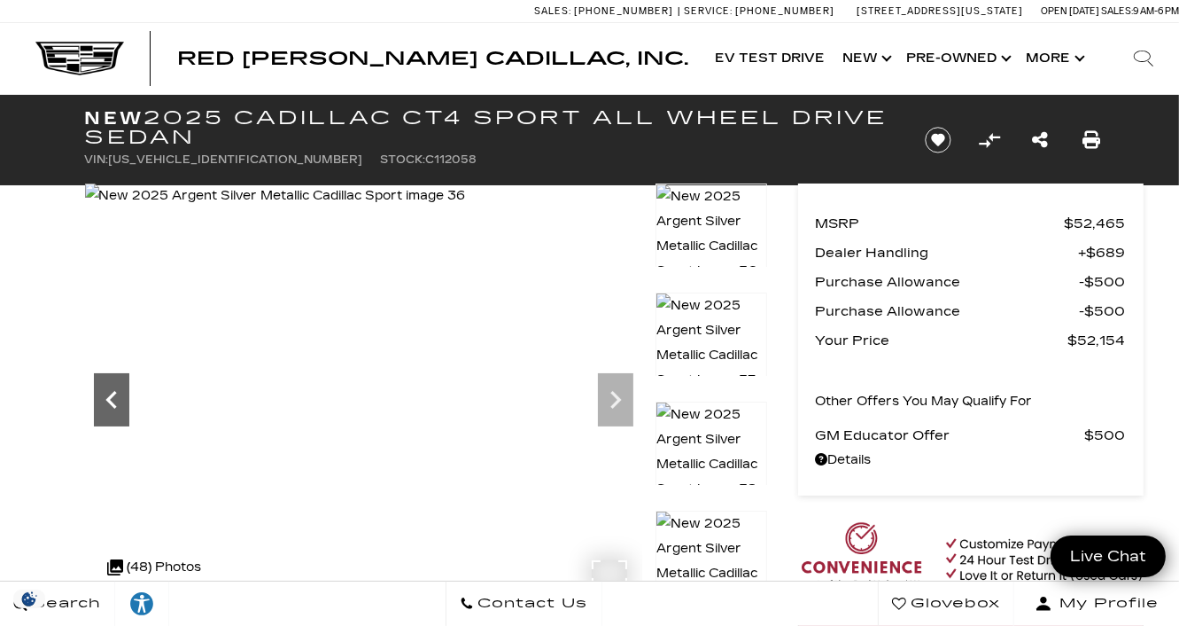
click at [100, 385] on icon "Previous" at bounding box center [111, 399] width 35 height 35
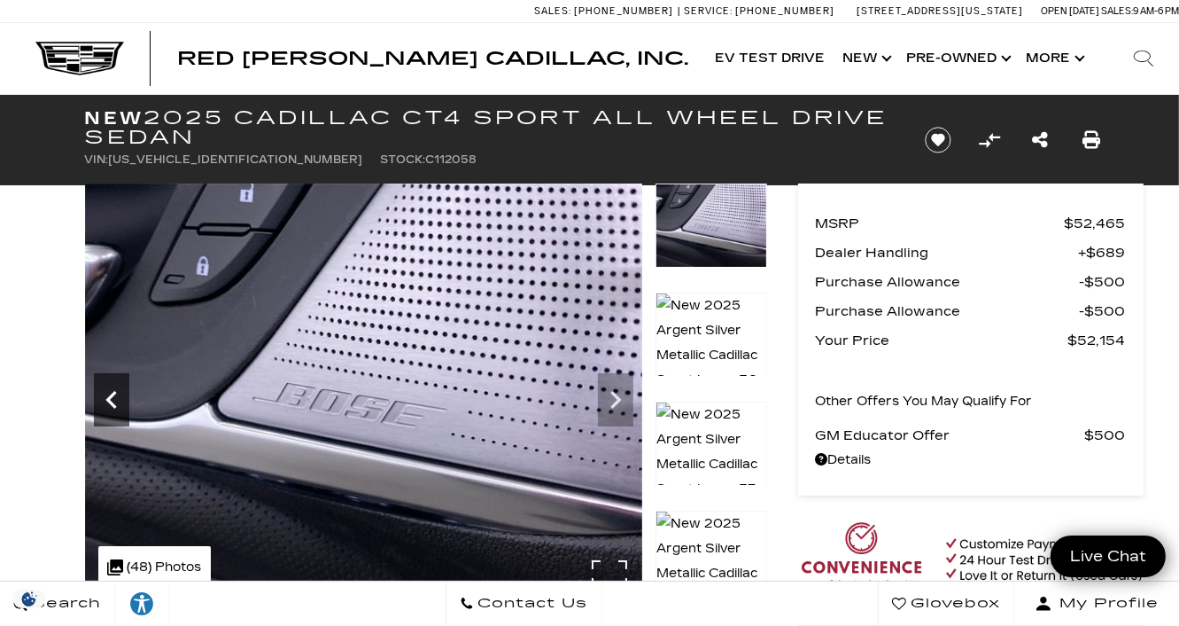
click at [100, 385] on icon "Previous" at bounding box center [111, 399] width 35 height 35
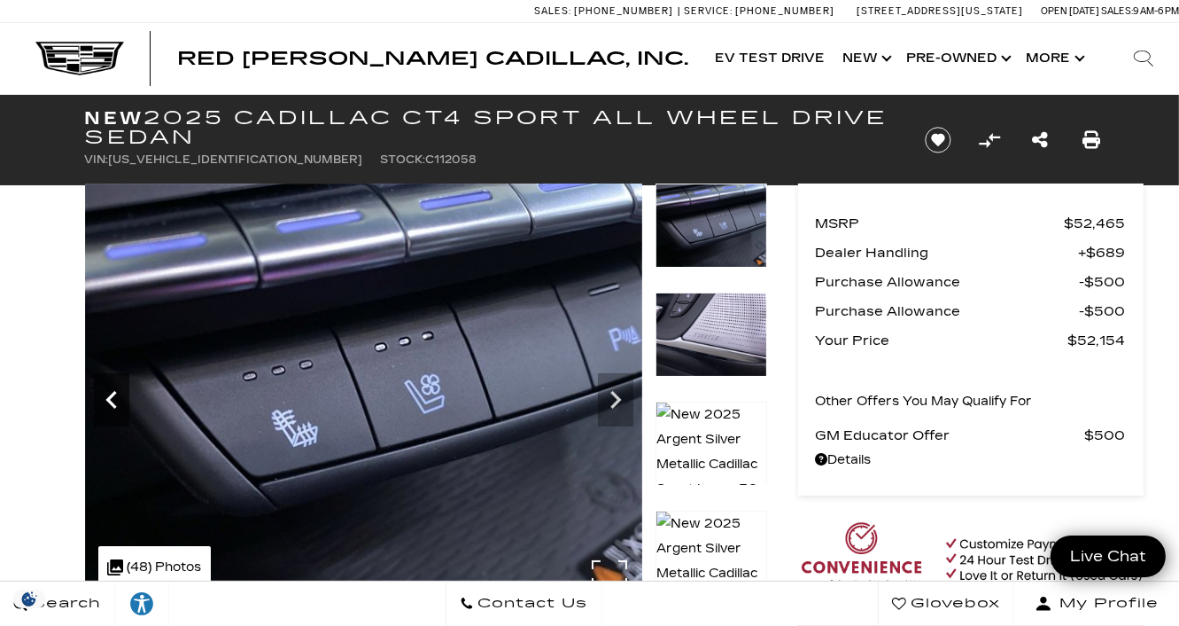
click at [100, 385] on icon "Previous" at bounding box center [111, 399] width 35 height 35
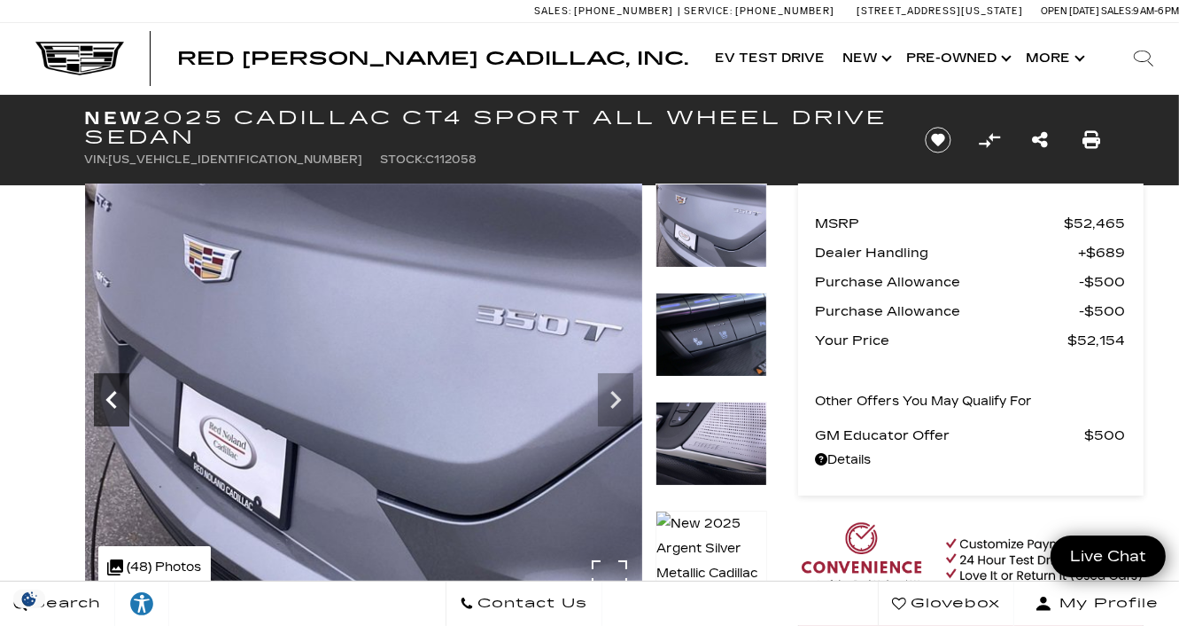
click at [100, 385] on icon "Previous" at bounding box center [111, 399] width 35 height 35
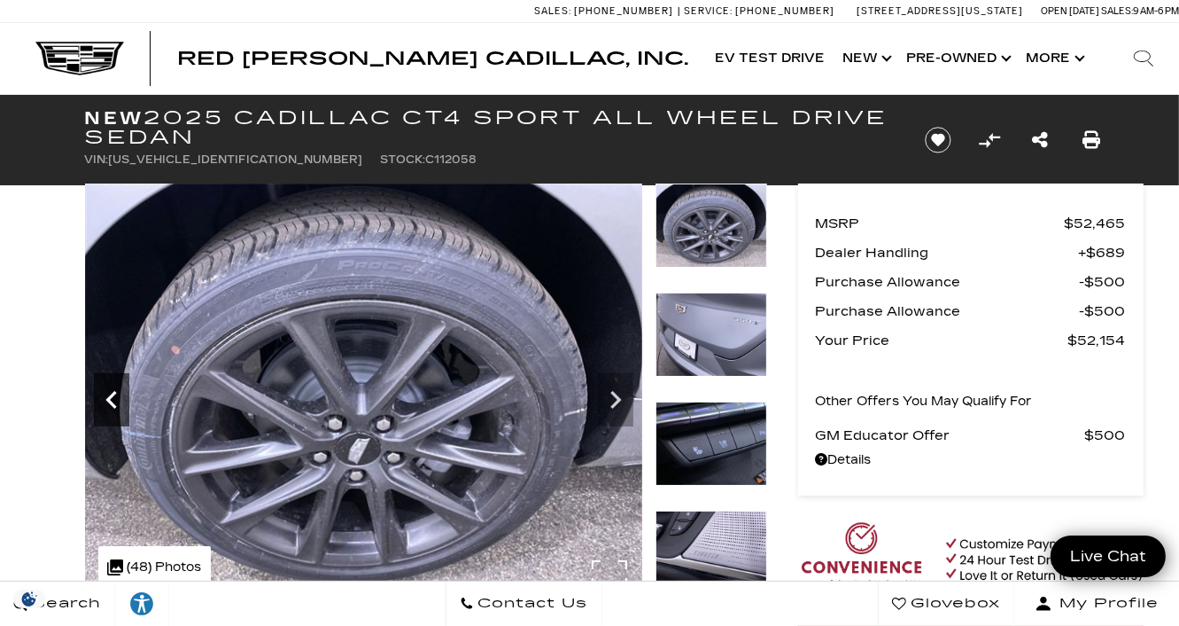
click at [100, 385] on icon "Previous" at bounding box center [111, 399] width 35 height 35
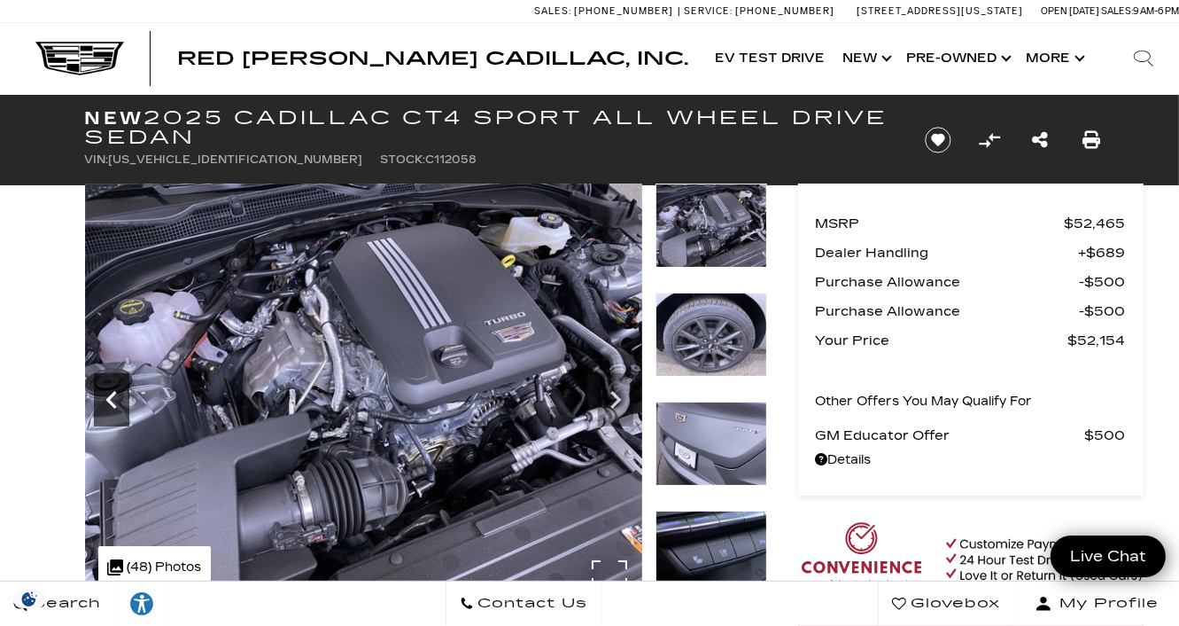
click at [100, 385] on icon "Previous" at bounding box center [111, 399] width 35 height 35
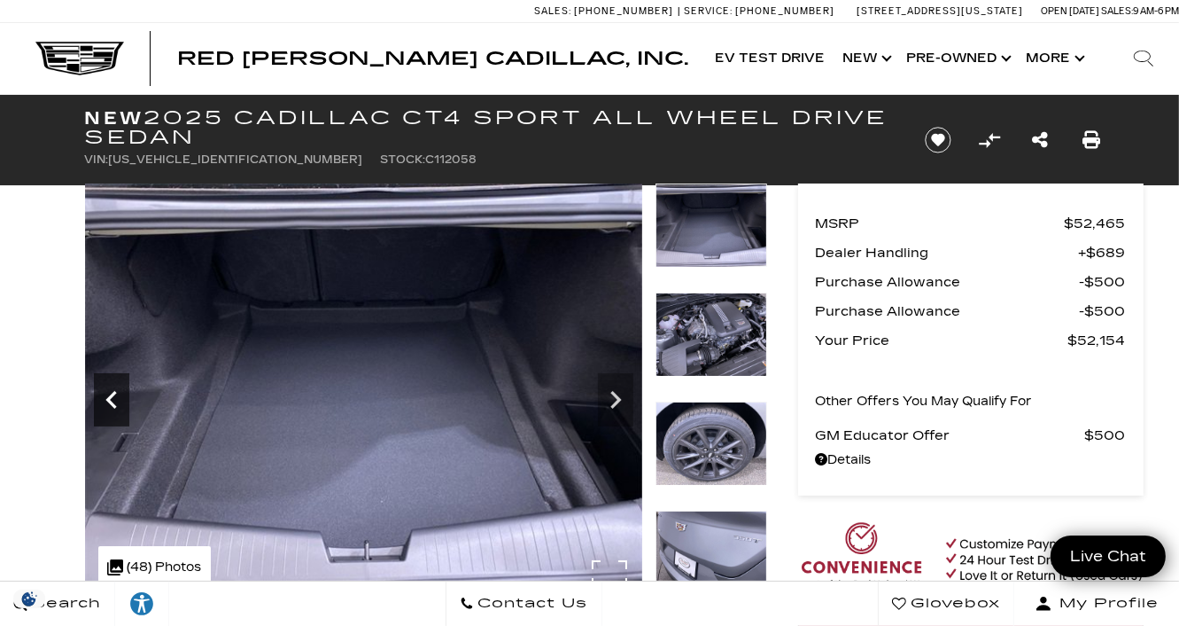
click at [100, 385] on icon "Previous" at bounding box center [111, 399] width 35 height 35
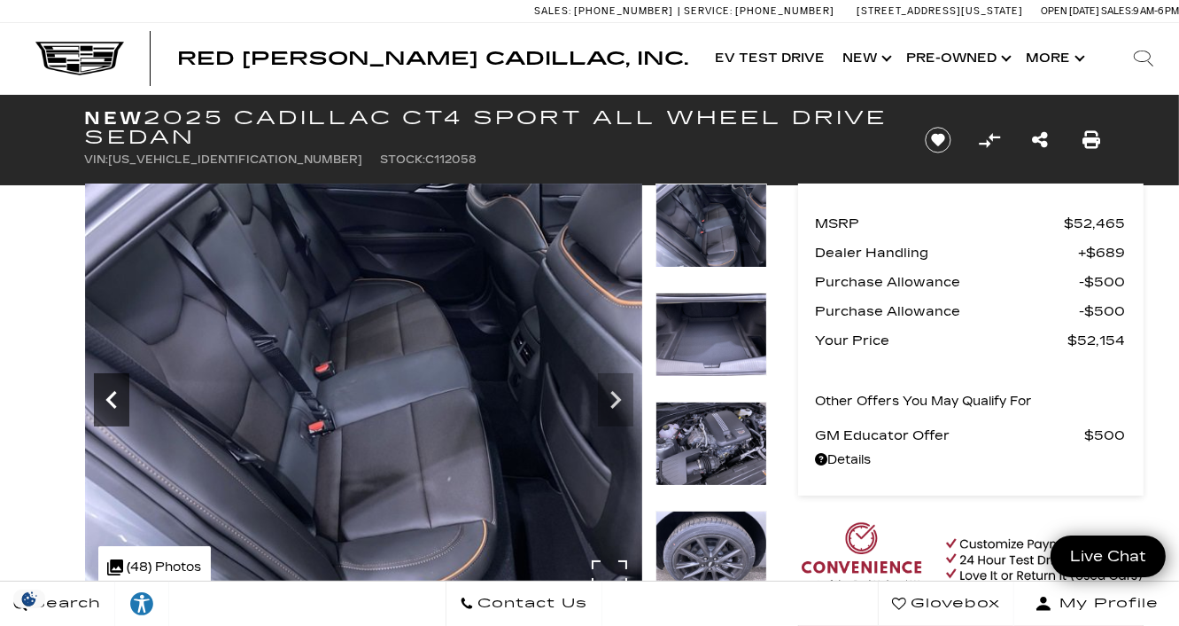
click at [100, 385] on icon "Previous" at bounding box center [111, 399] width 35 height 35
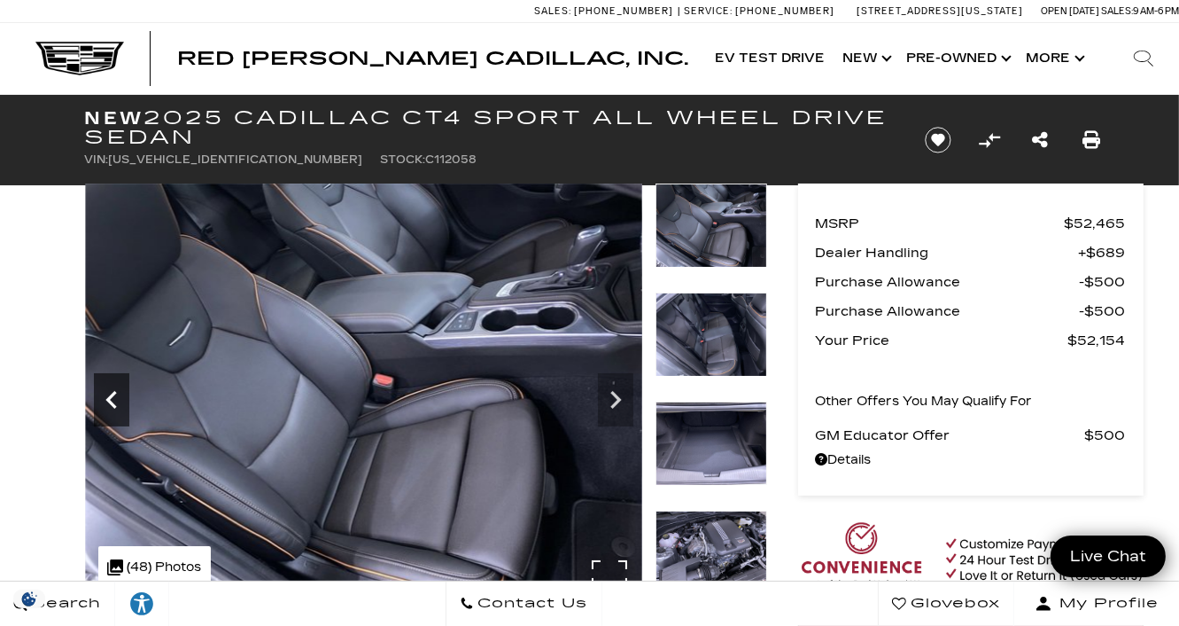
click at [100, 385] on icon "Previous" at bounding box center [111, 399] width 35 height 35
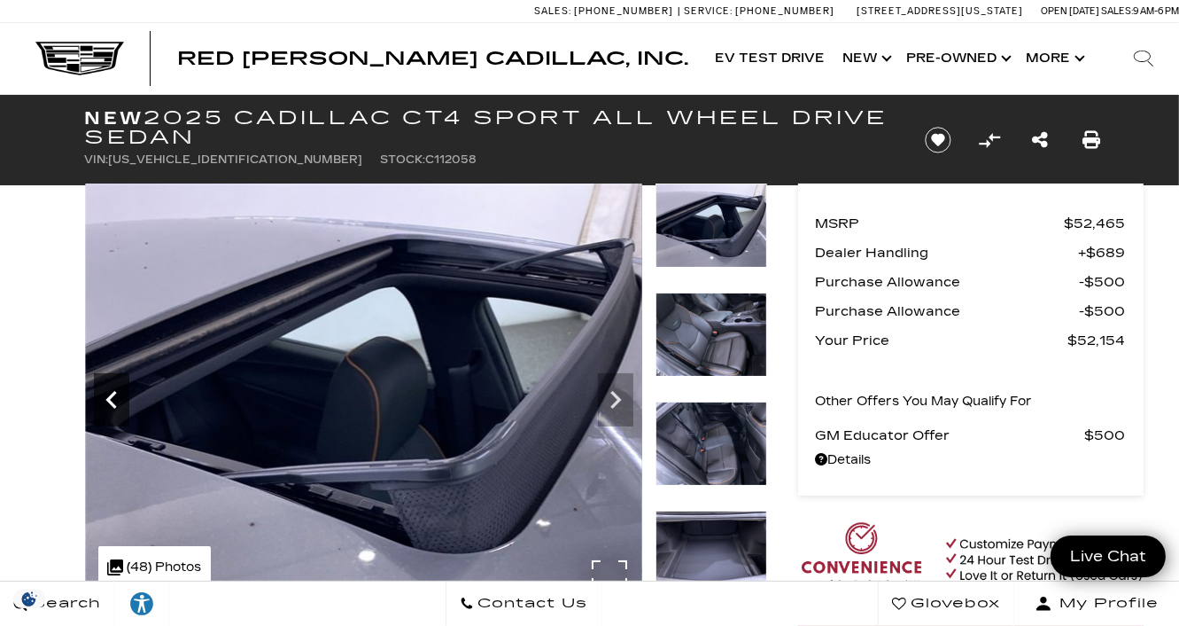
click at [100, 385] on icon "Previous" at bounding box center [111, 399] width 35 height 35
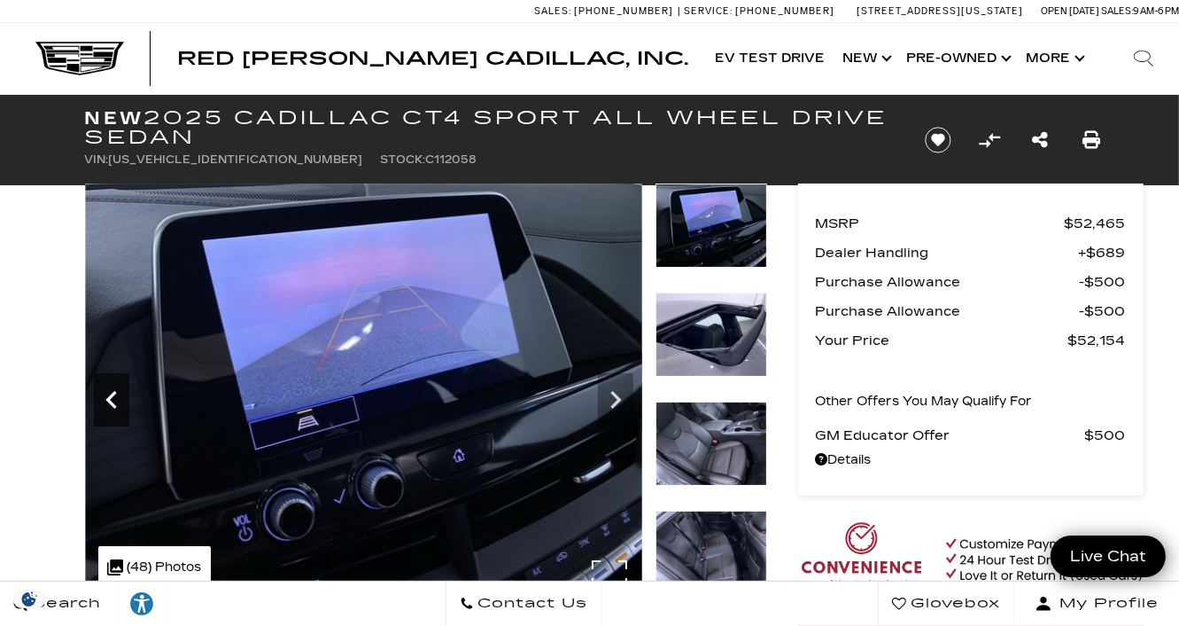
click at [100, 385] on icon "Previous" at bounding box center [111, 399] width 35 height 35
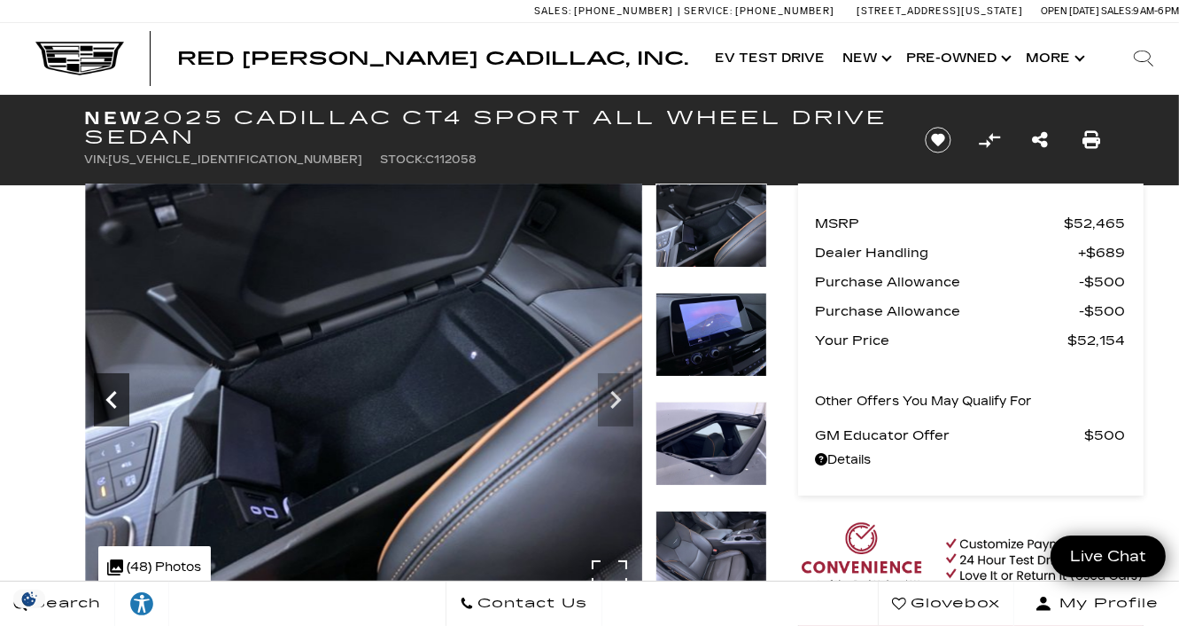
click at [100, 385] on icon "Previous" at bounding box center [111, 399] width 35 height 35
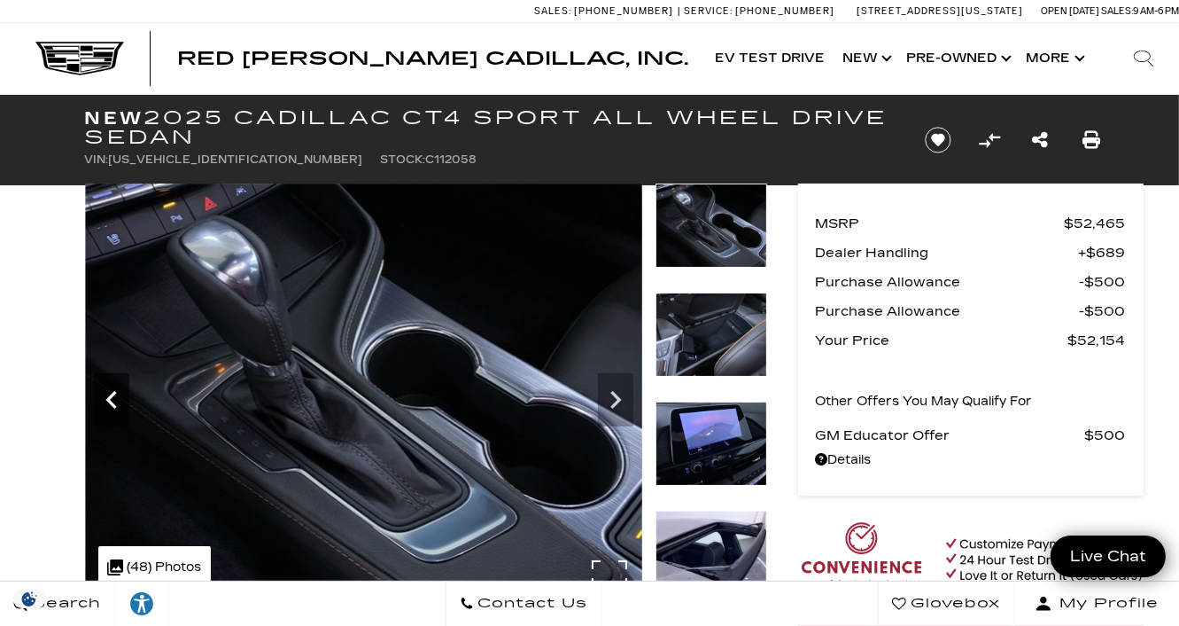
click at [100, 385] on icon "Previous" at bounding box center [111, 399] width 35 height 35
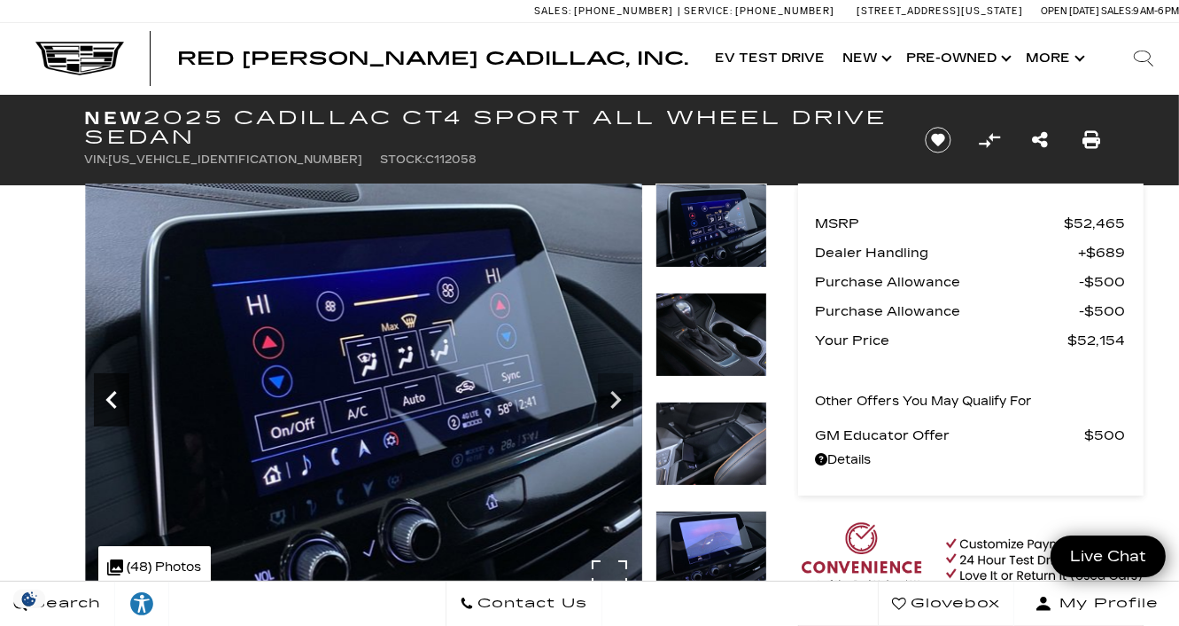
click at [100, 385] on icon "Previous" at bounding box center [111, 399] width 35 height 35
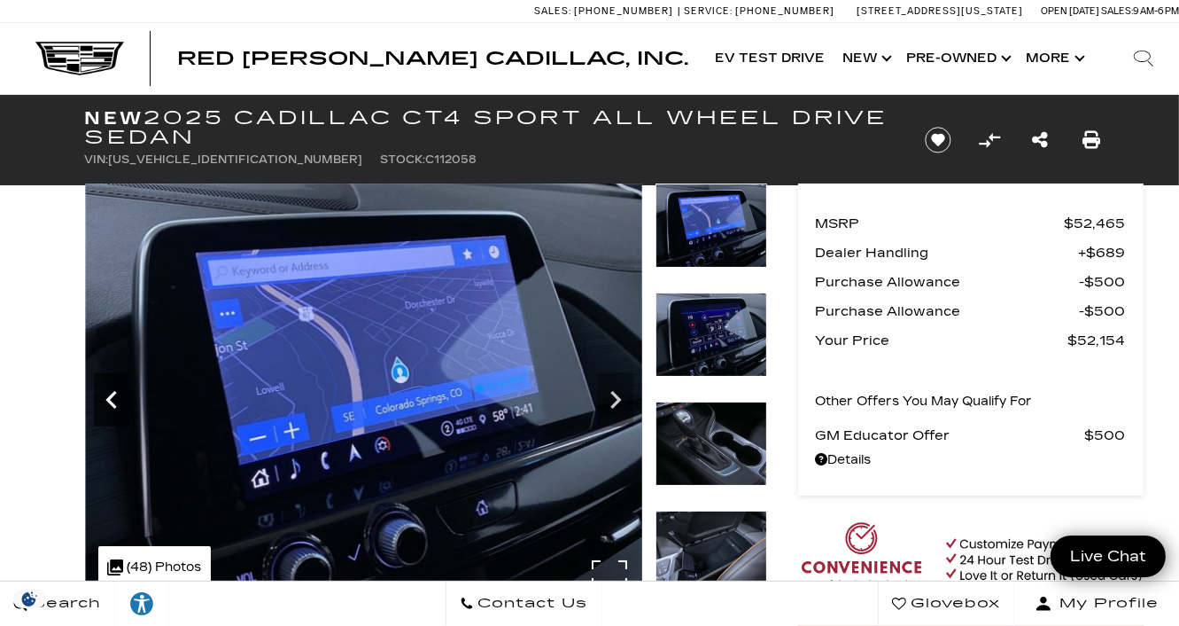
click at [100, 385] on icon "Previous" at bounding box center [111, 399] width 35 height 35
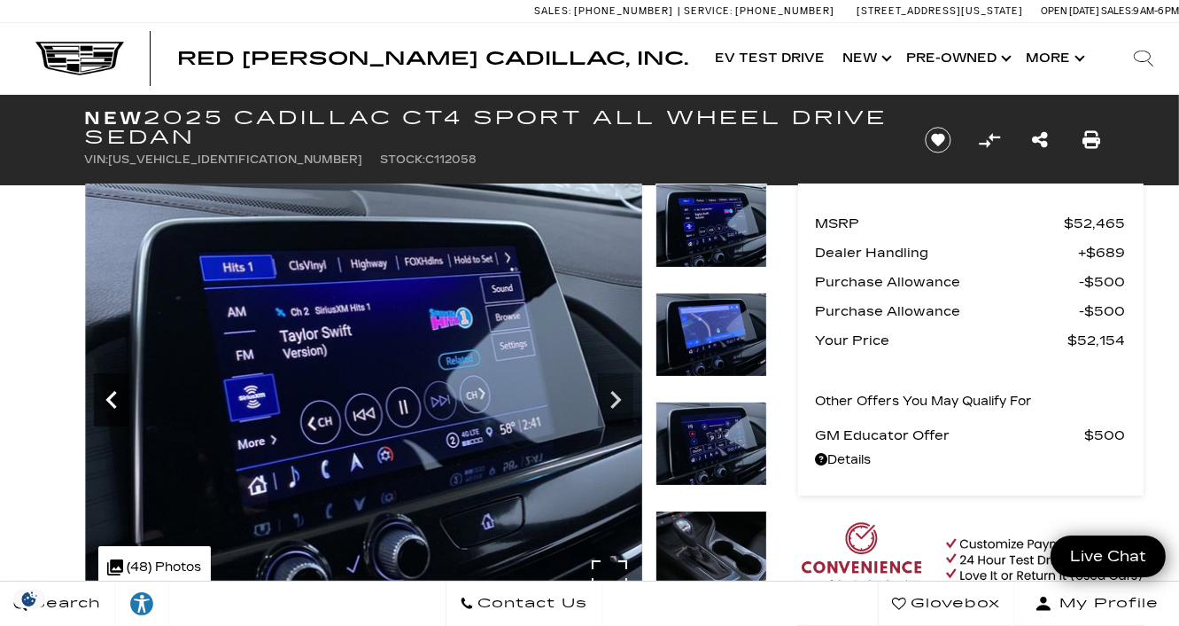
click at [100, 385] on icon "Previous" at bounding box center [111, 399] width 35 height 35
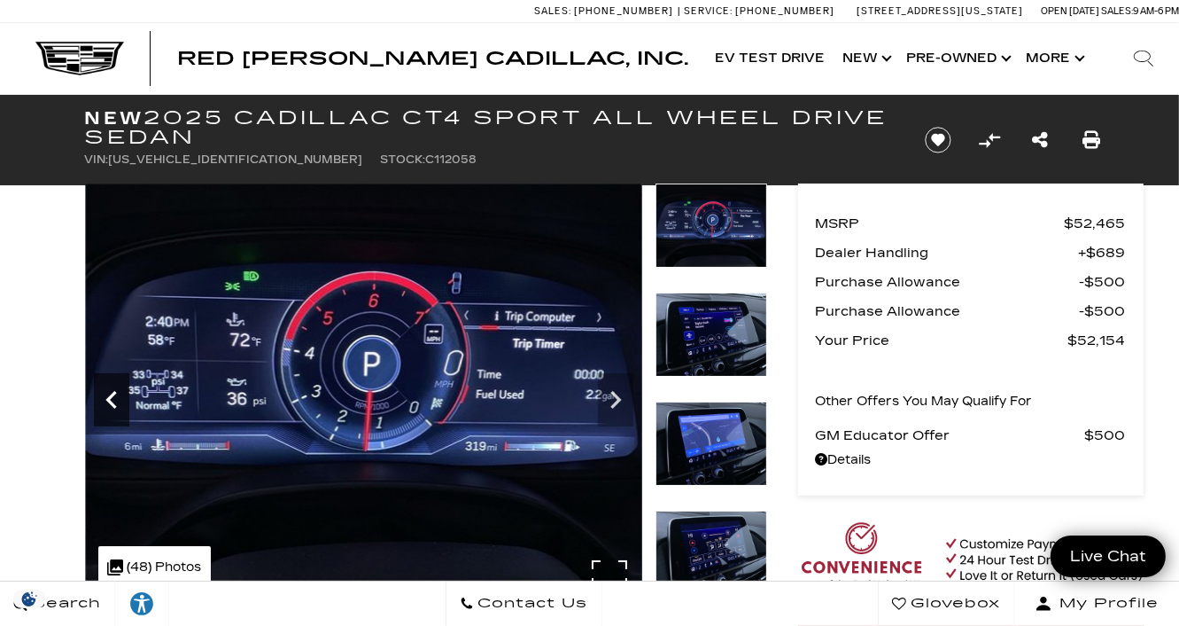
click at [100, 385] on icon "Previous" at bounding box center [111, 399] width 35 height 35
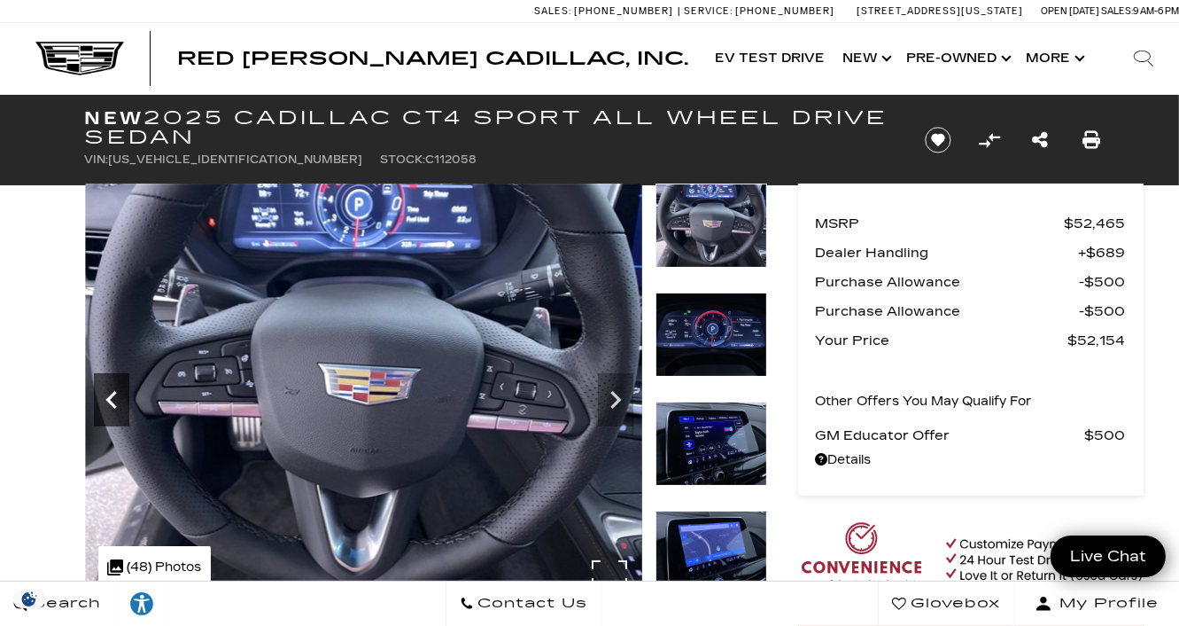
click at [100, 385] on icon "Previous" at bounding box center [111, 399] width 35 height 35
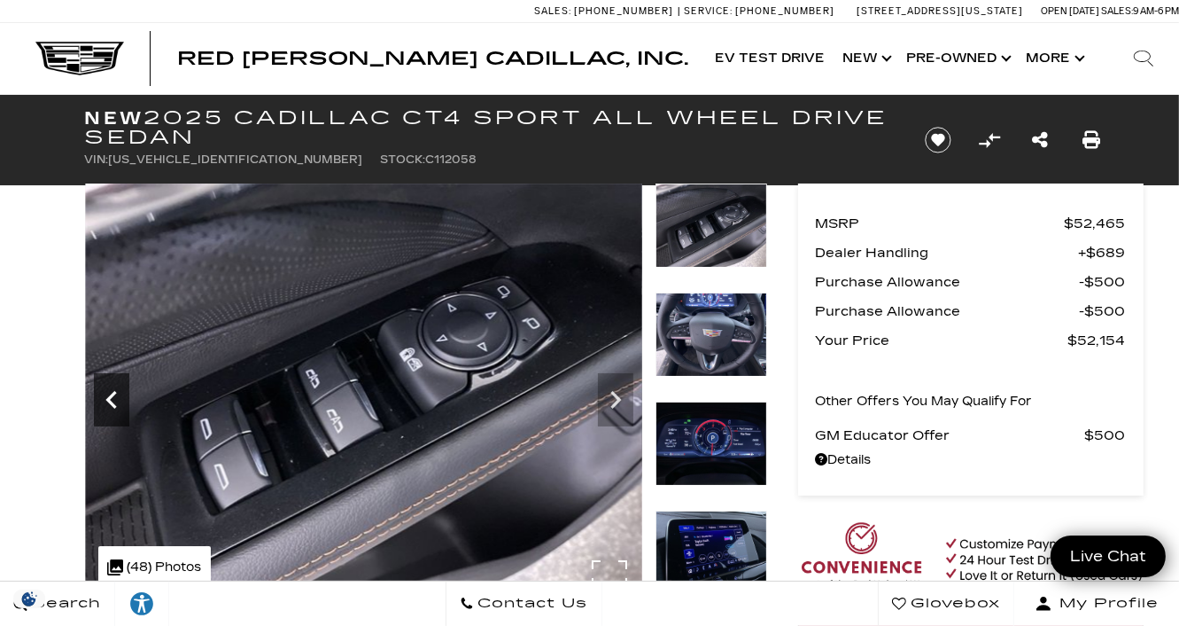
click at [100, 385] on icon "Previous" at bounding box center [111, 399] width 35 height 35
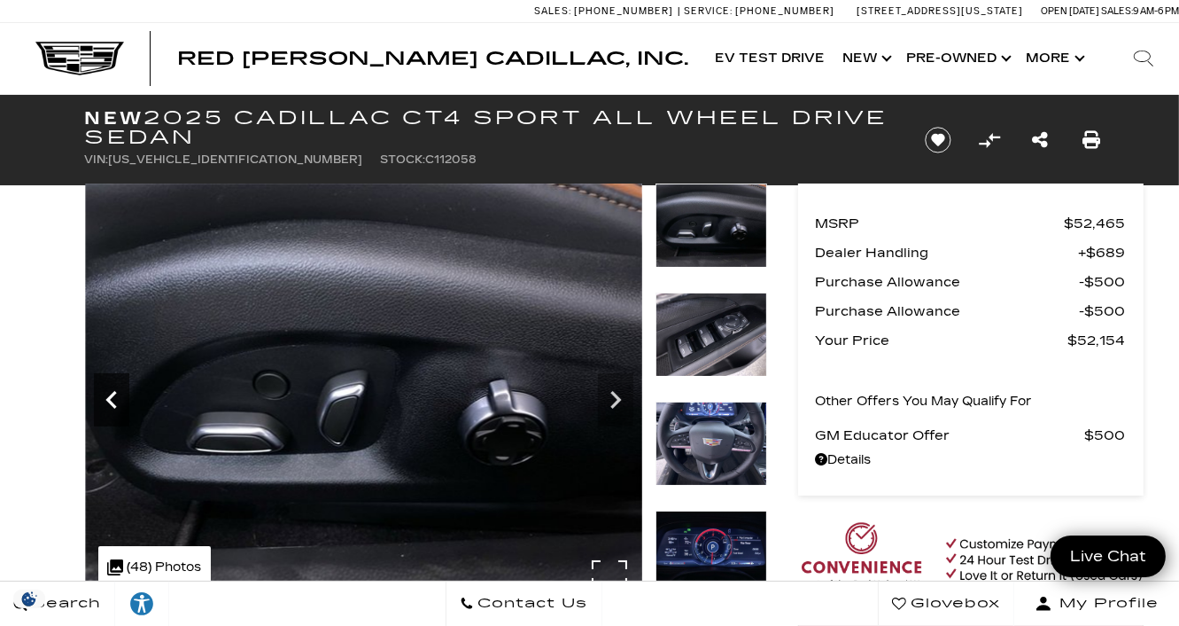
click at [100, 385] on icon "Previous" at bounding box center [111, 399] width 35 height 35
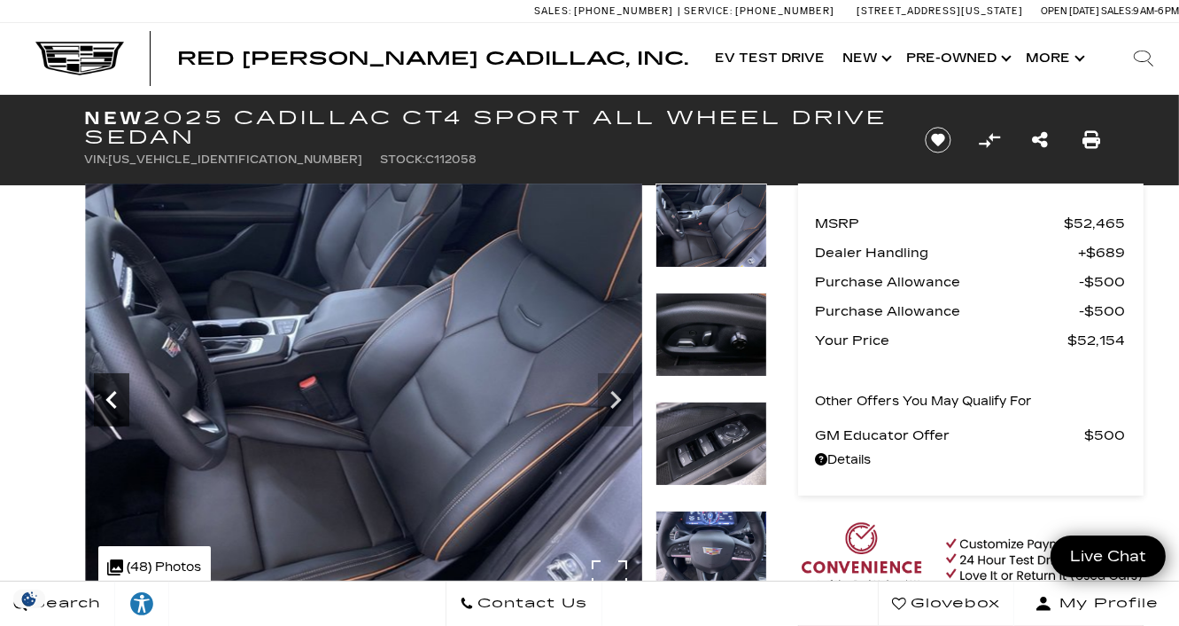
click at [100, 385] on icon "Previous" at bounding box center [111, 399] width 35 height 35
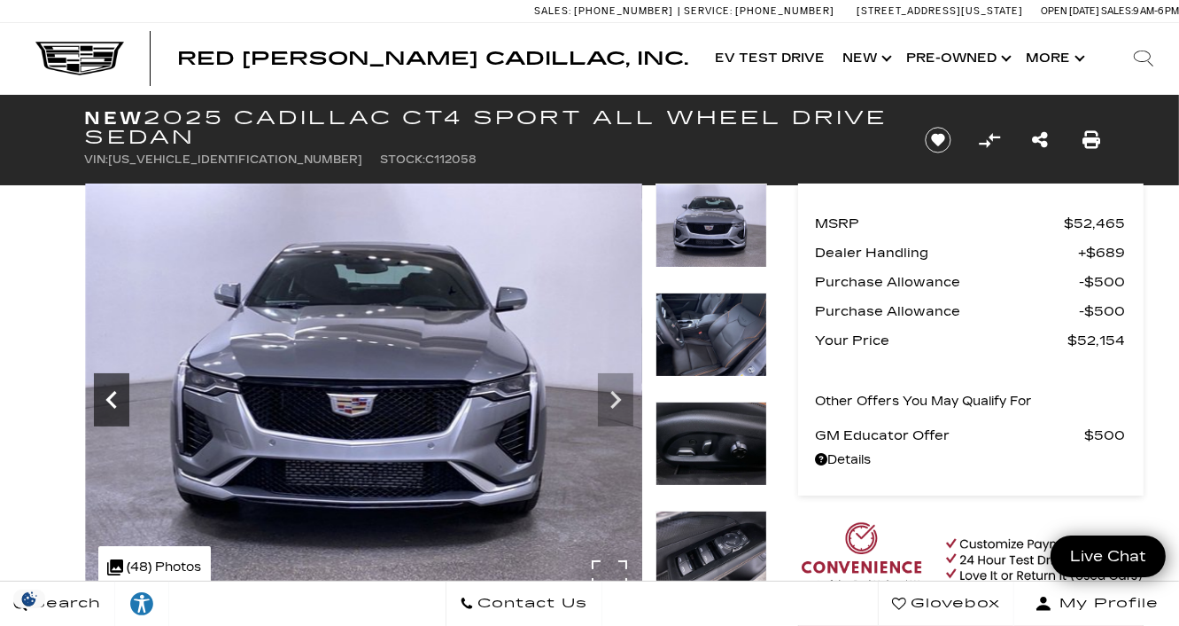
click at [106, 385] on icon "Previous" at bounding box center [111, 399] width 35 height 35
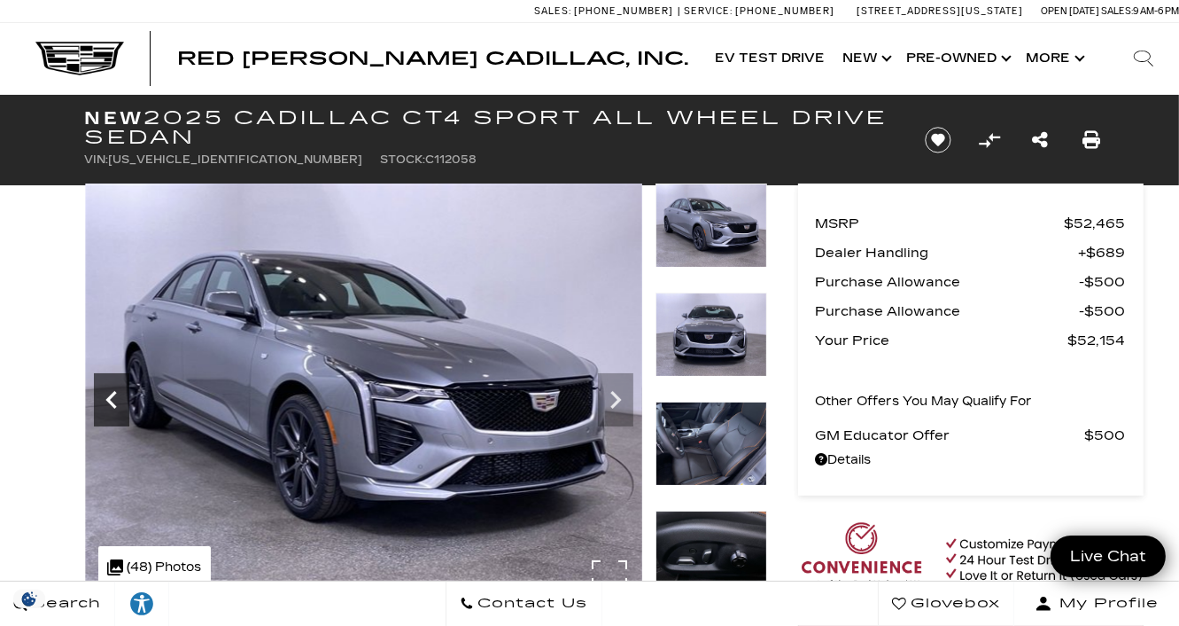
click at [106, 385] on icon "Previous" at bounding box center [111, 399] width 35 height 35
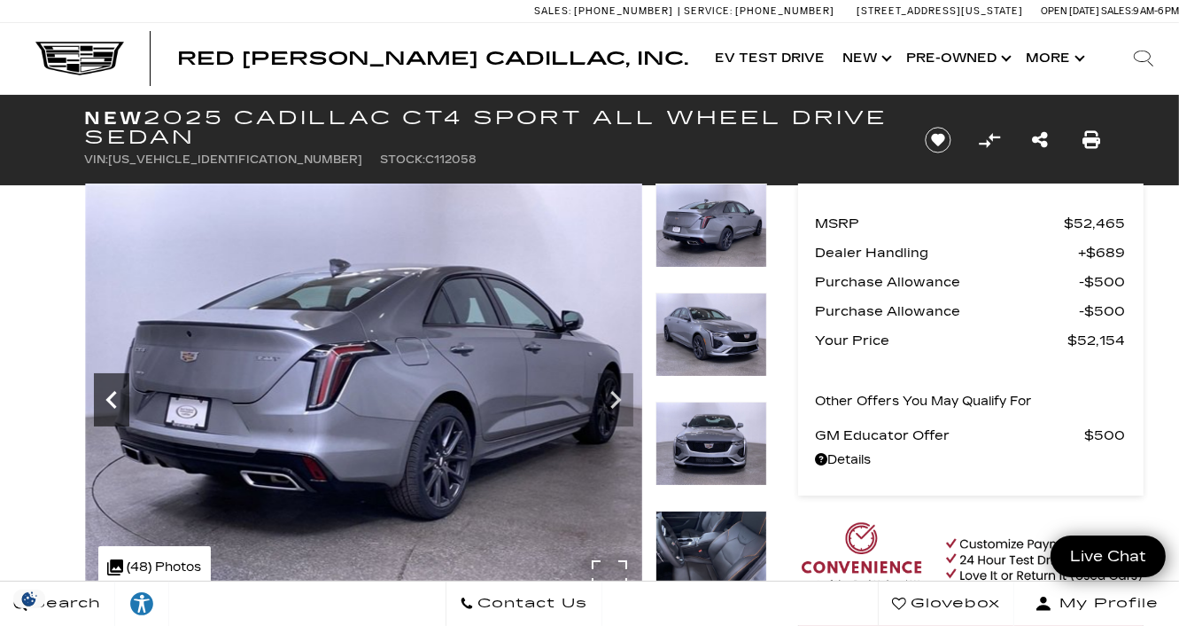
click at [106, 385] on icon "Previous" at bounding box center [111, 399] width 35 height 35
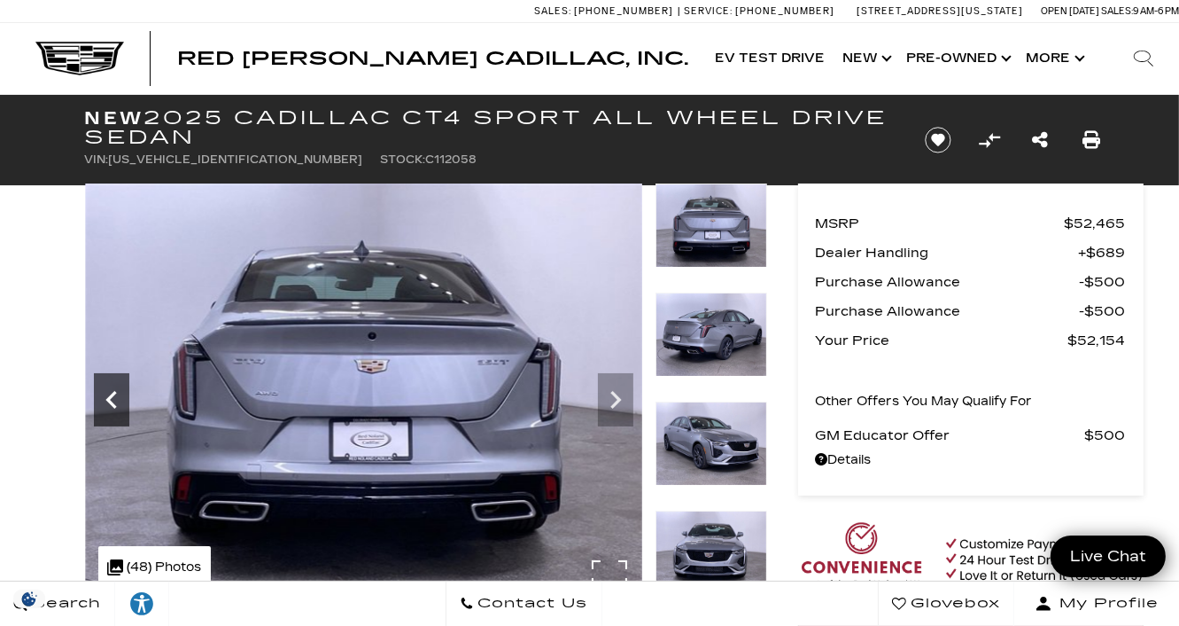
click at [106, 385] on icon "Previous" at bounding box center [111, 399] width 35 height 35
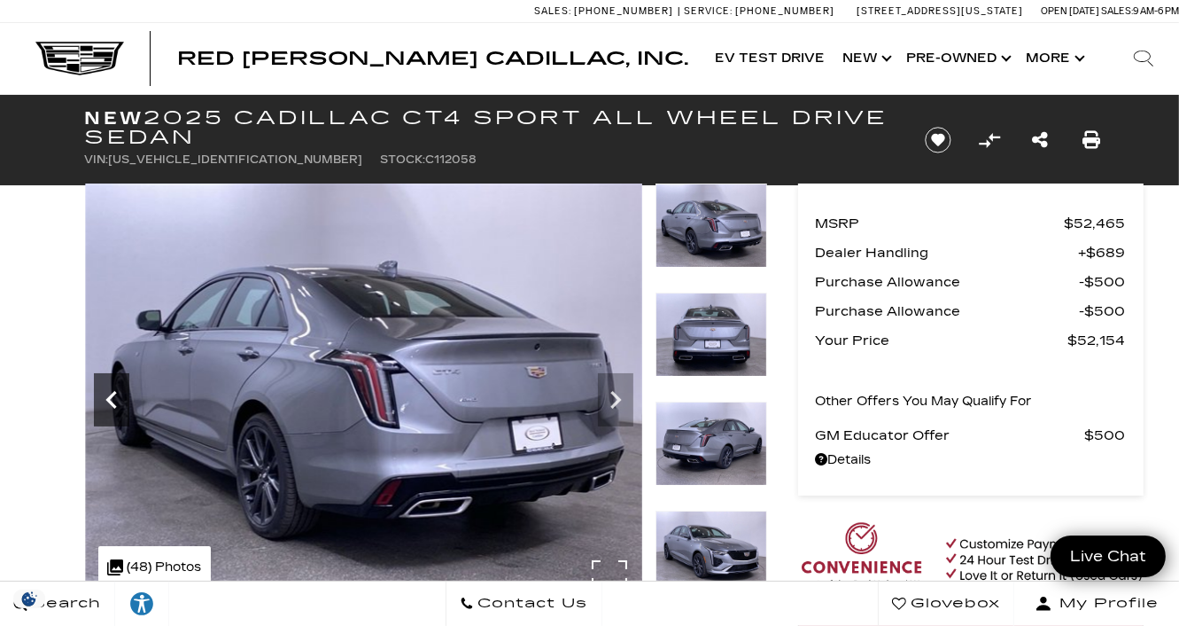
click at [106, 385] on icon "Previous" at bounding box center [111, 399] width 35 height 35
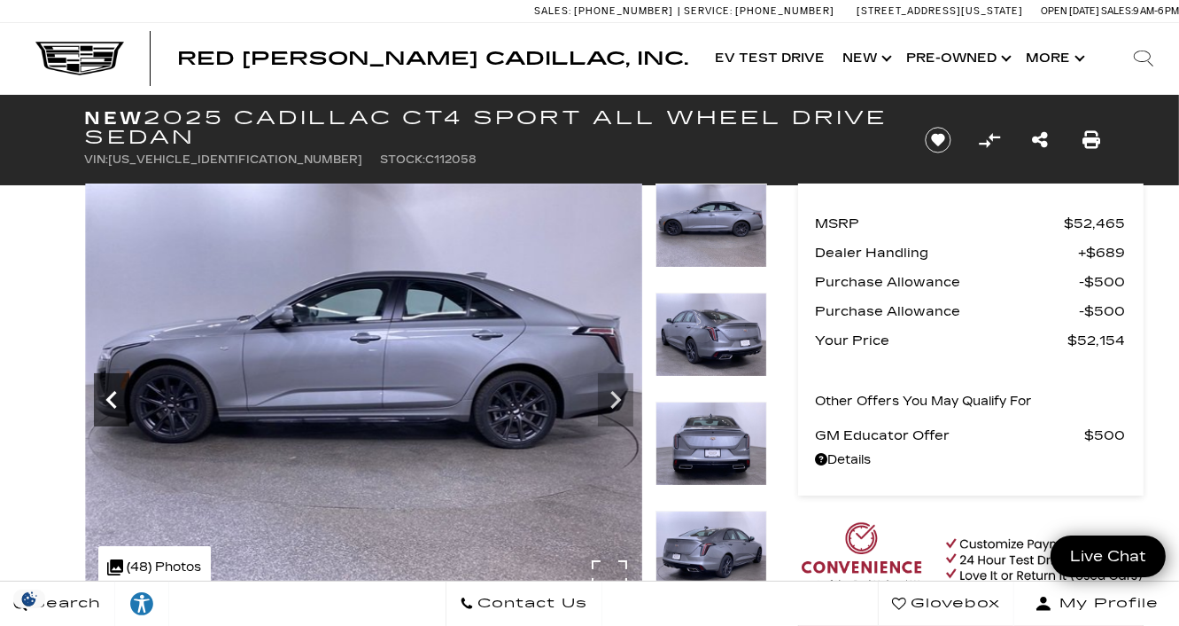
click at [106, 385] on icon "Previous" at bounding box center [111, 399] width 35 height 35
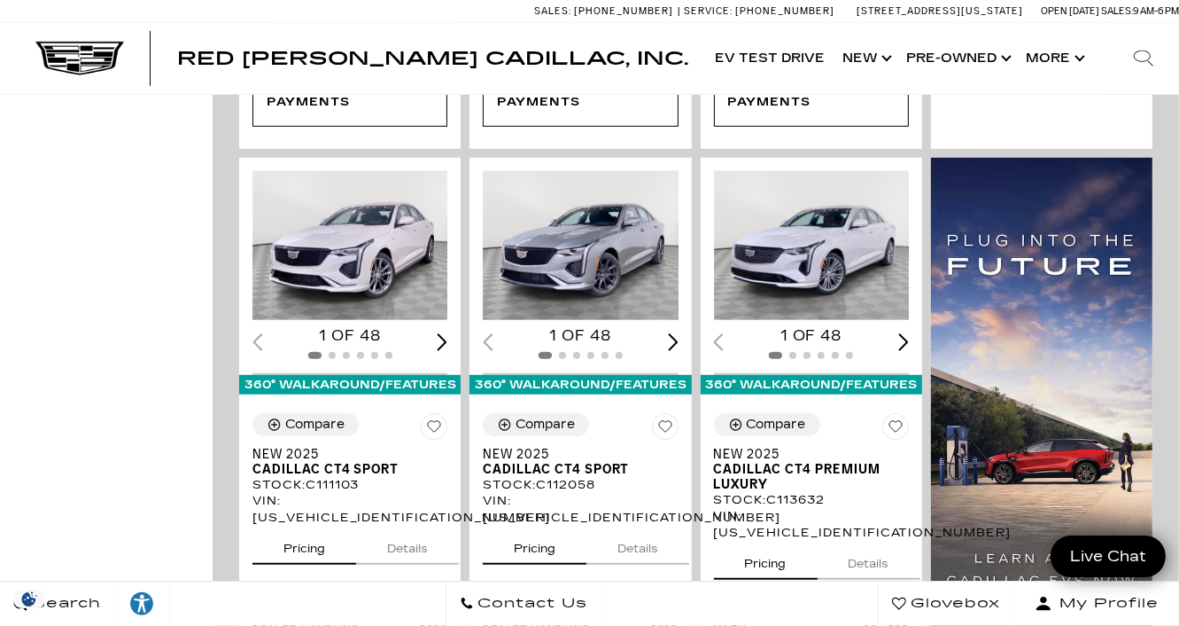
scroll to position [1073, 0]
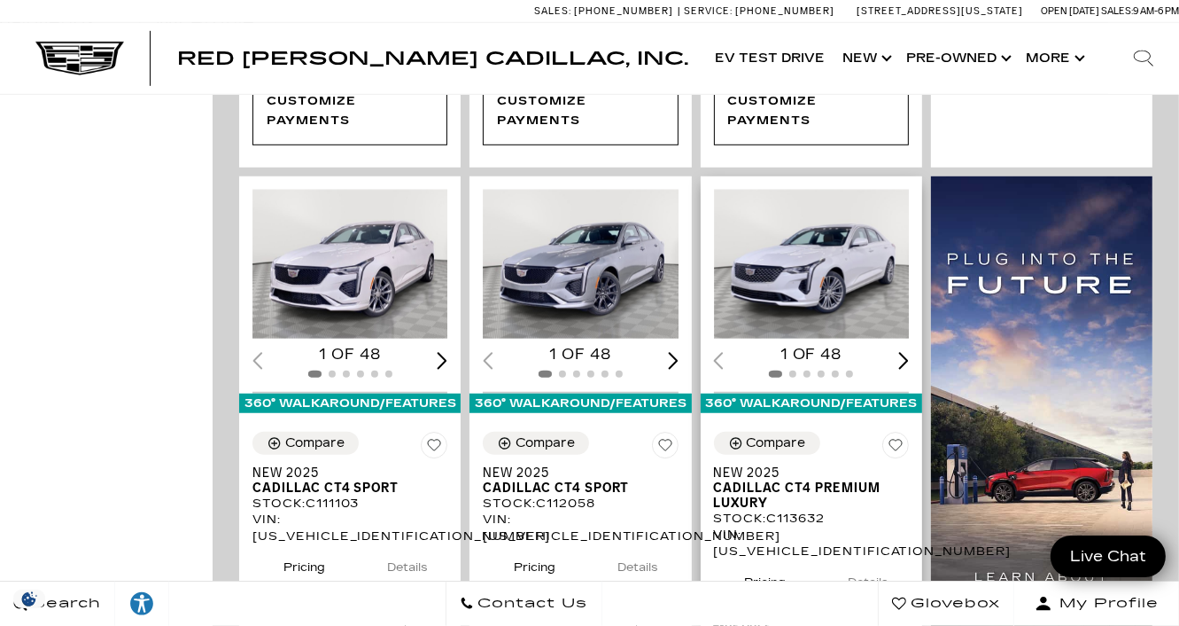
click at [804, 277] on img "1 / 2" at bounding box center [813, 264] width 198 height 149
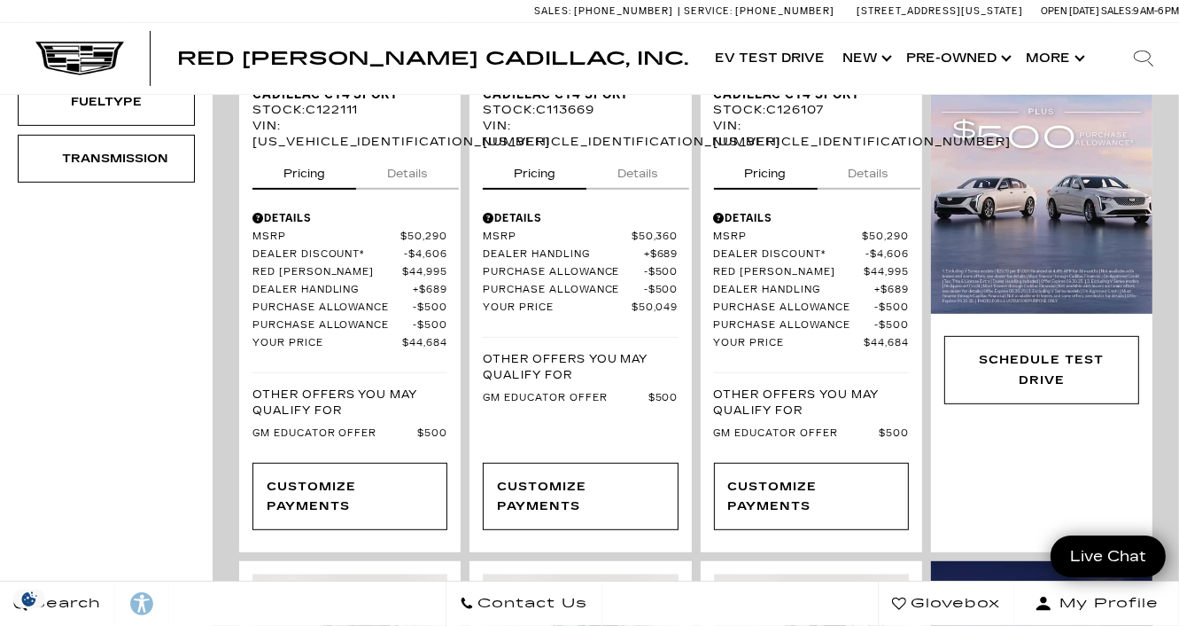
scroll to position [1009, 0]
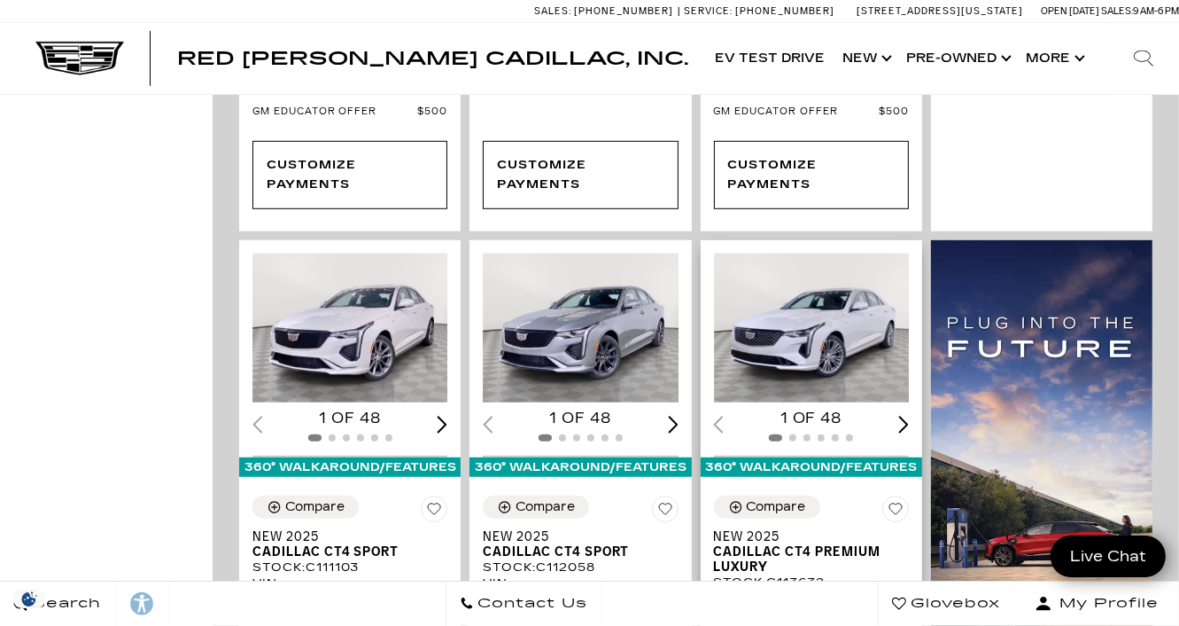
click at [822, 297] on img "1 / 2" at bounding box center [813, 327] width 198 height 149
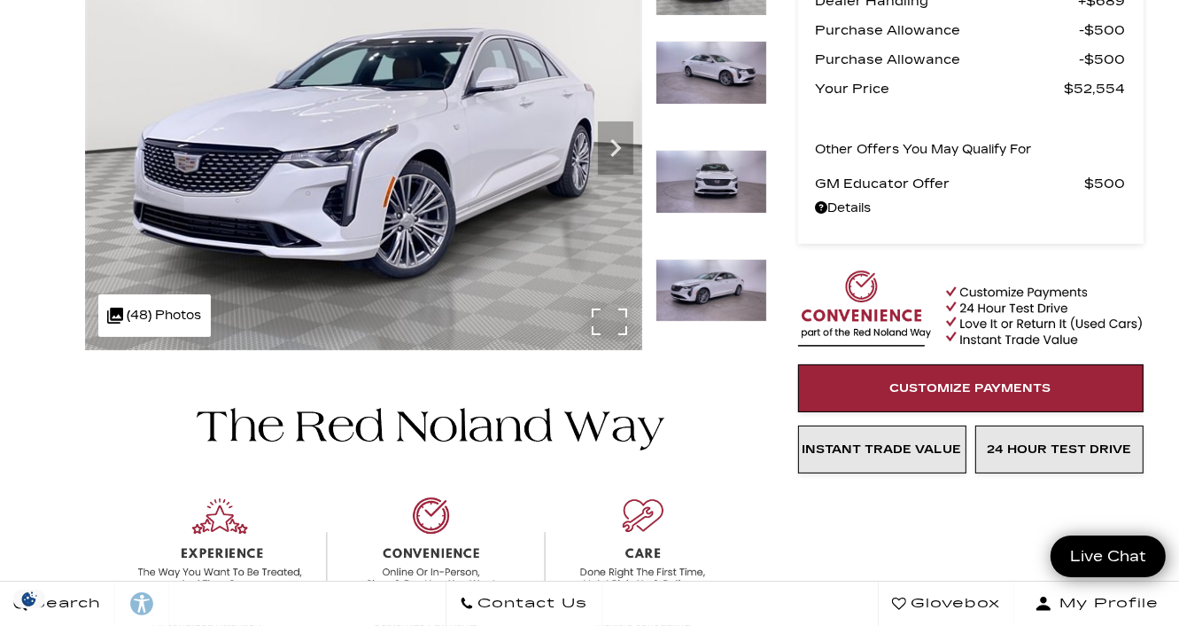
click at [170, 308] on div ".cls-1, .cls-3 { fill: #c50033; } .cls-1 { clip-rule: evenodd; } .cls-2 { clip-…" at bounding box center [154, 315] width 113 height 43
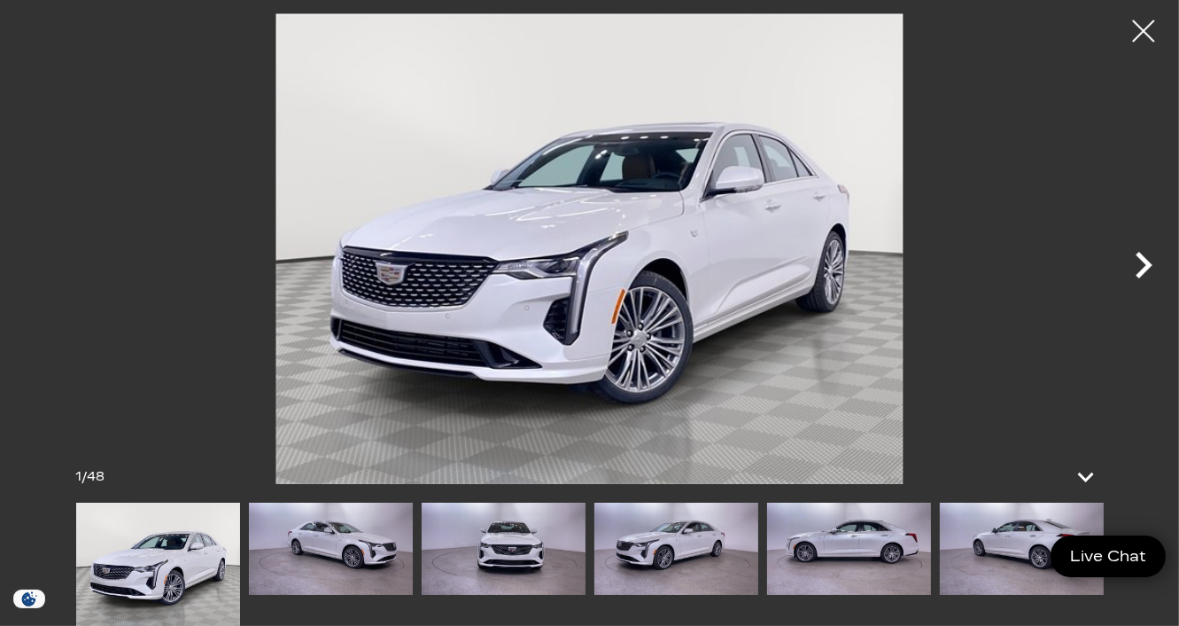
click at [1142, 255] on icon "Next" at bounding box center [1144, 265] width 17 height 27
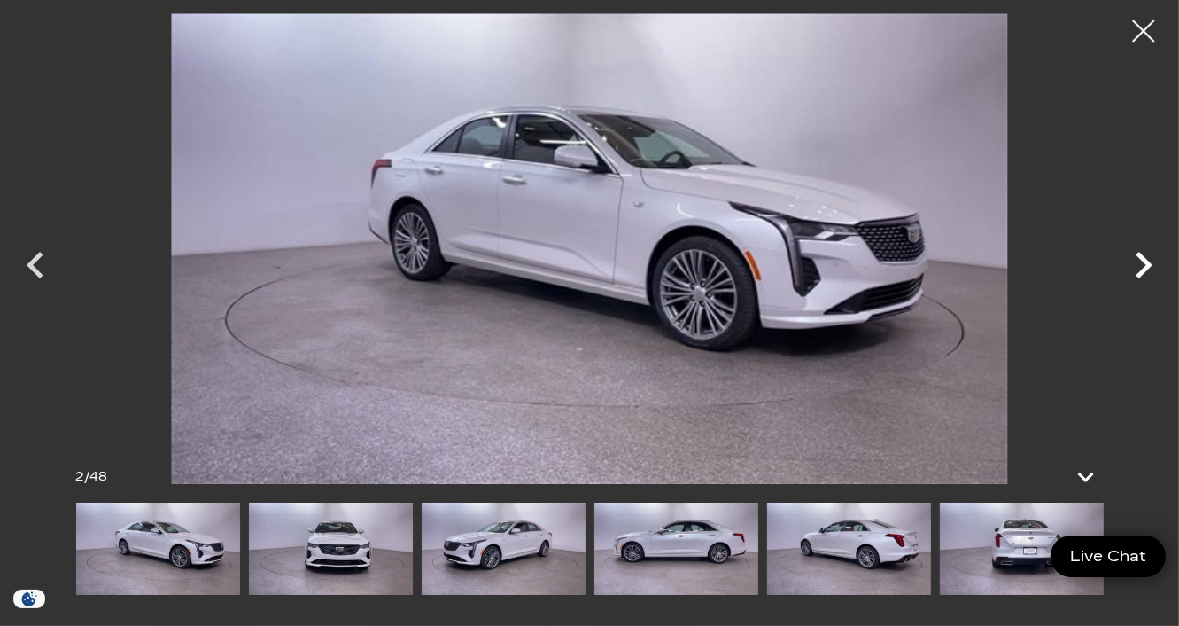
click at [1142, 255] on icon "Next" at bounding box center [1144, 265] width 17 height 27
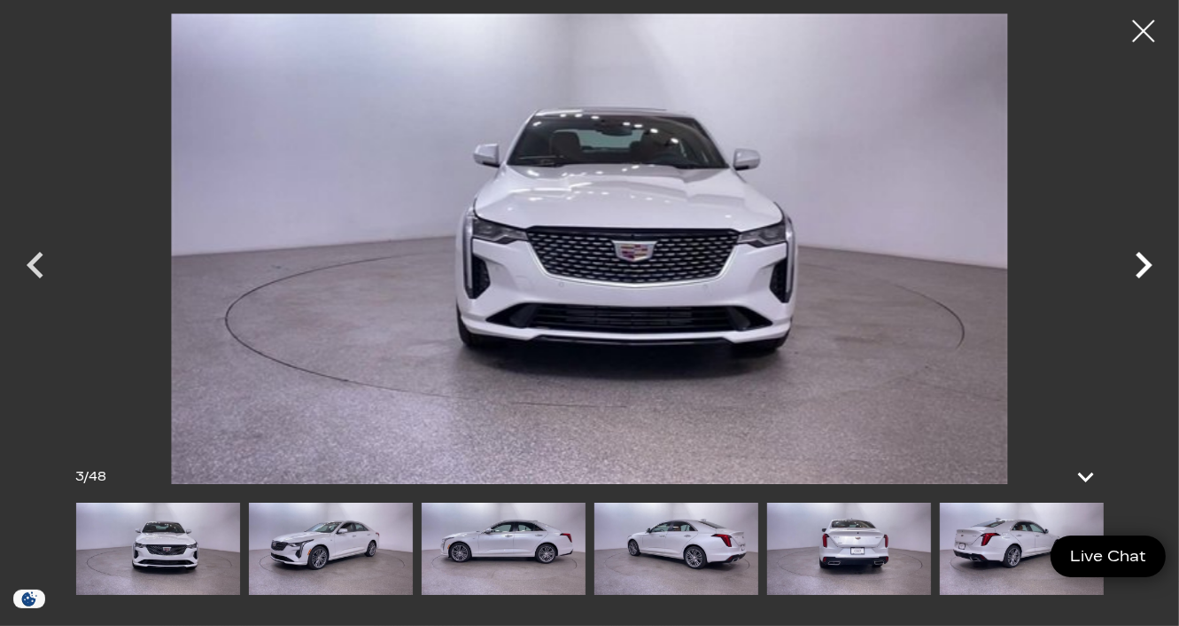
click at [1142, 255] on icon "Next" at bounding box center [1144, 265] width 17 height 27
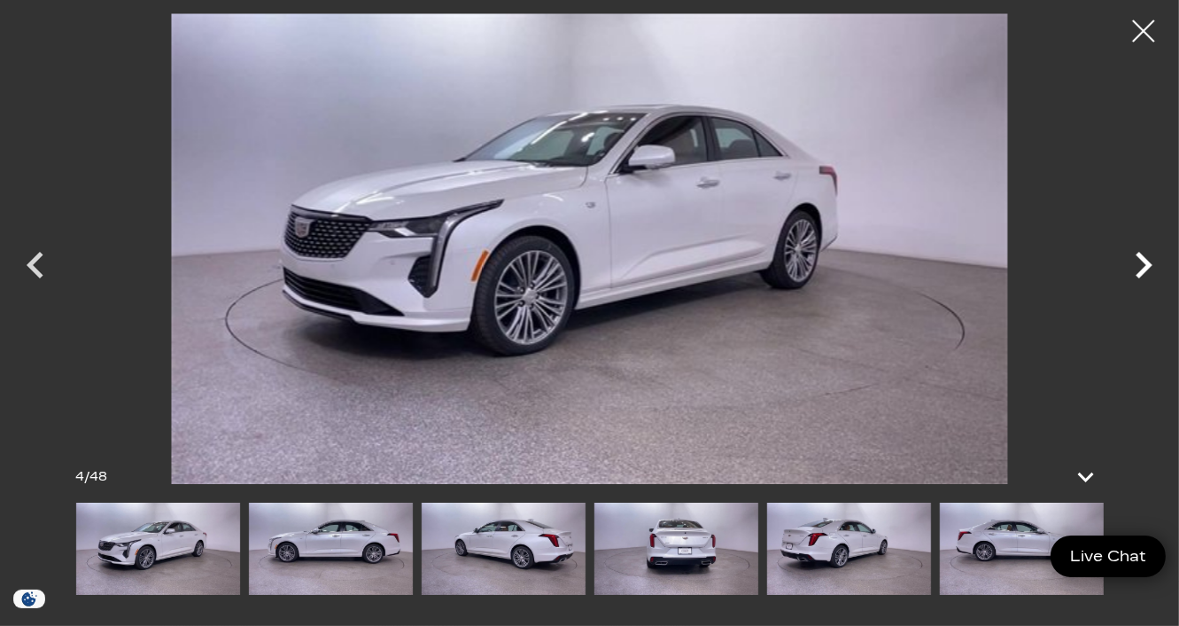
click at [1142, 255] on icon "Next" at bounding box center [1144, 265] width 17 height 27
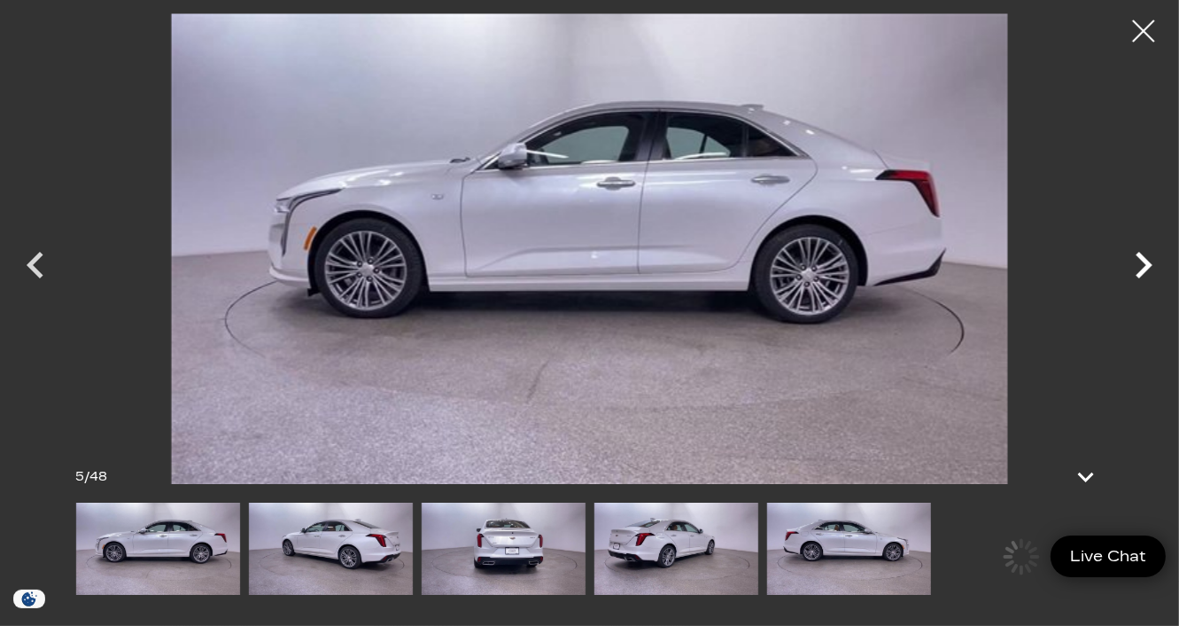
click at [1142, 255] on icon "Next" at bounding box center [1144, 265] width 17 height 27
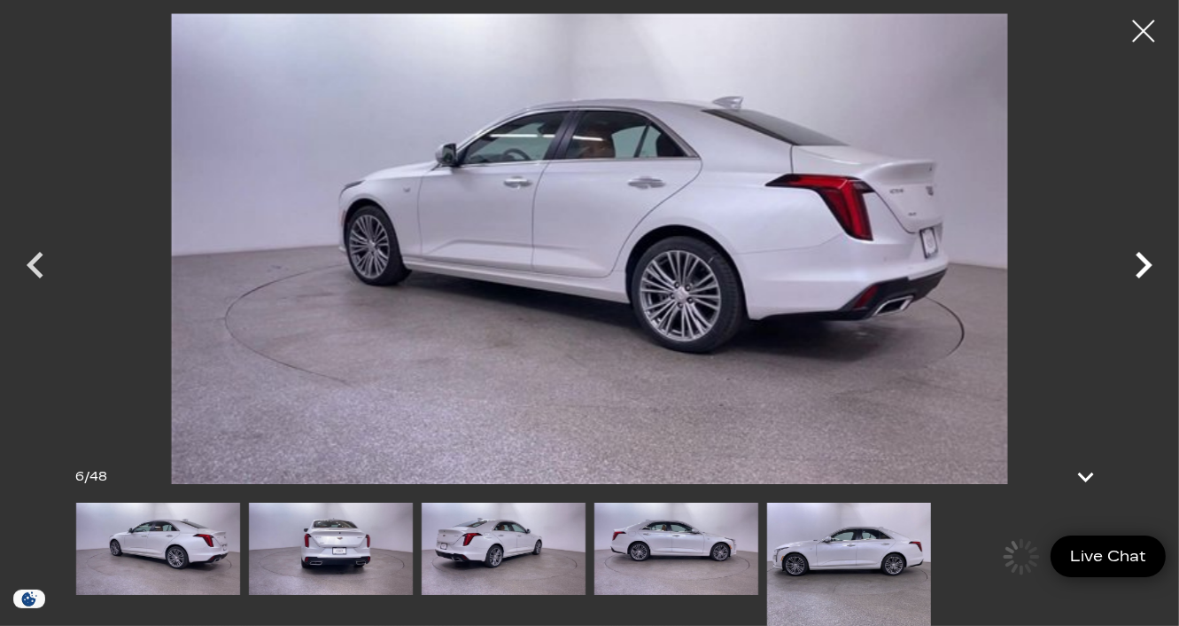
click at [1142, 255] on icon "Next" at bounding box center [1144, 265] width 17 height 27
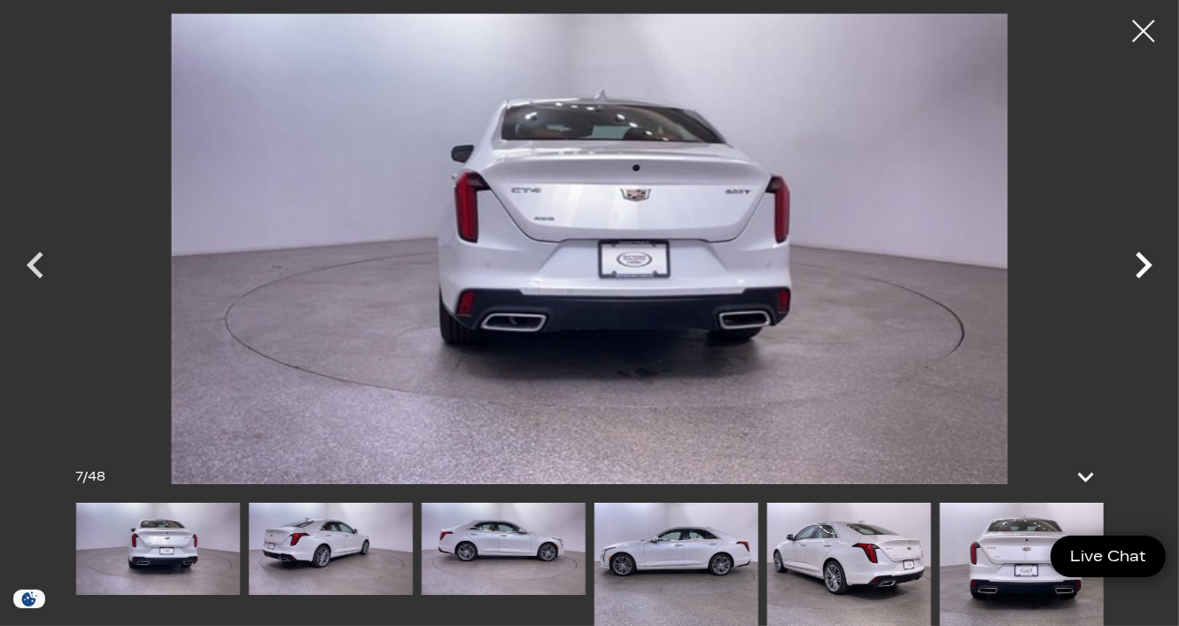
click at [1142, 268] on icon "Next" at bounding box center [1143, 264] width 53 height 53
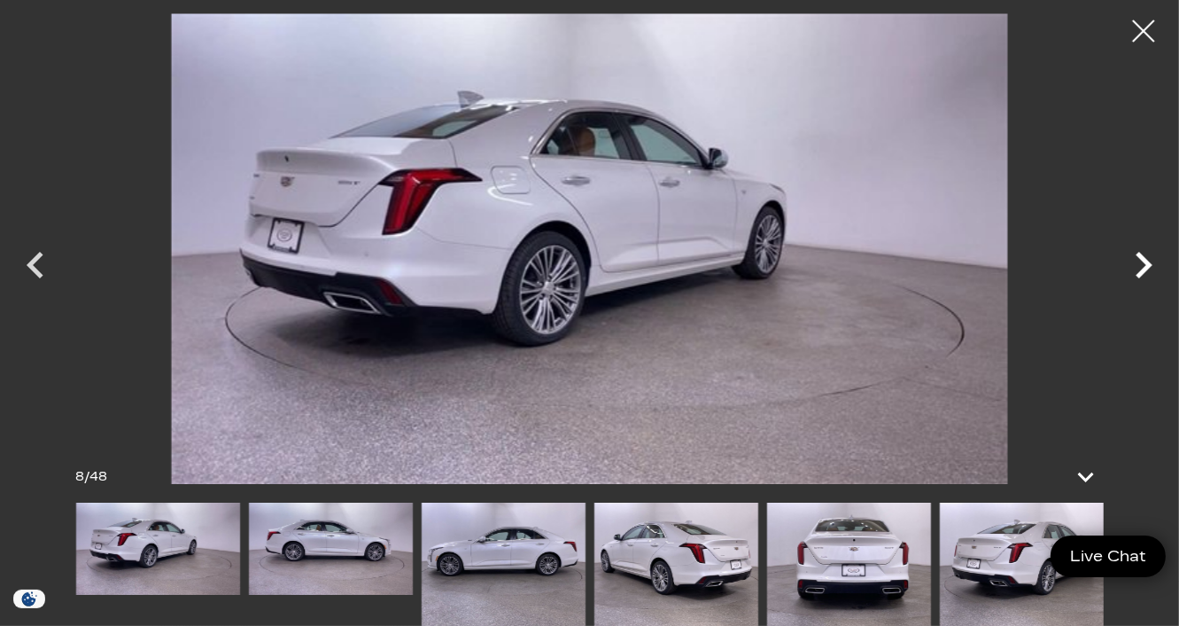
click at [1142, 268] on icon "Next" at bounding box center [1143, 264] width 53 height 53
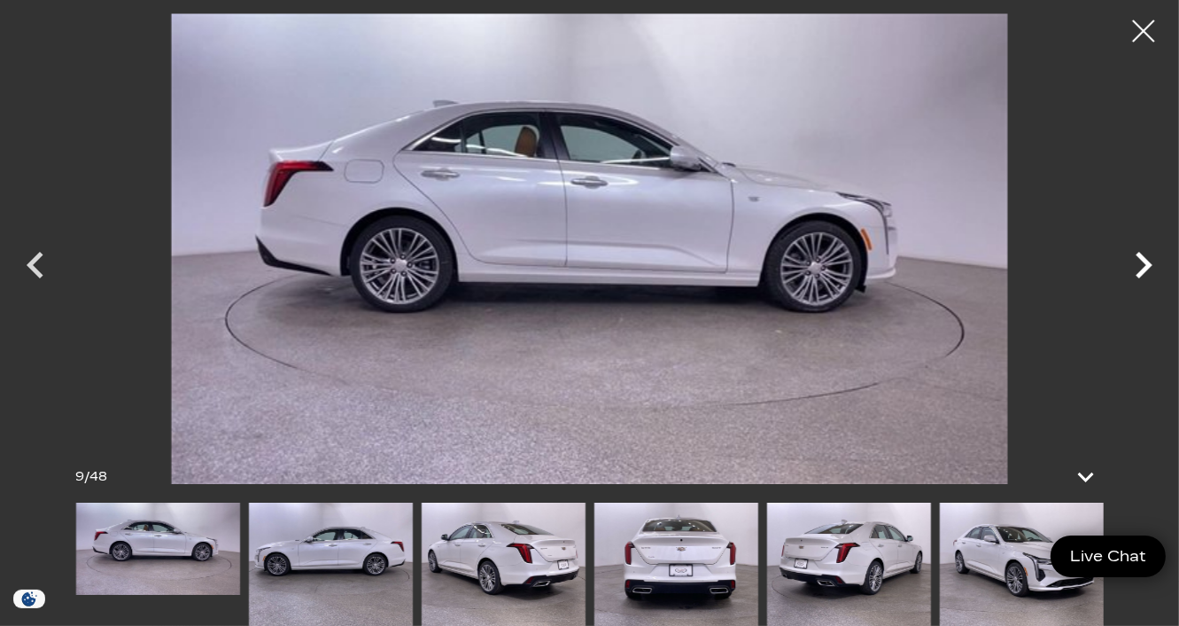
click at [1142, 268] on icon "Next" at bounding box center [1143, 264] width 53 height 53
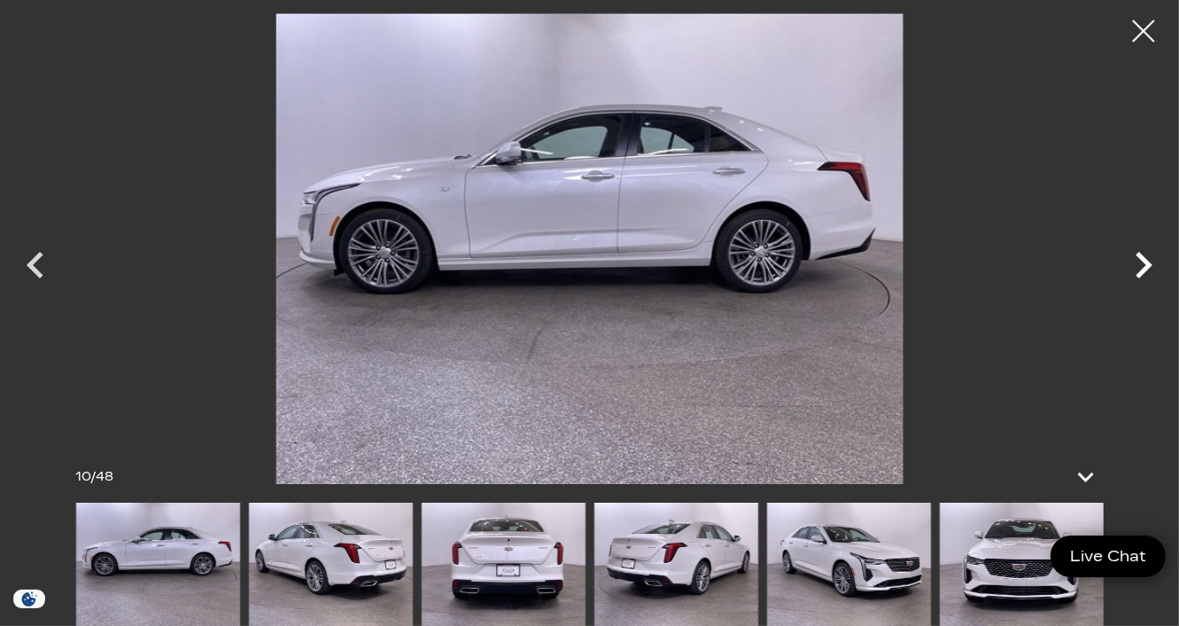
click at [1142, 268] on icon "Next" at bounding box center [1143, 264] width 53 height 53
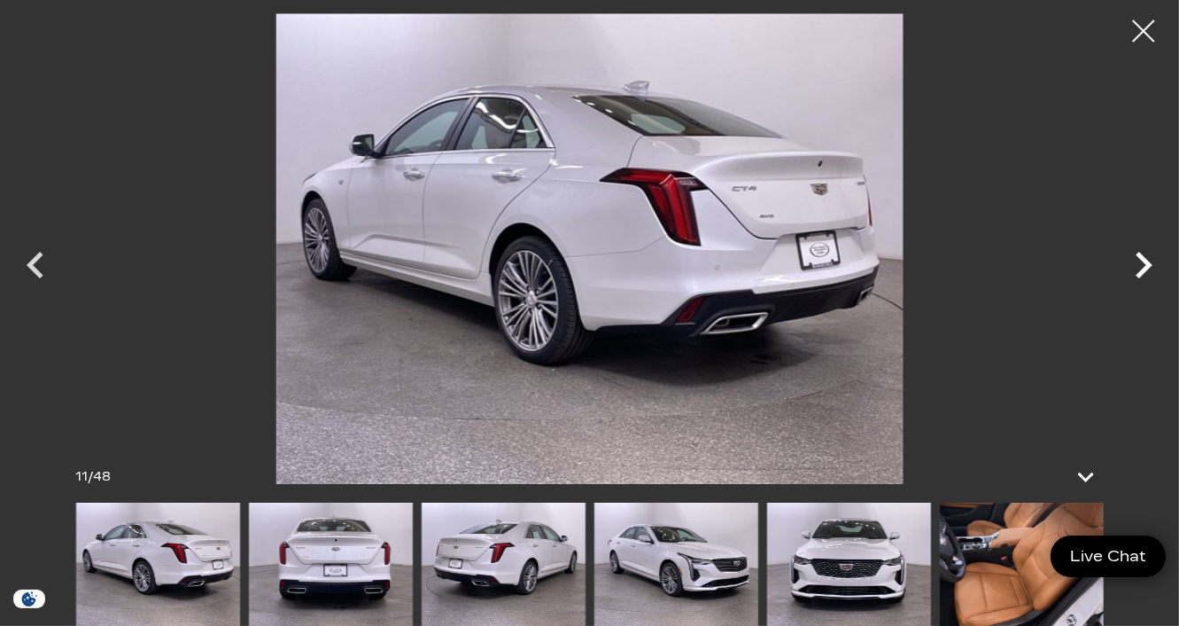
click at [1142, 268] on icon "Next" at bounding box center [1143, 264] width 53 height 53
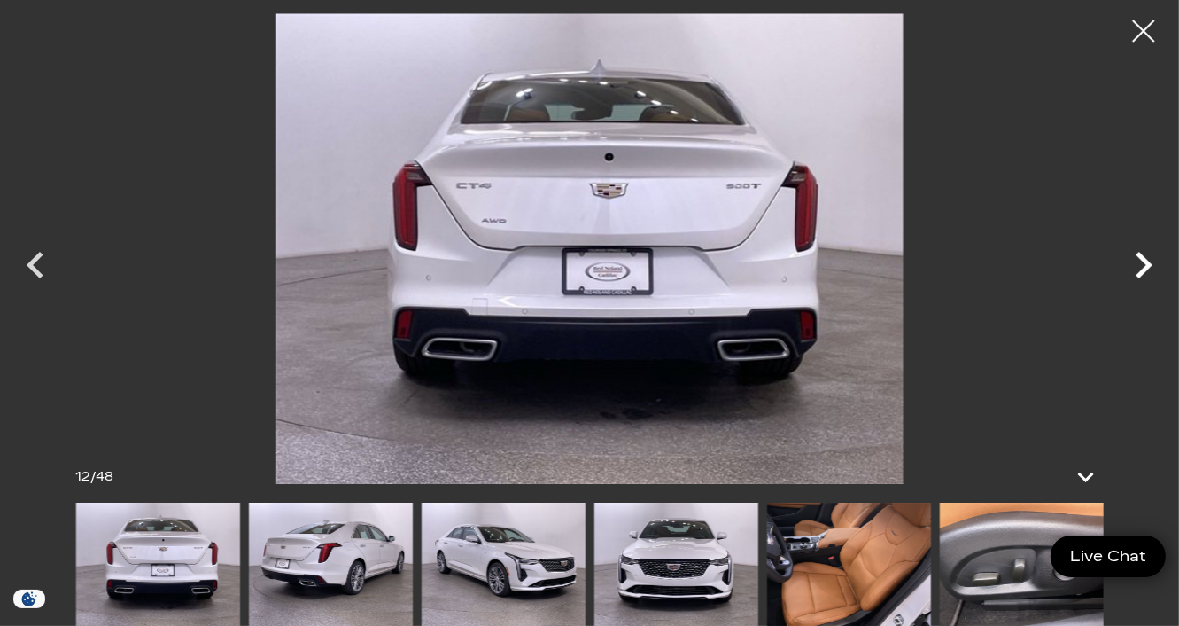
click at [1142, 268] on icon "Next" at bounding box center [1143, 264] width 53 height 53
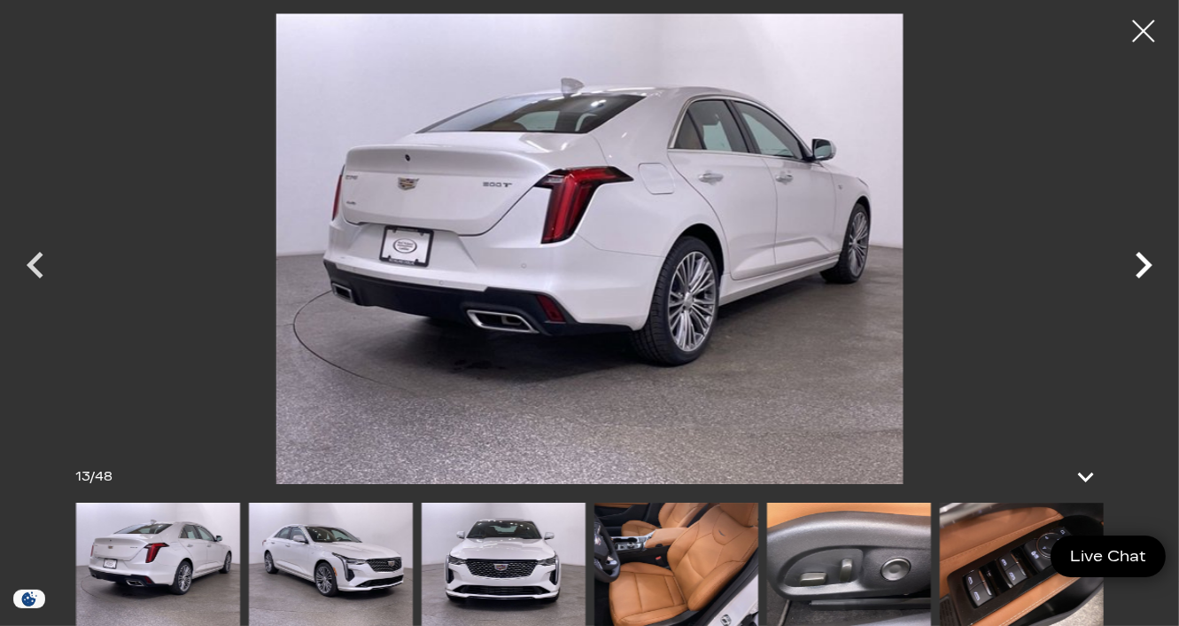
click at [1142, 268] on icon "Next" at bounding box center [1143, 264] width 53 height 53
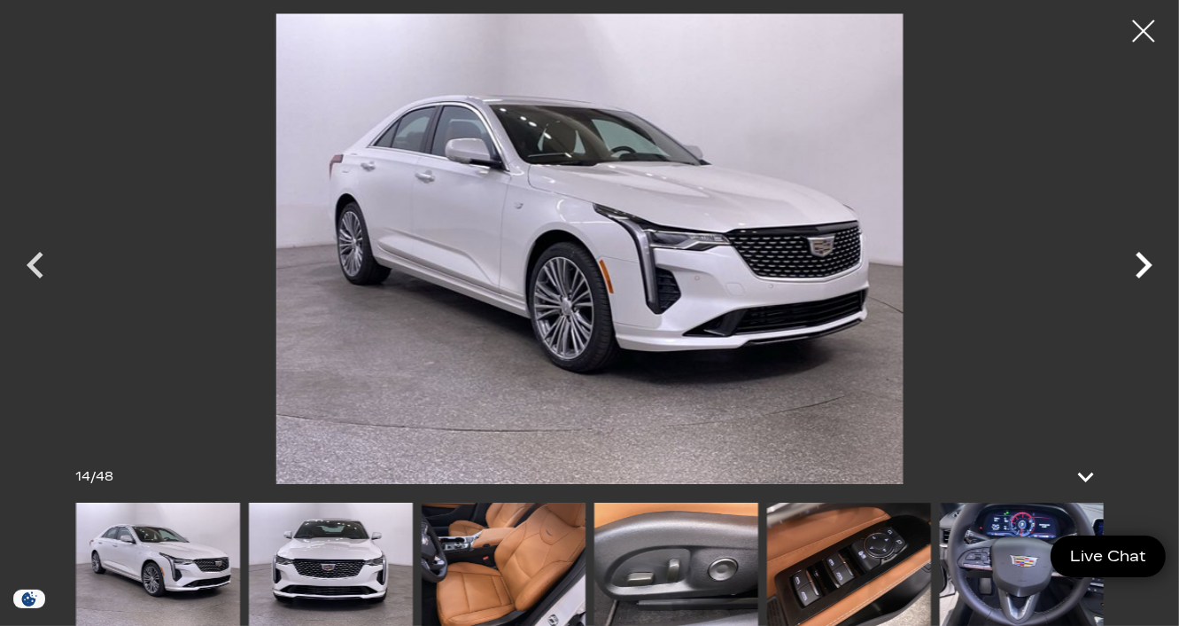
click at [1142, 268] on icon "Next" at bounding box center [1143, 264] width 53 height 53
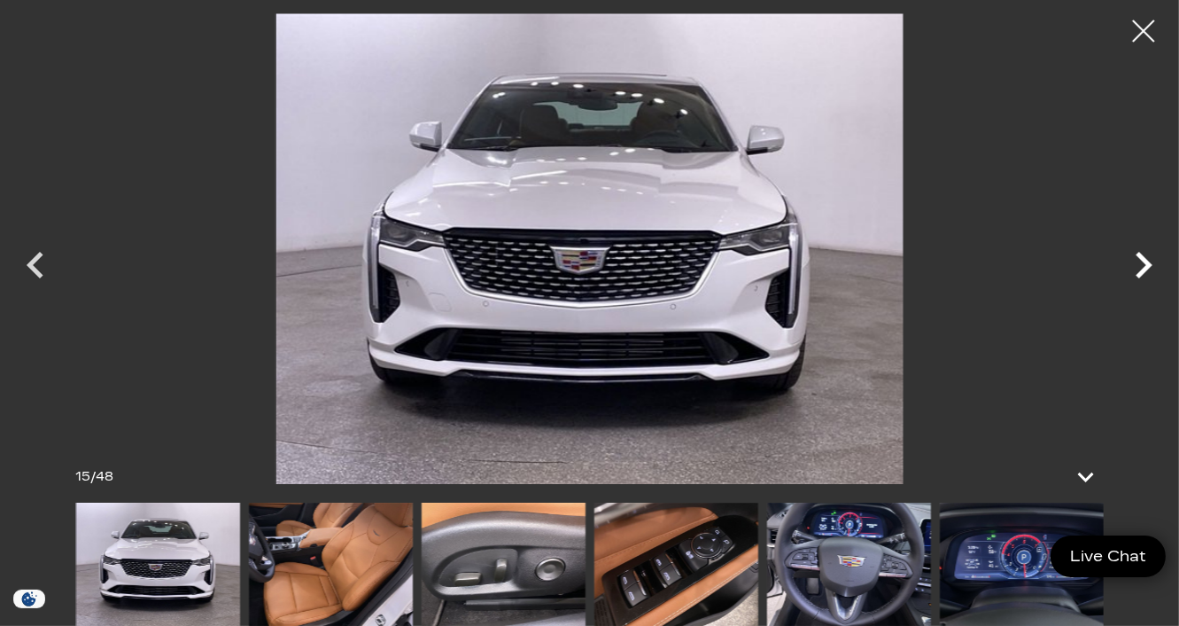
click at [1142, 268] on icon "Next" at bounding box center [1143, 264] width 53 height 53
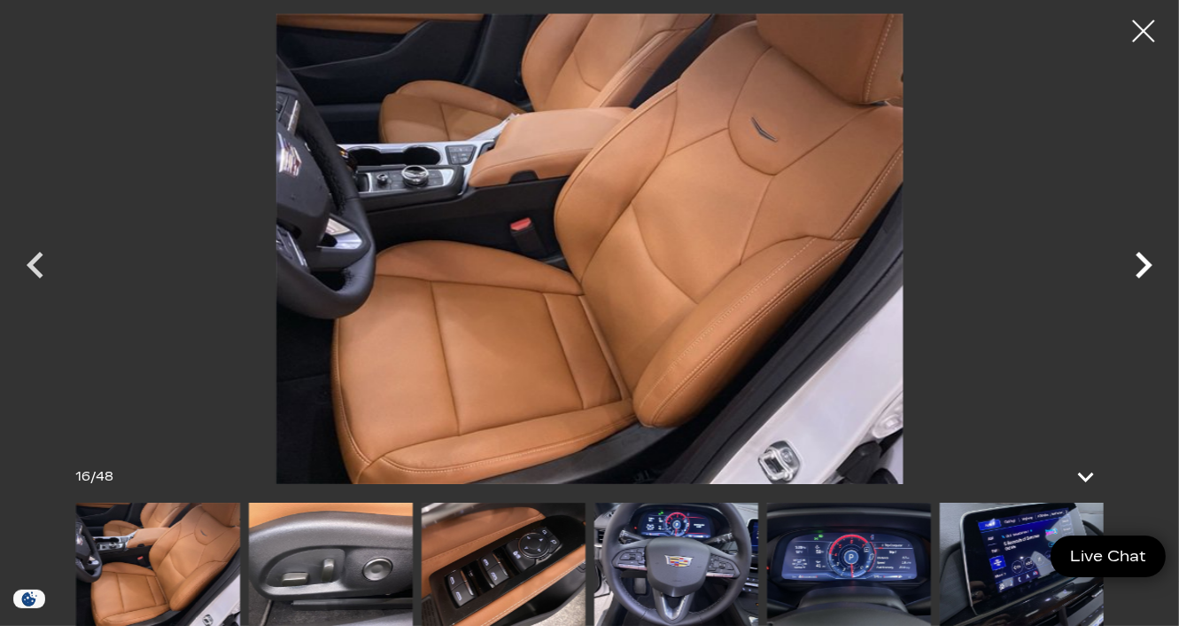
click at [1142, 268] on icon "Next" at bounding box center [1143, 264] width 53 height 53
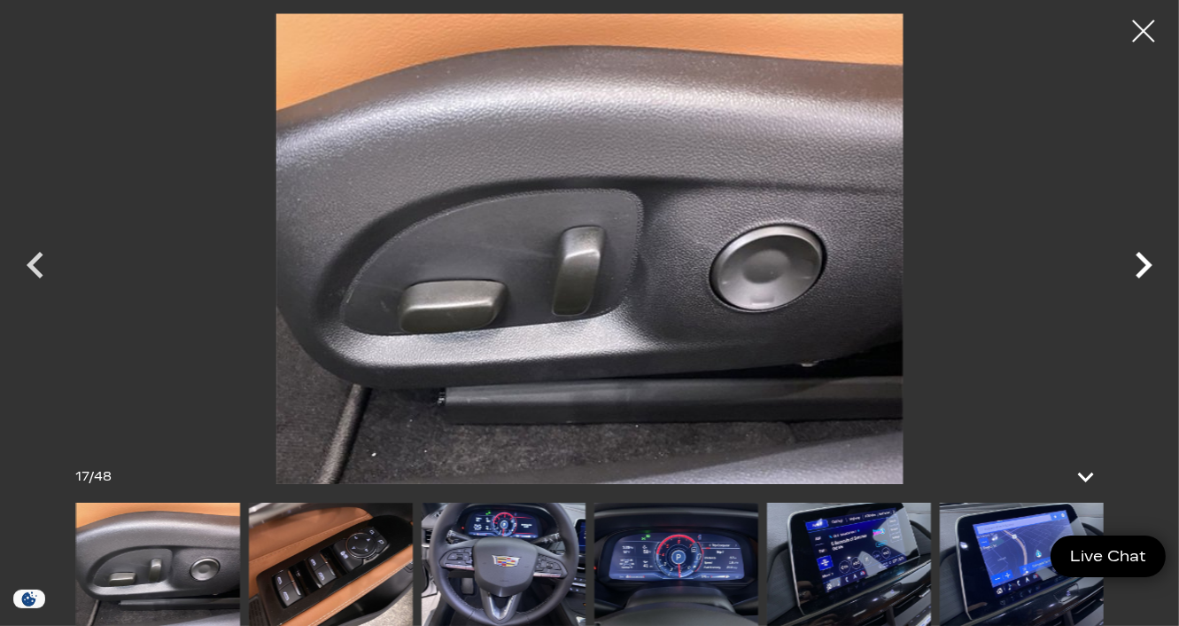
click at [1142, 268] on icon "Next" at bounding box center [1143, 264] width 53 height 53
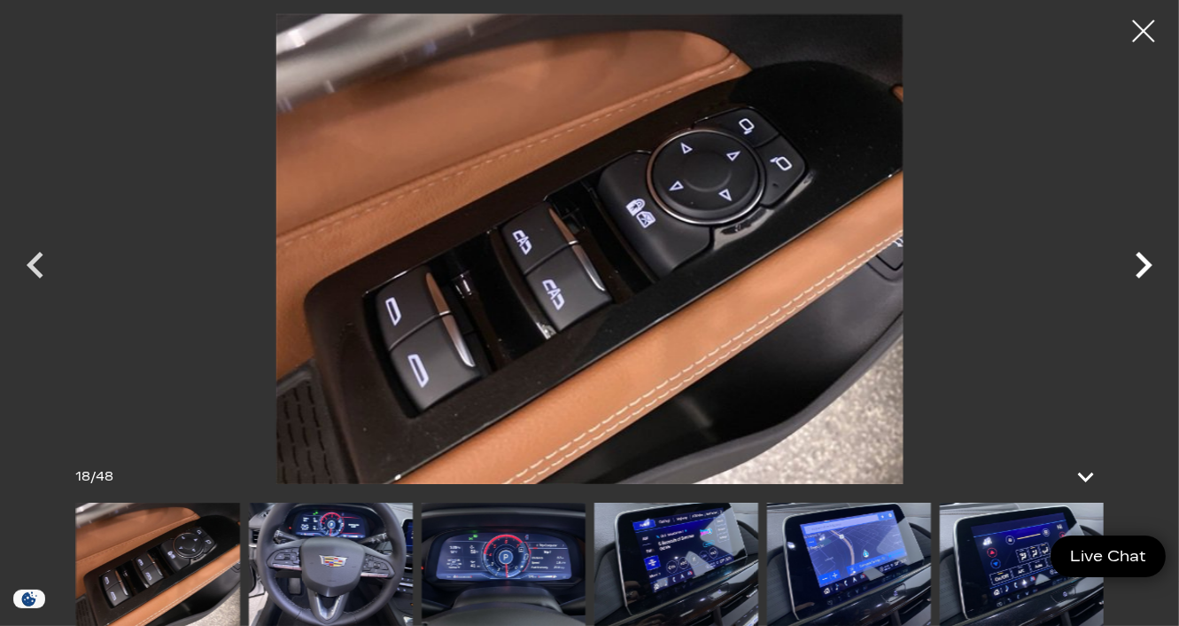
click at [1142, 268] on icon "Next" at bounding box center [1143, 264] width 53 height 53
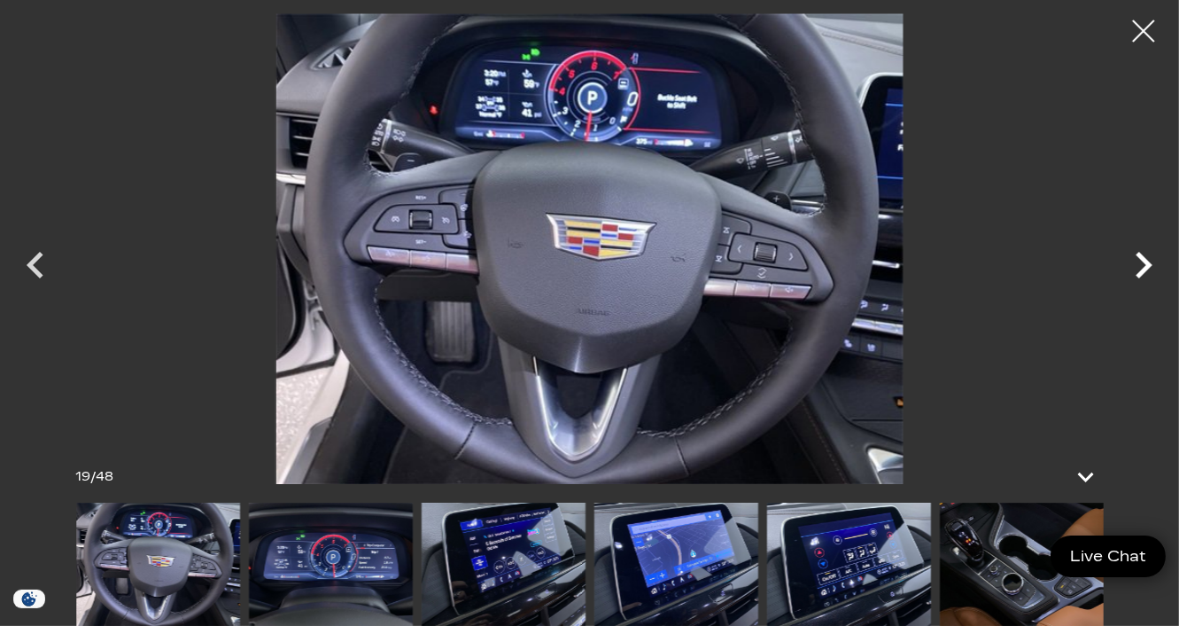
click at [1142, 268] on icon "Next" at bounding box center [1143, 264] width 53 height 53
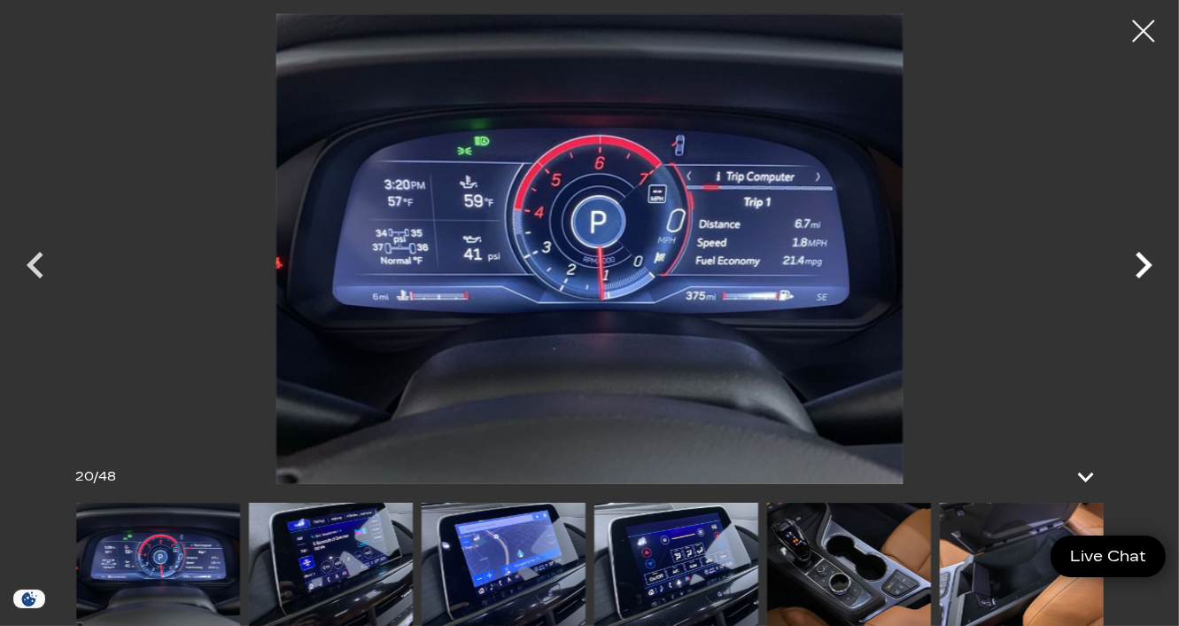
click at [1142, 268] on icon "Next" at bounding box center [1143, 264] width 53 height 53
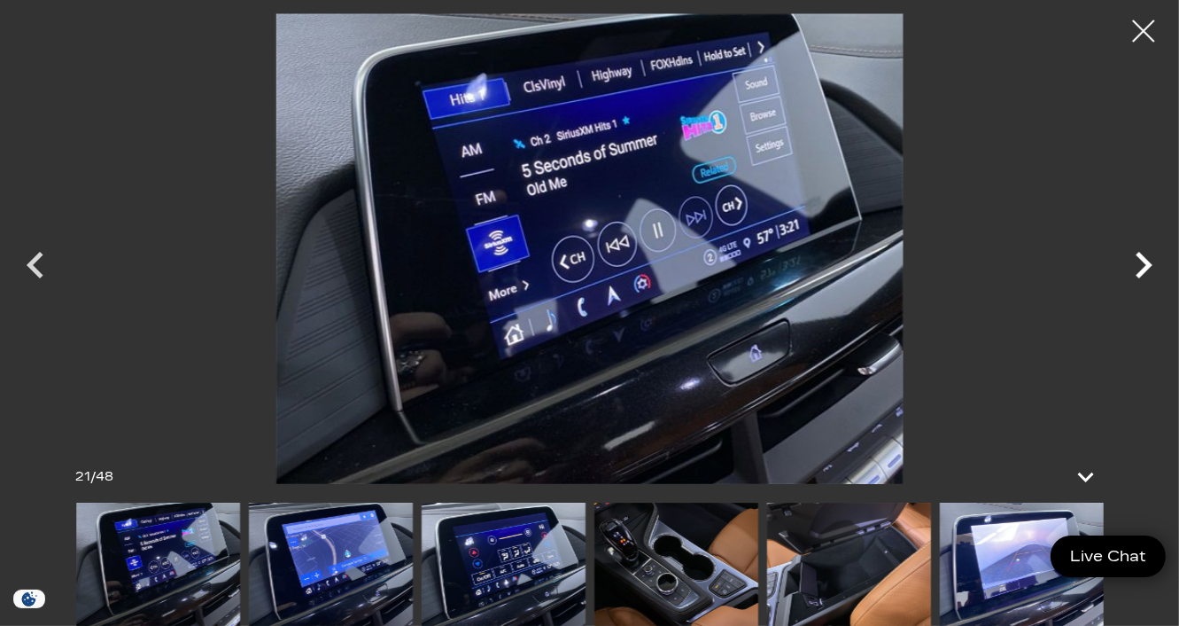
click at [1142, 268] on icon "Next" at bounding box center [1143, 264] width 53 height 53
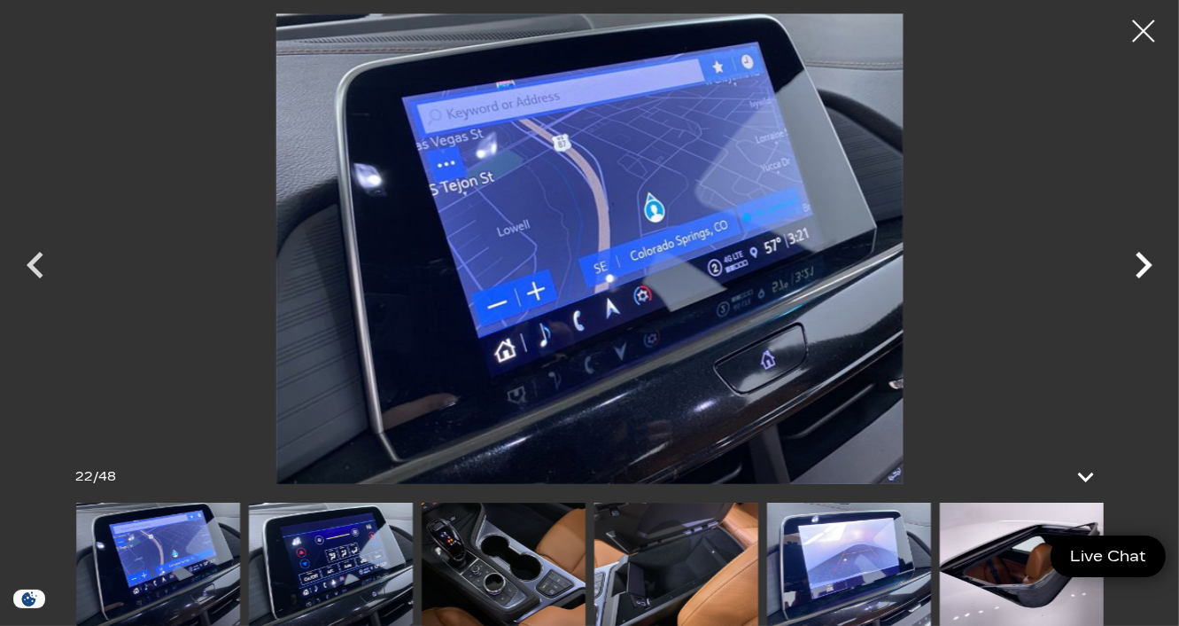
click at [1142, 268] on icon "Next" at bounding box center [1143, 264] width 53 height 53
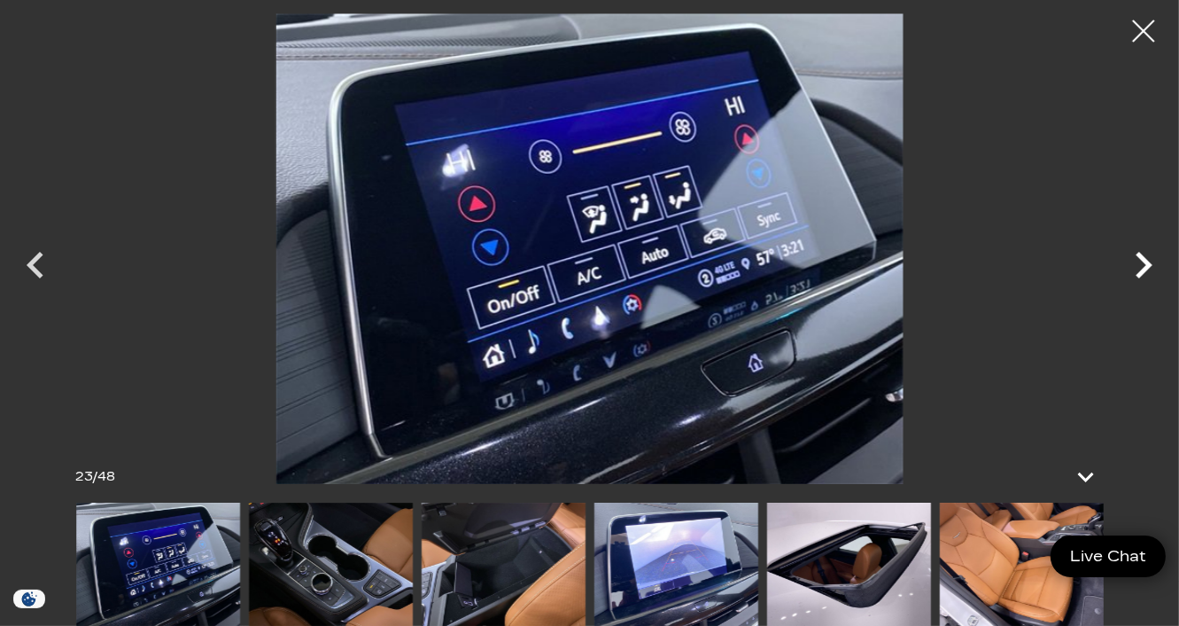
click at [1142, 268] on icon "Next" at bounding box center [1143, 264] width 53 height 53
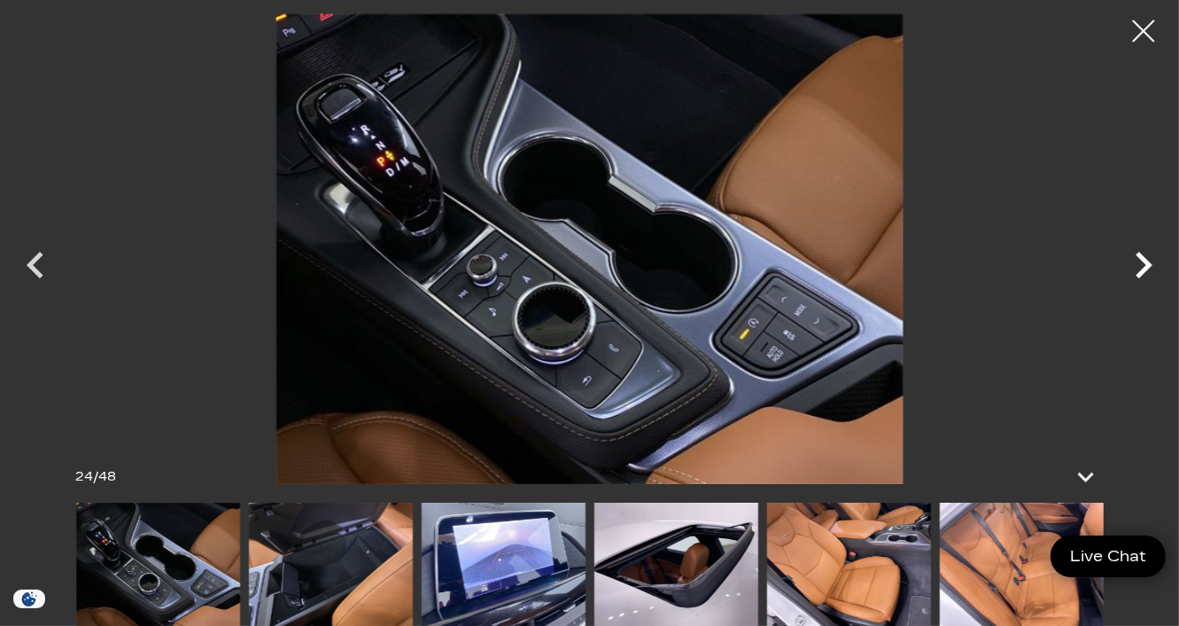
click at [1142, 268] on icon "Next" at bounding box center [1143, 264] width 53 height 53
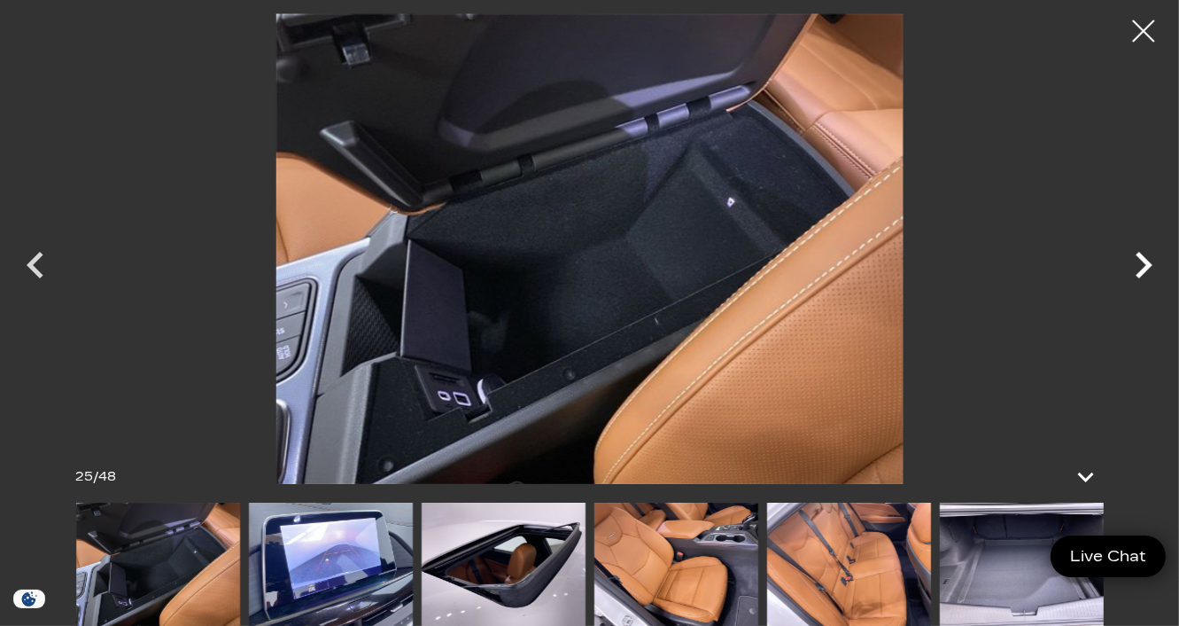
click at [1142, 268] on icon "Next" at bounding box center [1143, 264] width 53 height 53
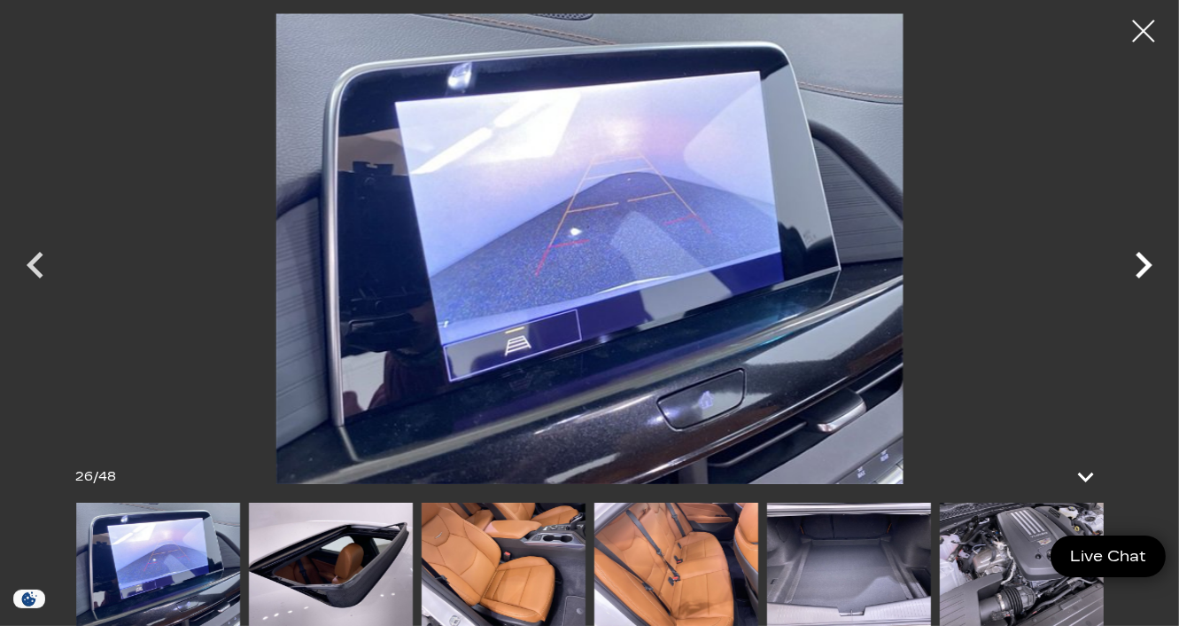
click at [1142, 268] on icon "Next" at bounding box center [1143, 264] width 53 height 53
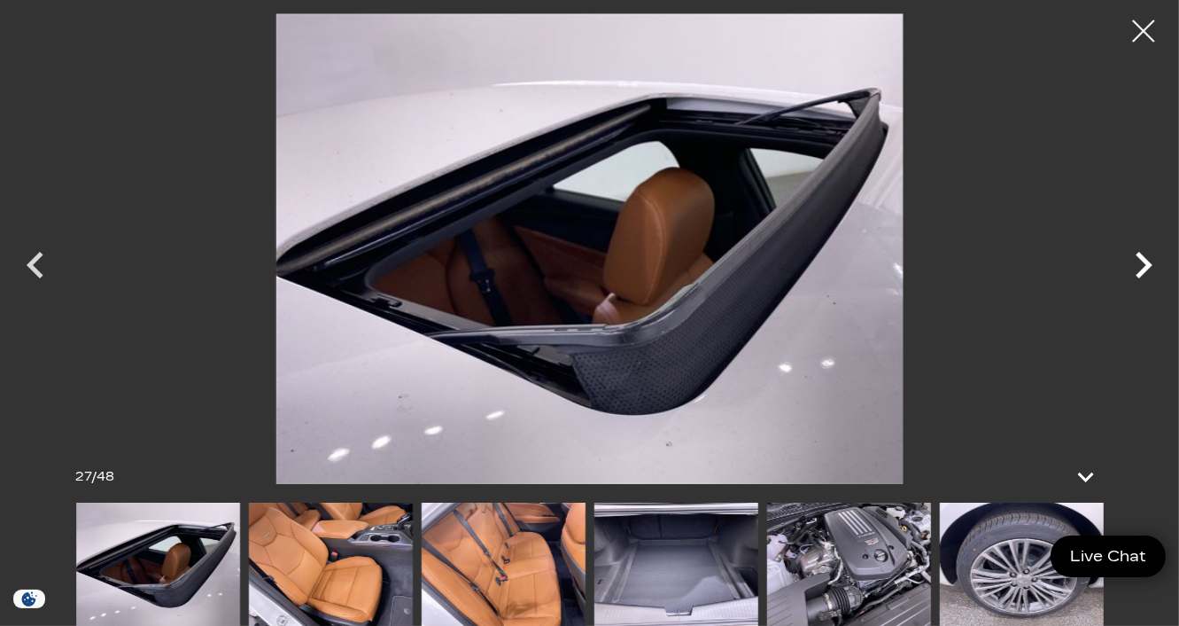
click at [1142, 268] on icon "Next" at bounding box center [1143, 264] width 53 height 53
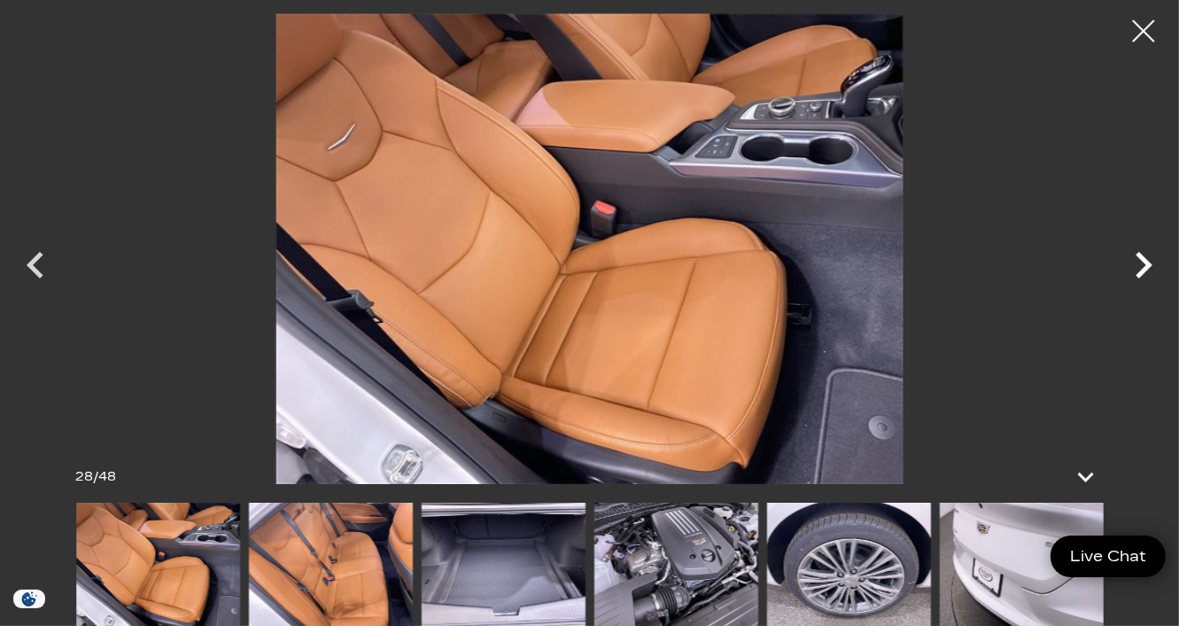
click at [1142, 268] on icon "Next" at bounding box center [1143, 264] width 53 height 53
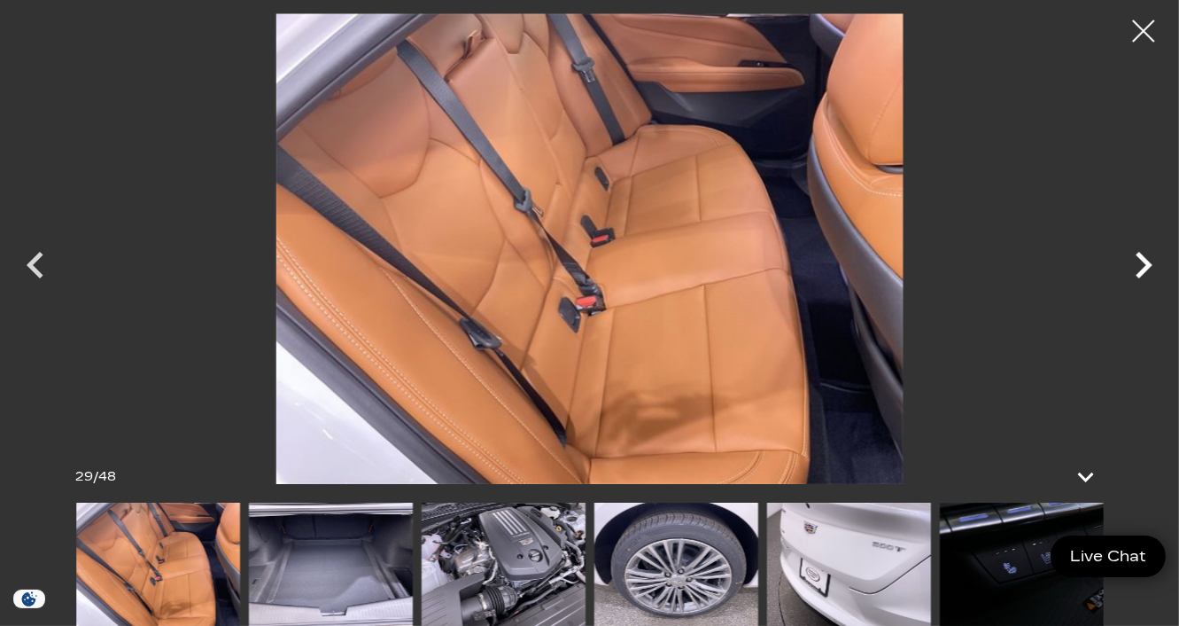
click at [1142, 268] on icon "Next" at bounding box center [1143, 264] width 53 height 53
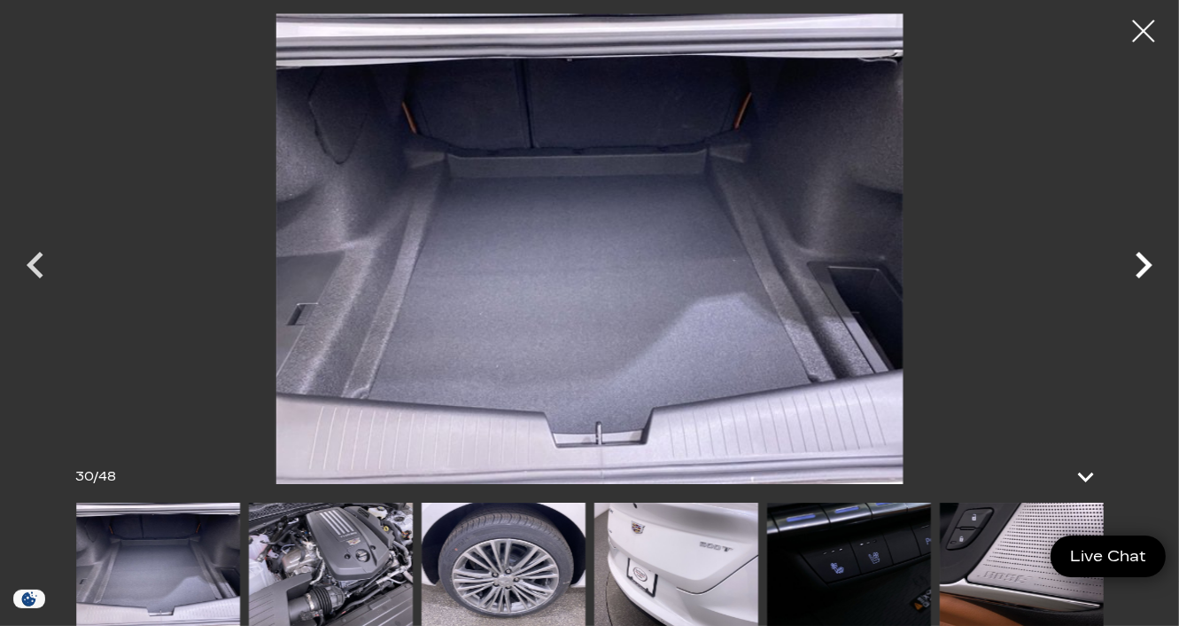
click at [1142, 268] on icon "Next" at bounding box center [1143, 264] width 53 height 53
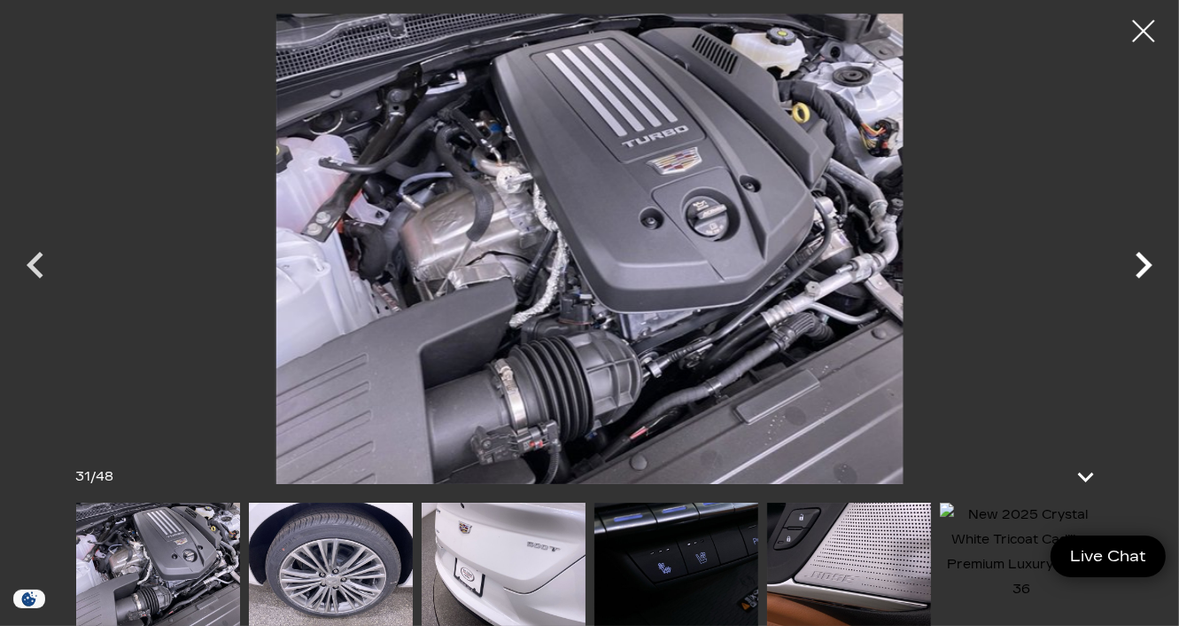
click at [1142, 268] on icon "Next" at bounding box center [1143, 264] width 53 height 53
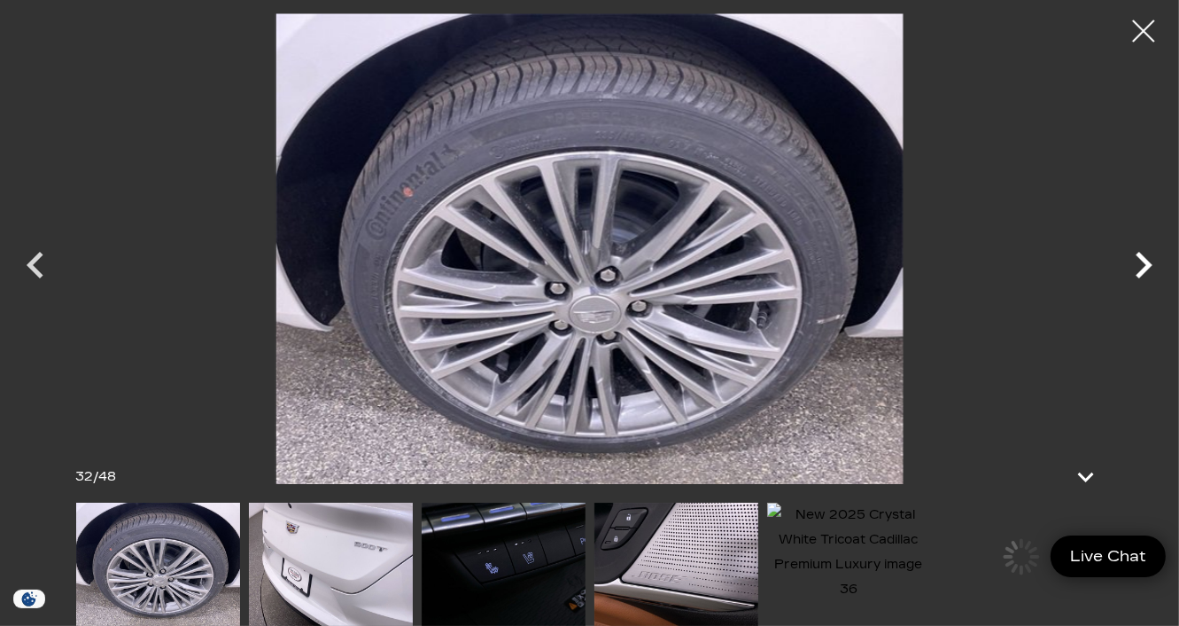
click at [1142, 268] on icon "Next" at bounding box center [1143, 264] width 53 height 53
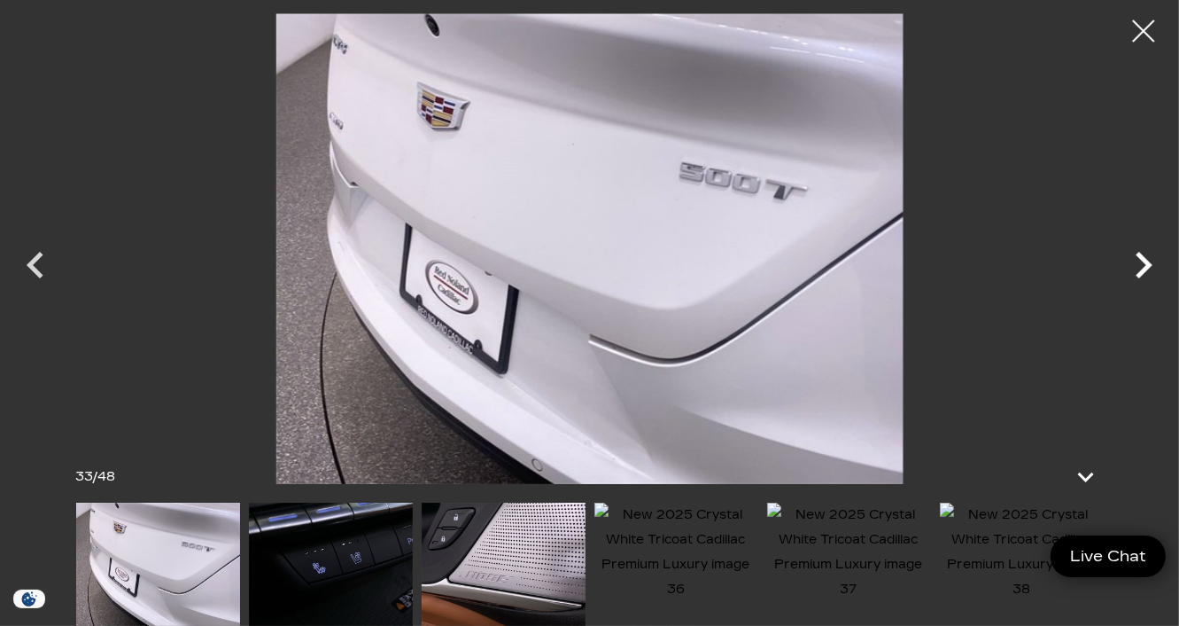
click at [1142, 268] on icon "Next" at bounding box center [1143, 264] width 53 height 53
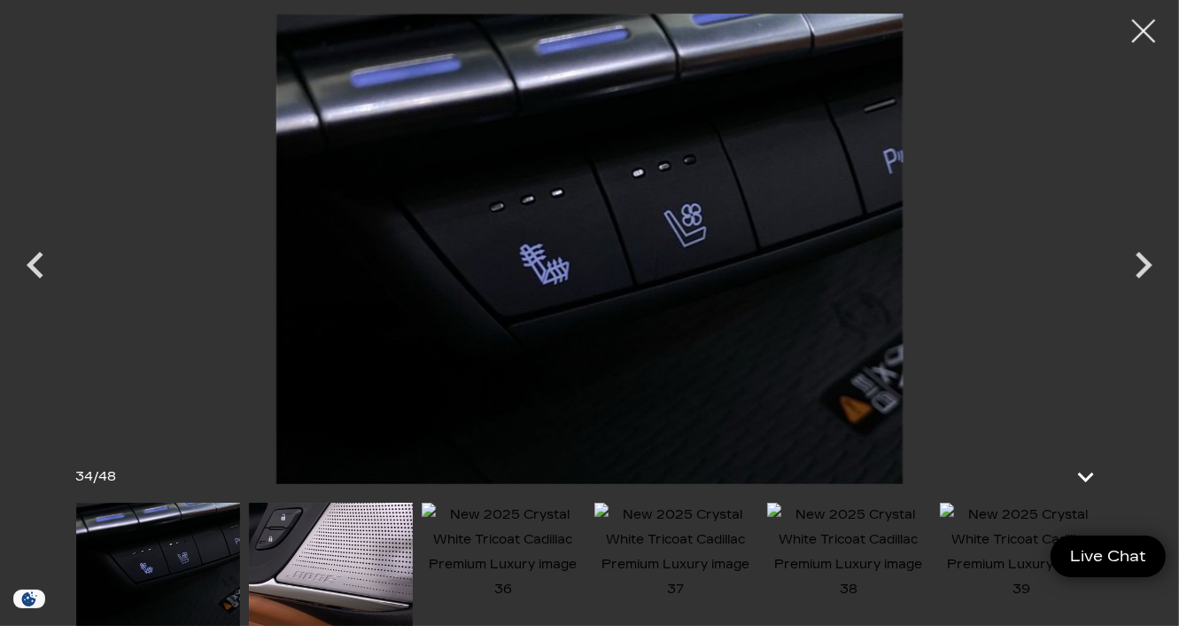
click at [1152, 33] on div at bounding box center [1144, 31] width 47 height 47
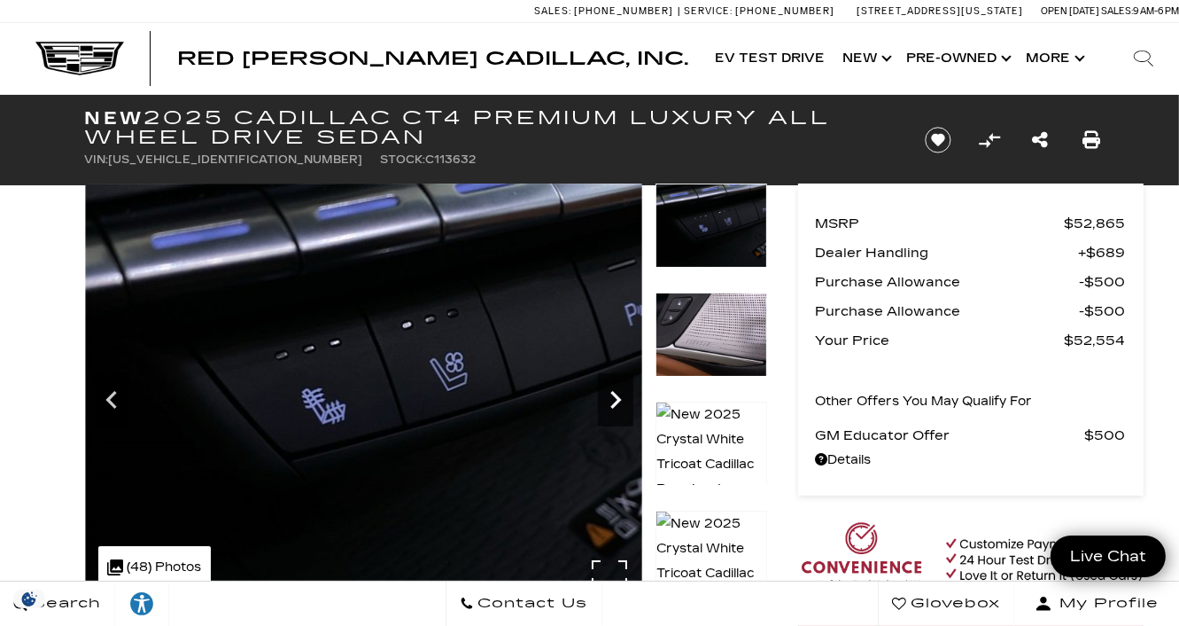
click at [626, 391] on icon "Next" at bounding box center [615, 399] width 35 height 35
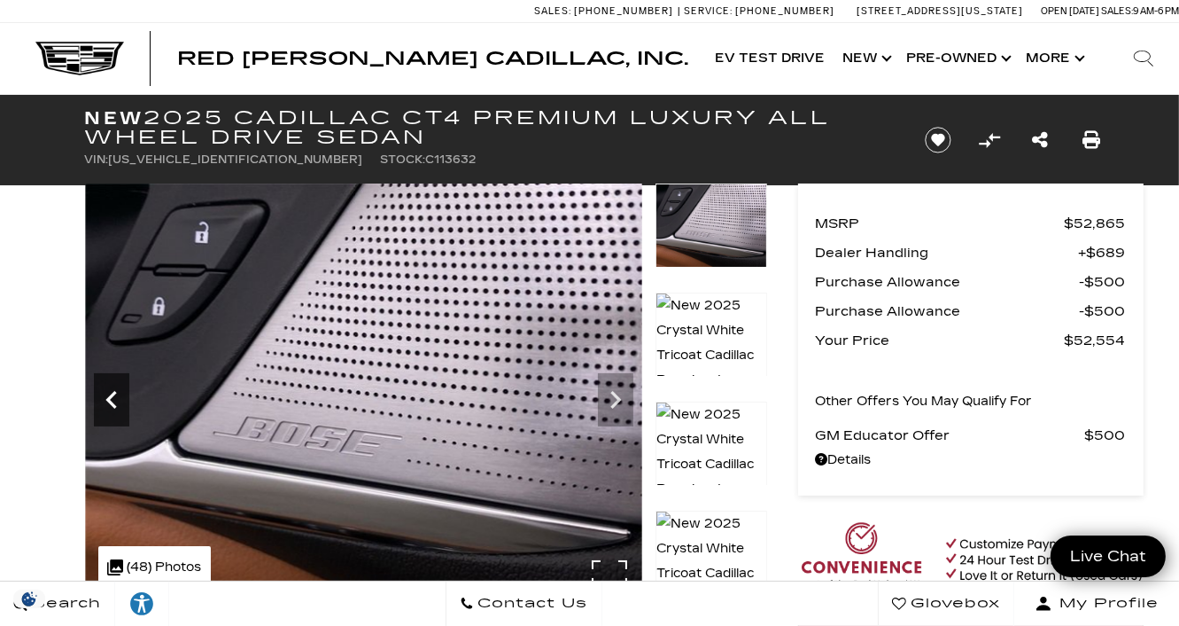
click at [98, 380] on div "Previous" at bounding box center [111, 399] width 35 height 53
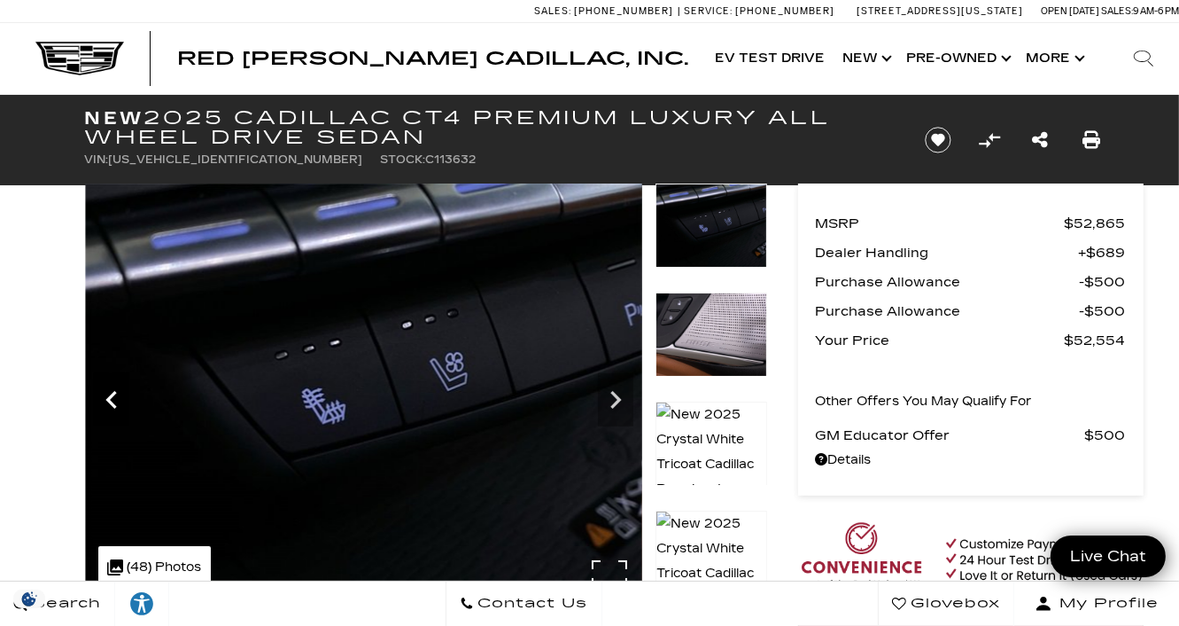
click at [98, 380] on div "Previous" at bounding box center [111, 399] width 35 height 53
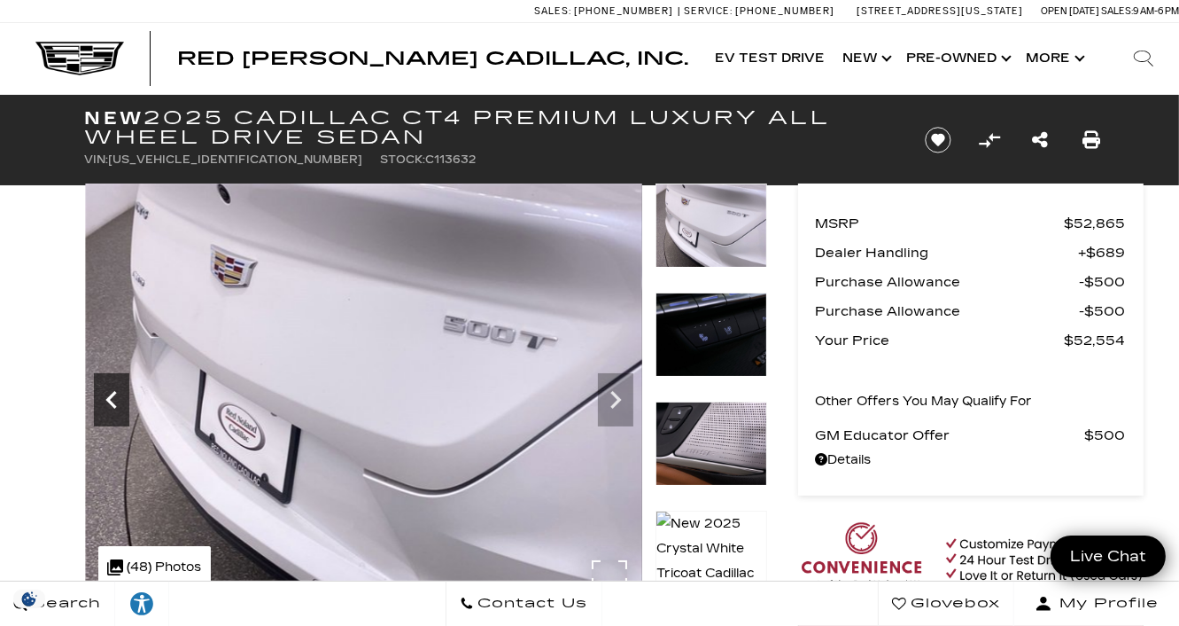
click at [98, 380] on div "Previous" at bounding box center [111, 399] width 35 height 53
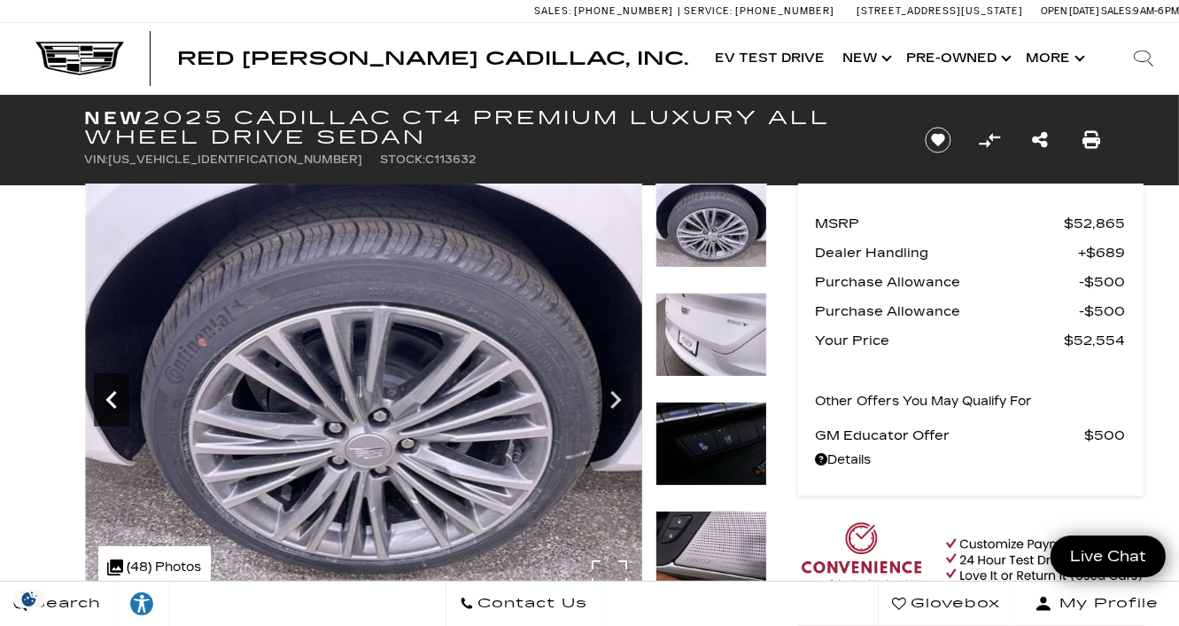
click at [98, 380] on div "Previous" at bounding box center [111, 399] width 35 height 53
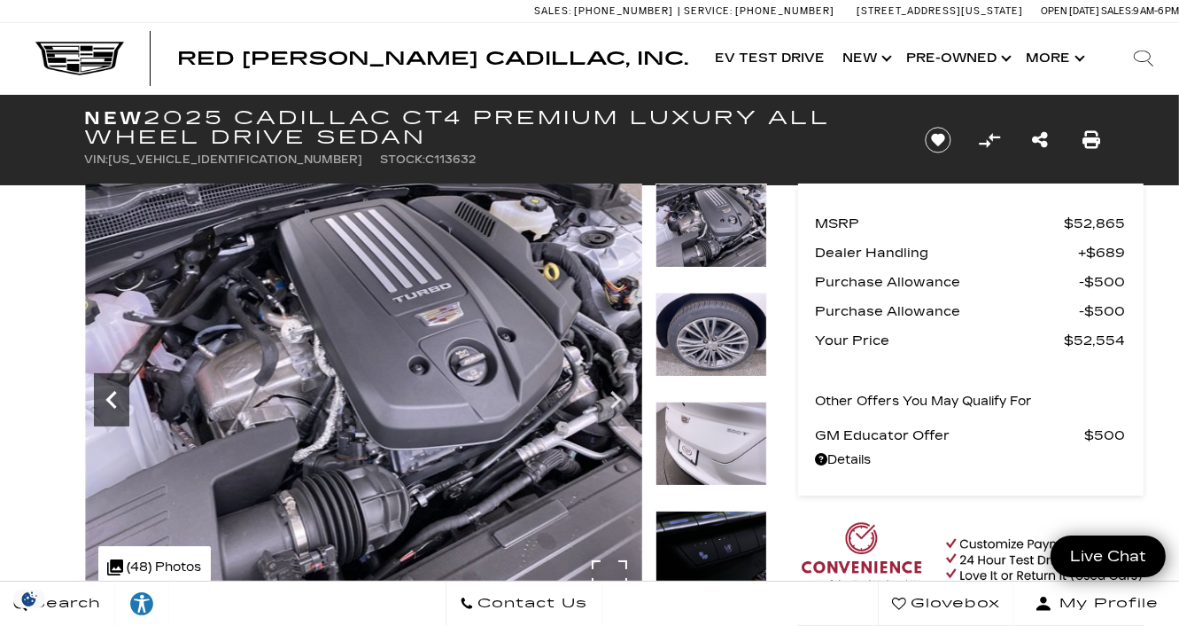
click at [98, 380] on div "Previous" at bounding box center [111, 399] width 35 height 53
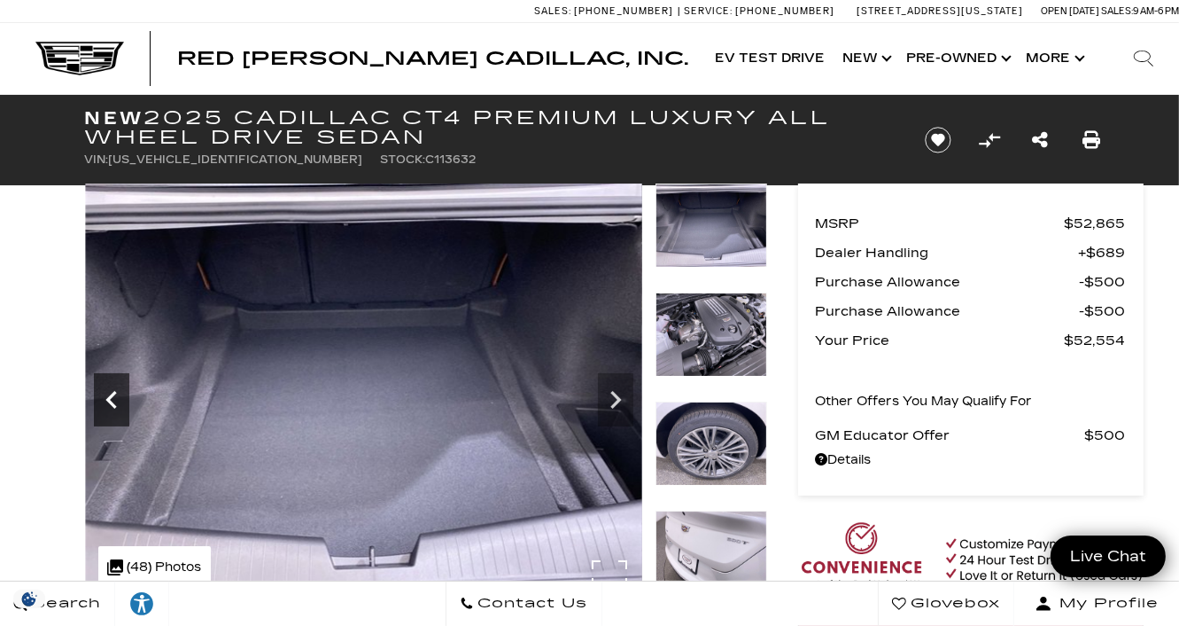
click at [98, 380] on div "Previous" at bounding box center [111, 399] width 35 height 53
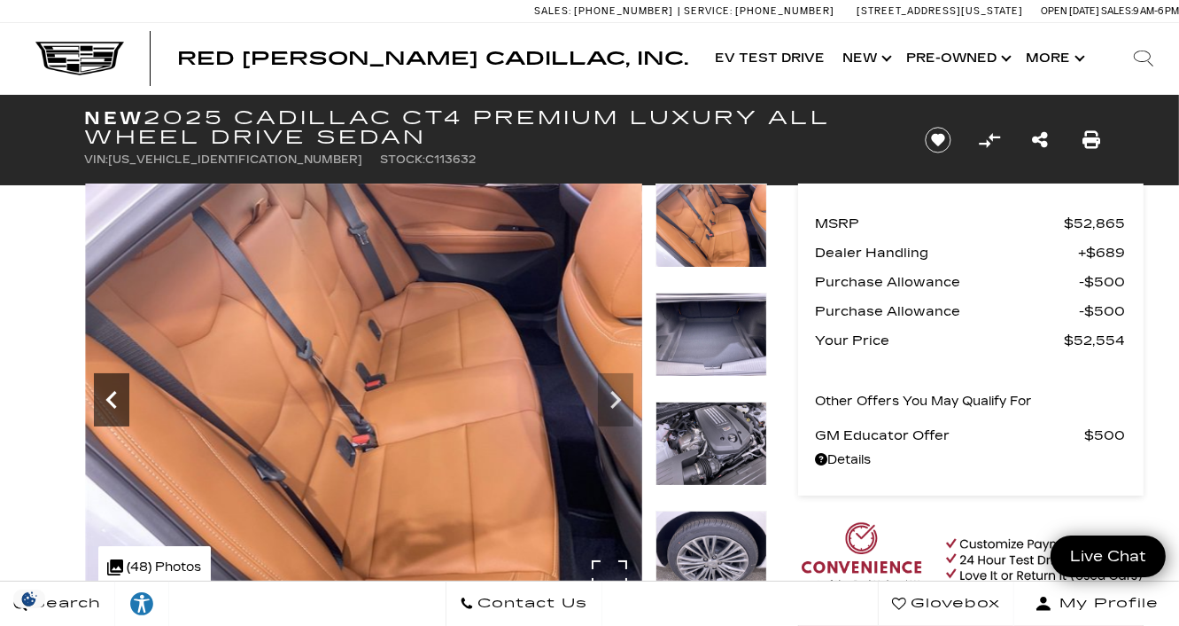
click at [98, 380] on div "Previous" at bounding box center [111, 399] width 35 height 53
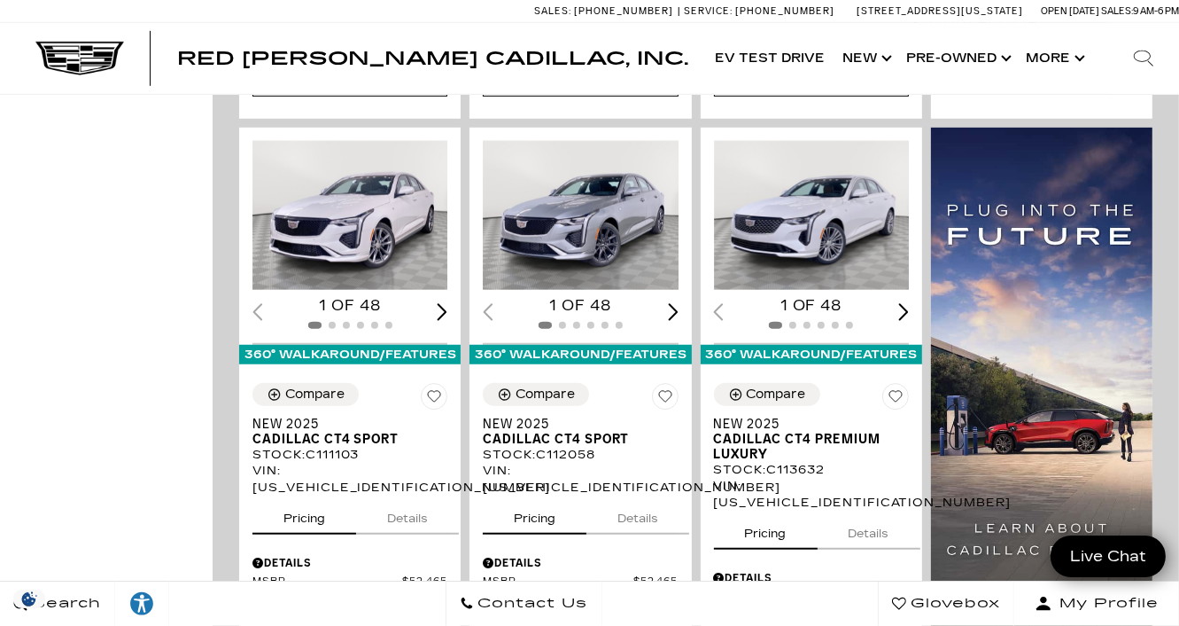
scroll to position [1121, 0]
